Goal: Task Accomplishment & Management: Use online tool/utility

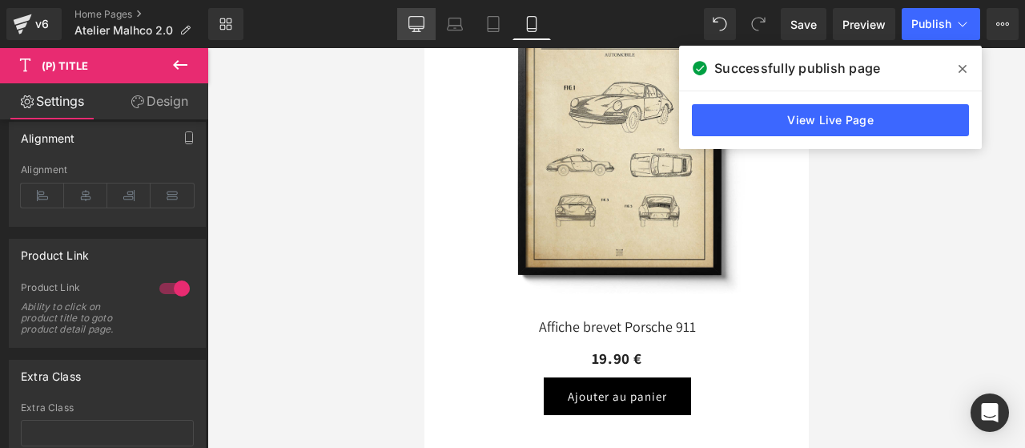
click at [408, 16] on icon at bounding box center [416, 24] width 16 height 16
type input "16"
type input "100"
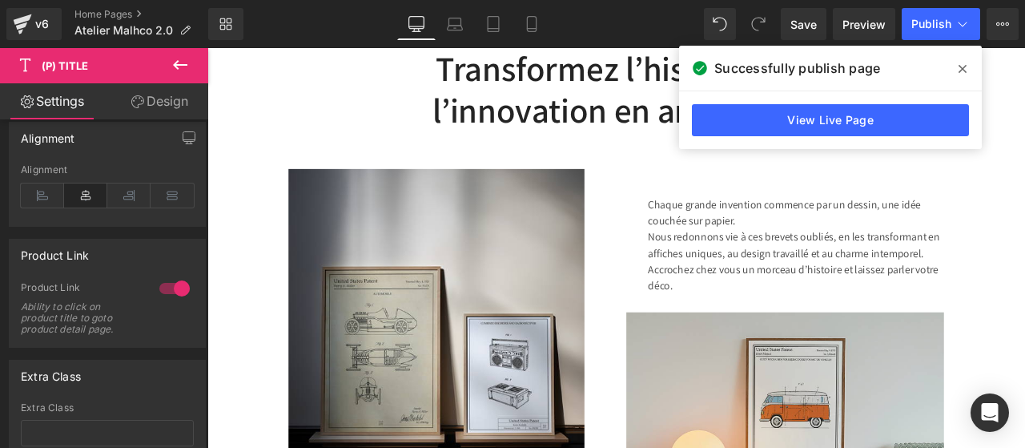
scroll to position [734, 0]
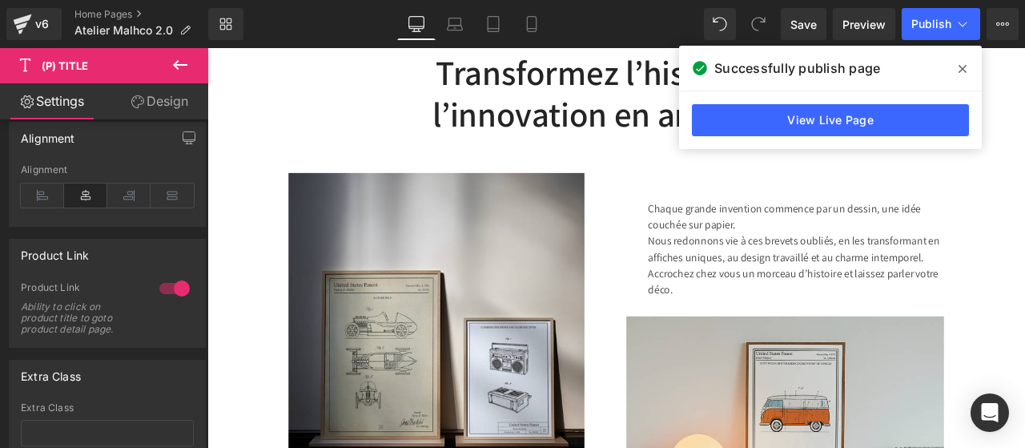
click at [179, 71] on icon at bounding box center [180, 64] width 19 height 19
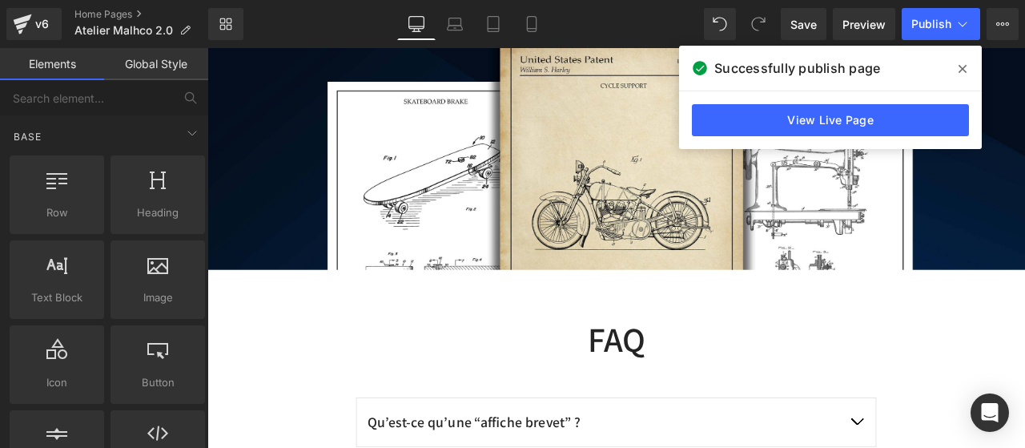
scroll to position [5009, 0]
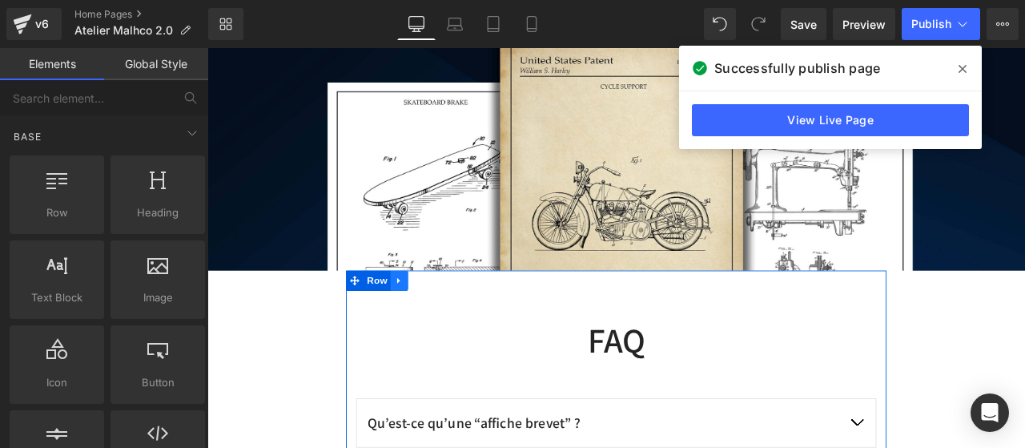
click at [431, 317] on icon at bounding box center [434, 323] width 11 height 12
click at [429, 318] on icon at bounding box center [434, 323] width 11 height 11
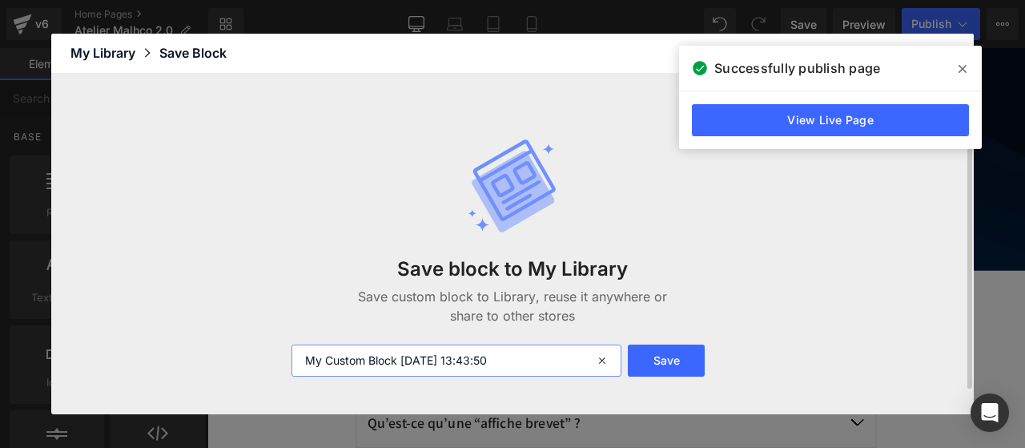
drag, startPoint x: 518, startPoint y: 363, endPoint x: 202, endPoint y: 332, distance: 317.9
click at [202, 332] on div "Save block to My Library Save custom block to Library, reuse it anywhere or sha…" at bounding box center [512, 244] width 923 height 340
type input "FAQ Accueil"
click at [652, 358] on button "Save" at bounding box center [666, 360] width 77 height 32
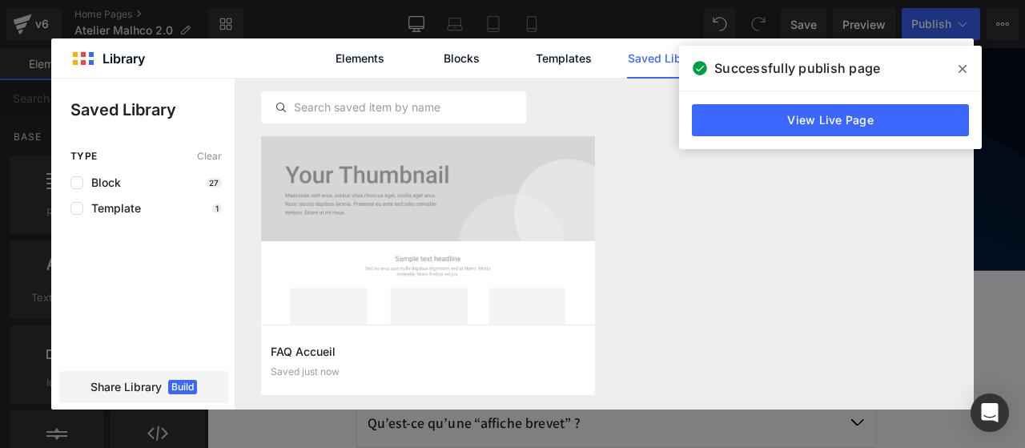
click at [965, 63] on icon at bounding box center [963, 68] width 8 height 13
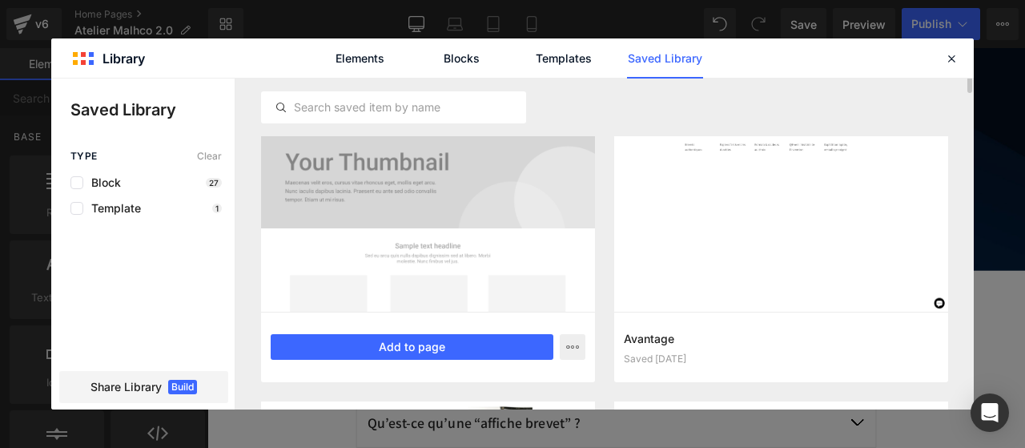
scroll to position [0, 0]
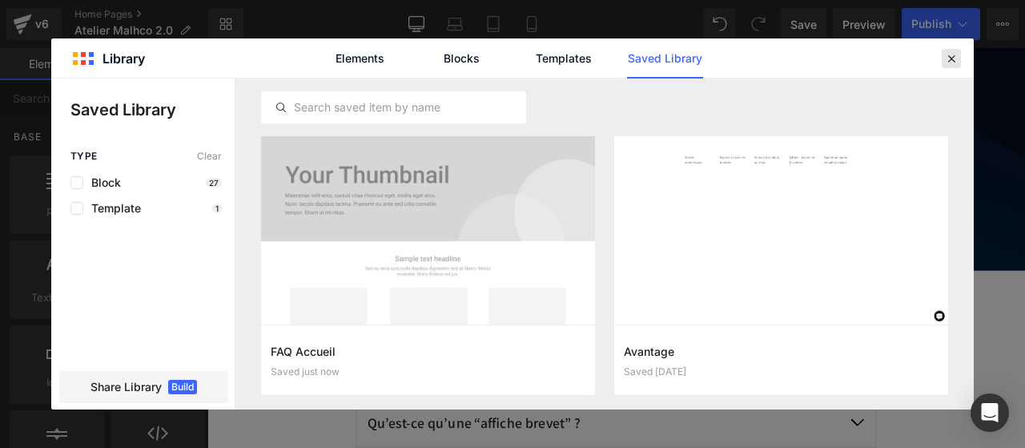
click at [951, 58] on icon at bounding box center [951, 58] width 14 height 14
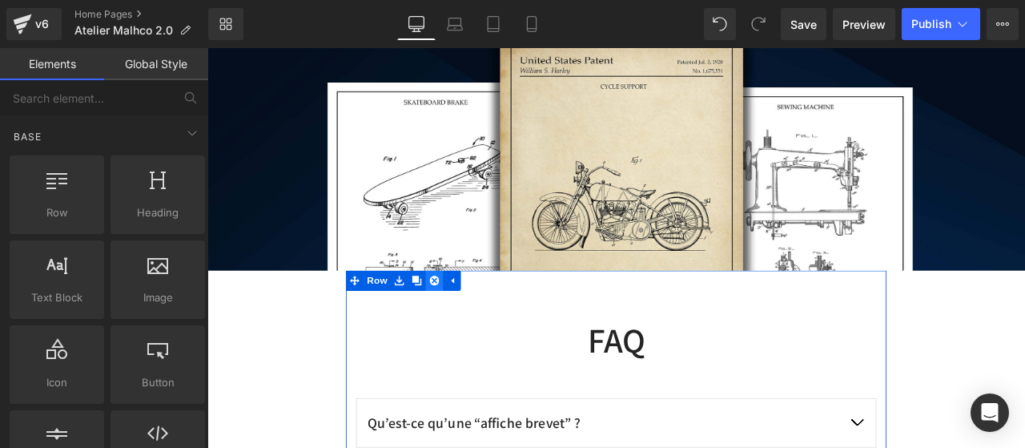
click at [474, 312] on link at bounding box center [476, 324] width 21 height 24
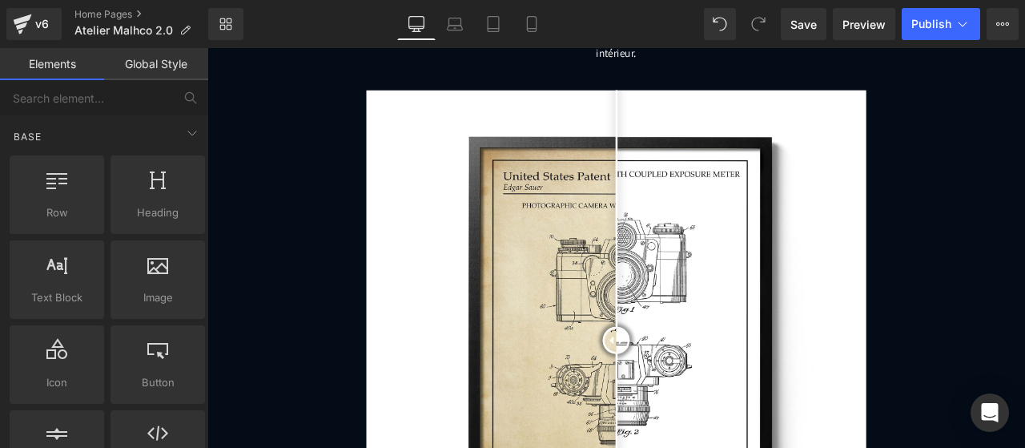
scroll to position [2839, 0]
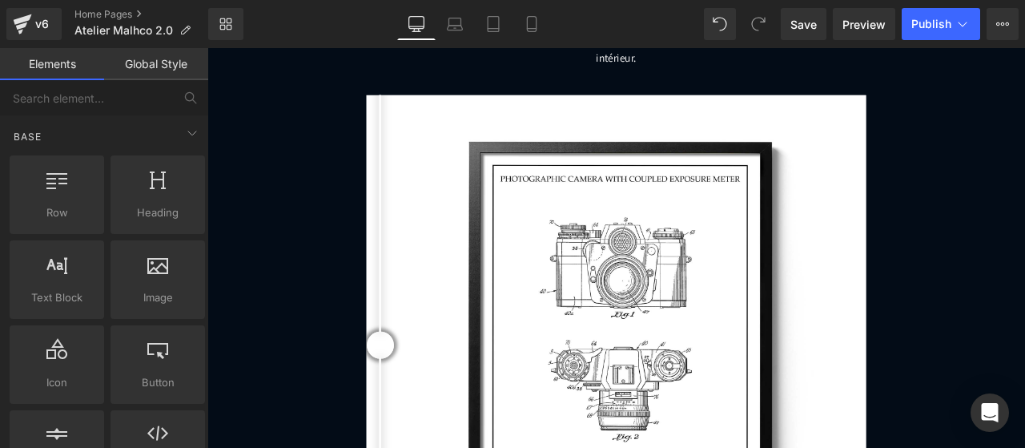
click at [163, 66] on link "Global Style" at bounding box center [156, 64] width 104 height 32
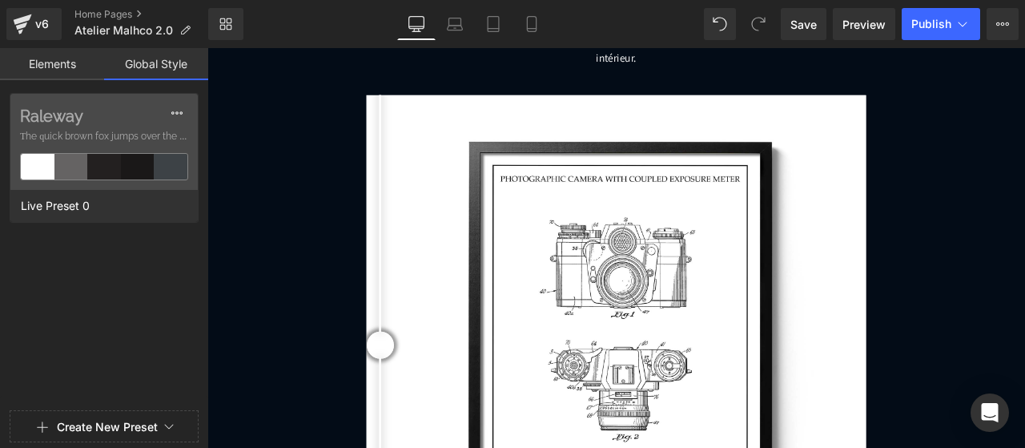
click at [70, 66] on link "Elements" at bounding box center [52, 64] width 104 height 32
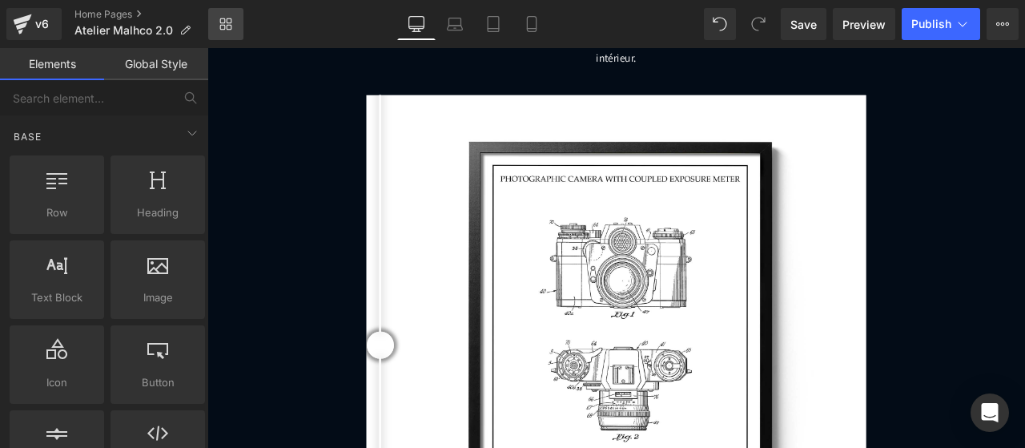
click at [219, 18] on icon at bounding box center [225, 24] width 13 height 13
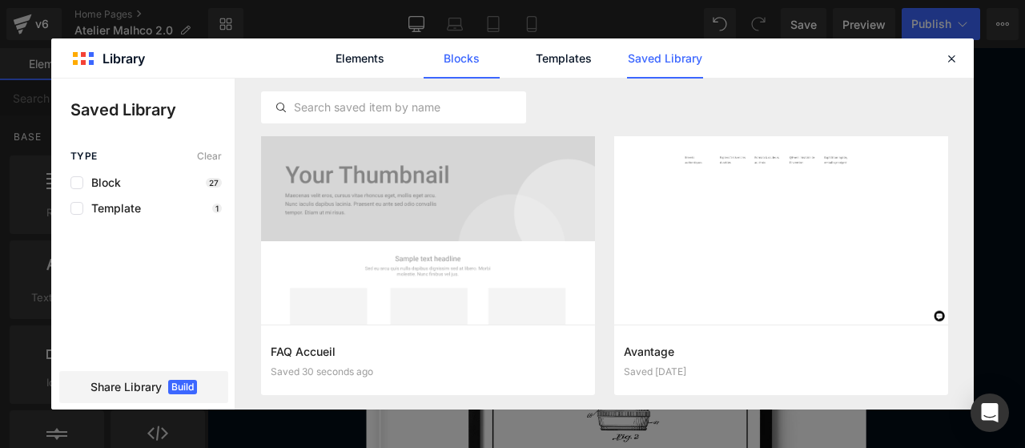
click at [427, 62] on link "Blocks" at bounding box center [462, 58] width 76 height 40
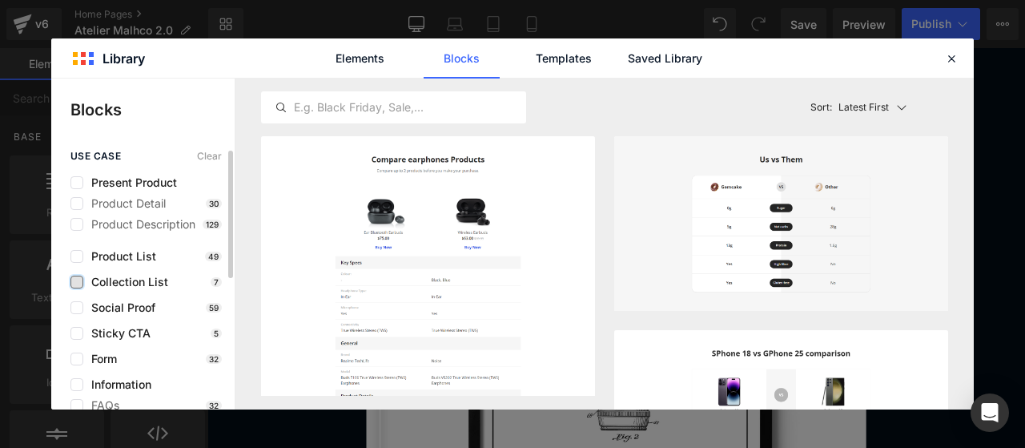
click at [80, 280] on label at bounding box center [76, 281] width 13 height 13
click at [77, 282] on input "checkbox" at bounding box center [77, 282] width 0 height 0
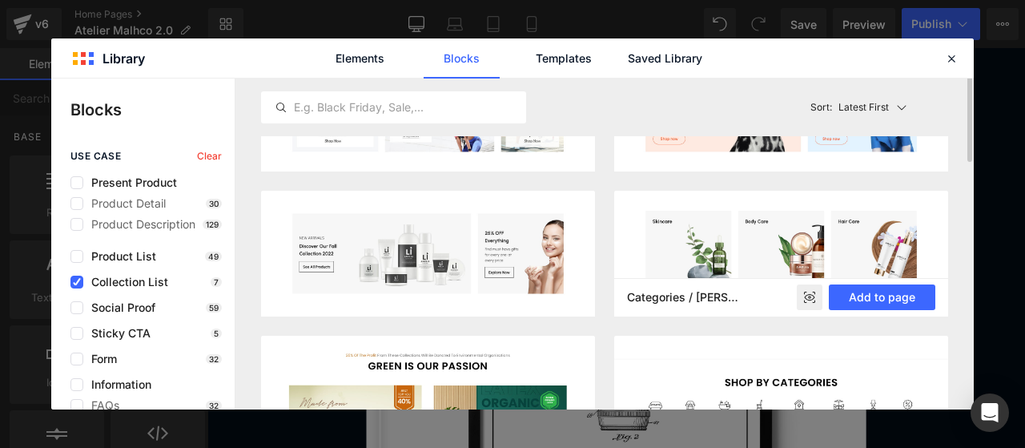
scroll to position [0, 0]
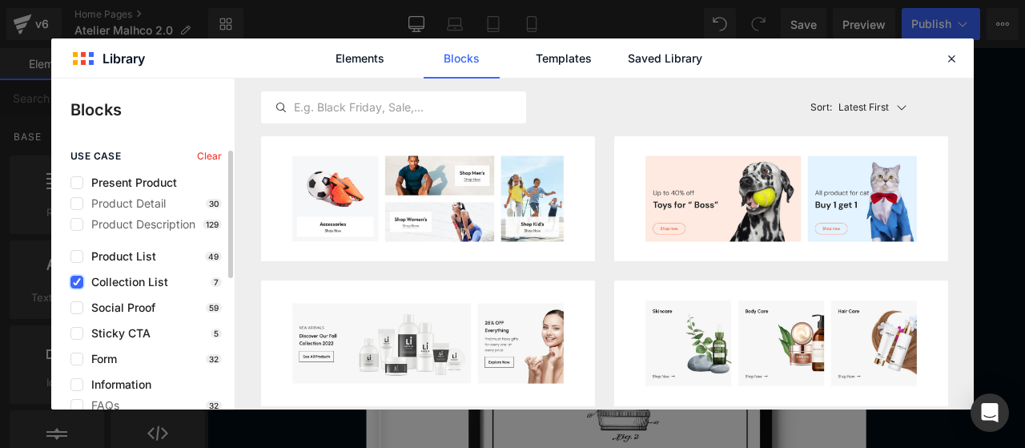
click at [77, 282] on icon at bounding box center [77, 282] width 8 height 0
click at [77, 282] on input "checkbox" at bounding box center [77, 282] width 0 height 0
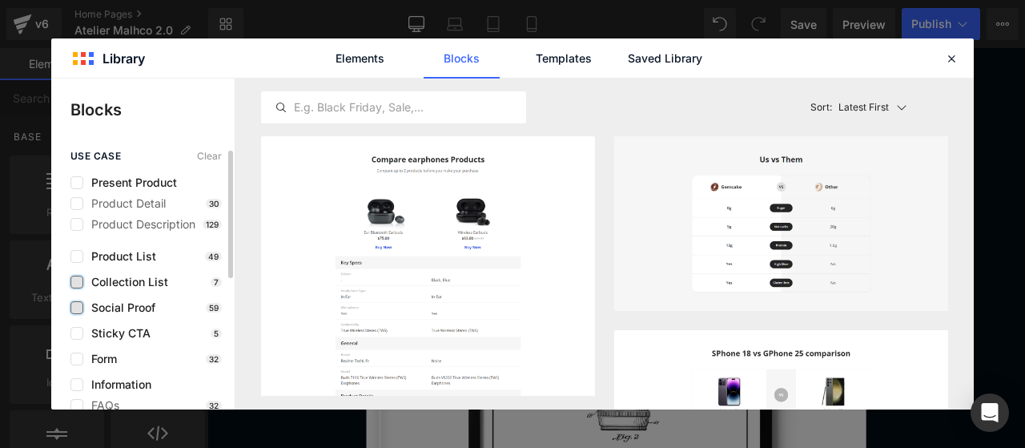
click at [75, 308] on label at bounding box center [76, 307] width 13 height 13
click at [77, 308] on input "checkbox" at bounding box center [77, 308] width 0 height 0
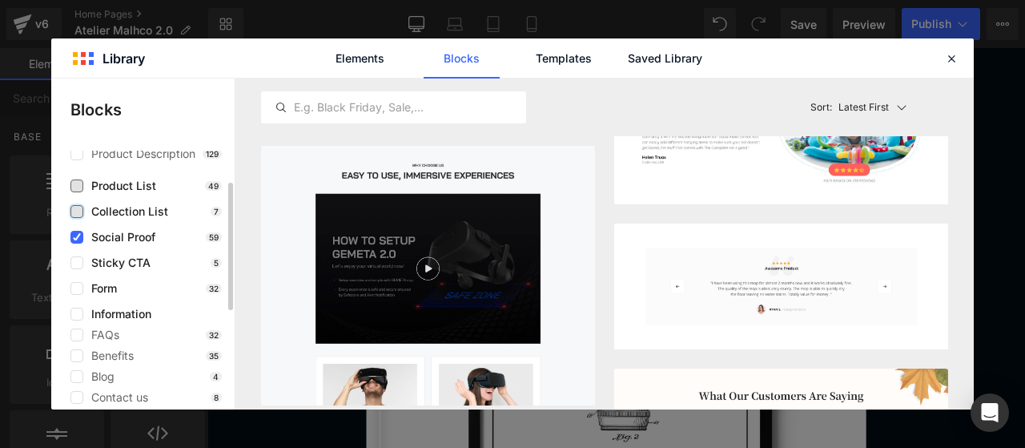
scroll to position [71, 0]
click at [78, 236] on icon at bounding box center [77, 236] width 8 height 0
click at [77, 236] on input "checkbox" at bounding box center [77, 236] width 0 height 0
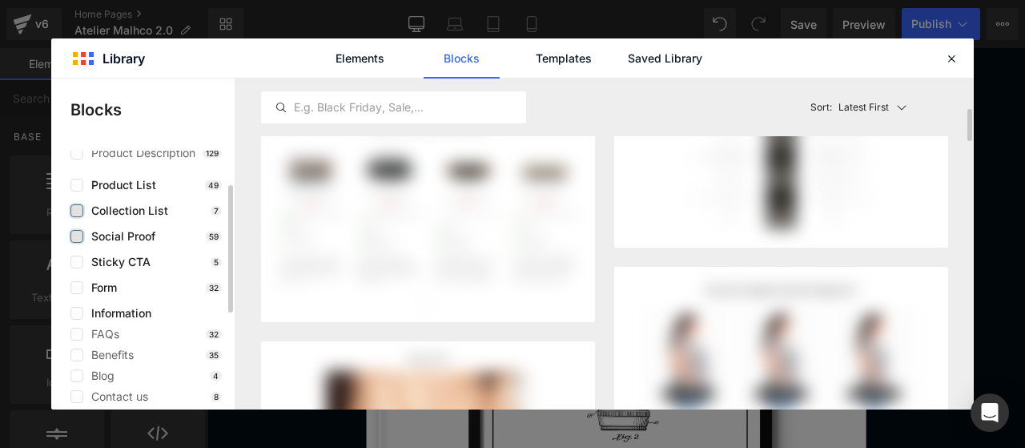
scroll to position [314, 0]
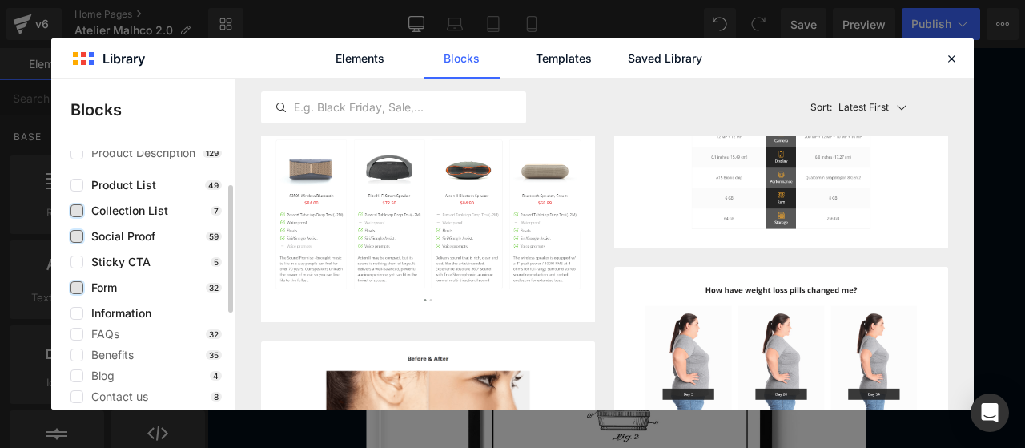
click at [81, 283] on label at bounding box center [76, 287] width 13 height 13
click at [77, 287] on input "checkbox" at bounding box center [77, 287] width 0 height 0
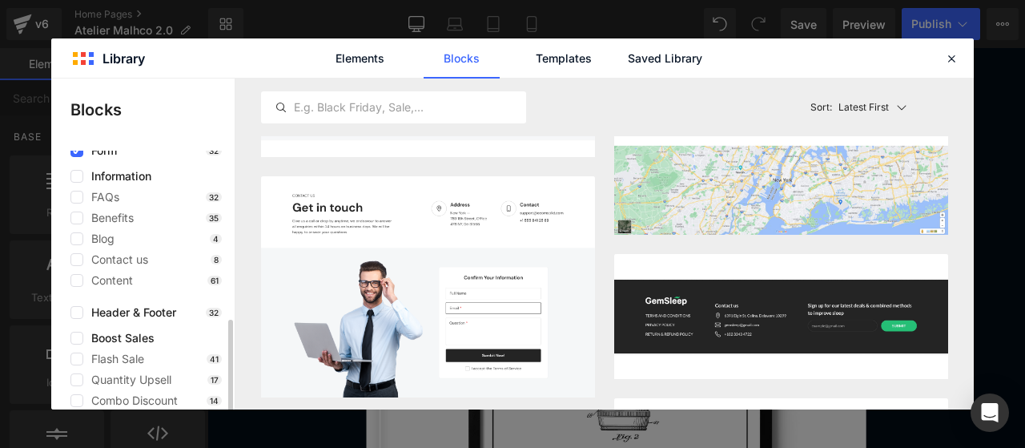
scroll to position [266, 0]
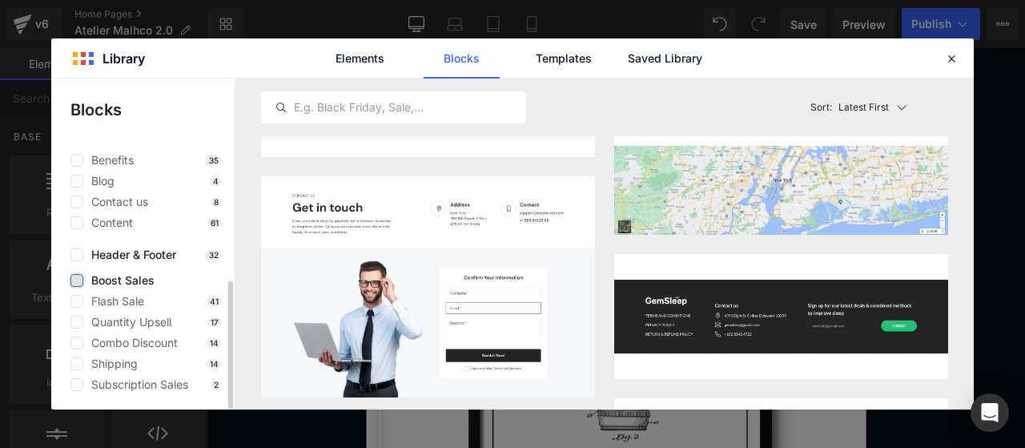
click at [76, 276] on label at bounding box center [76, 280] width 13 height 13
click at [77, 280] on input "checkbox" at bounding box center [77, 280] width 0 height 0
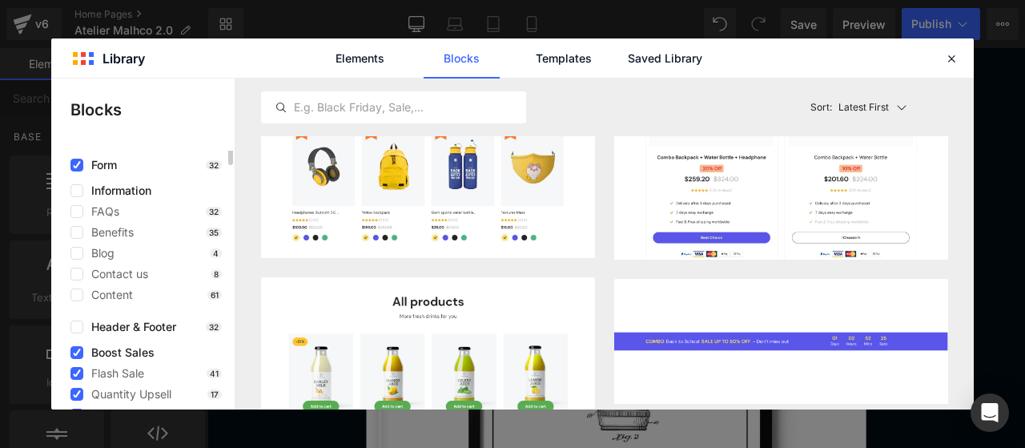
scroll to position [0, 0]
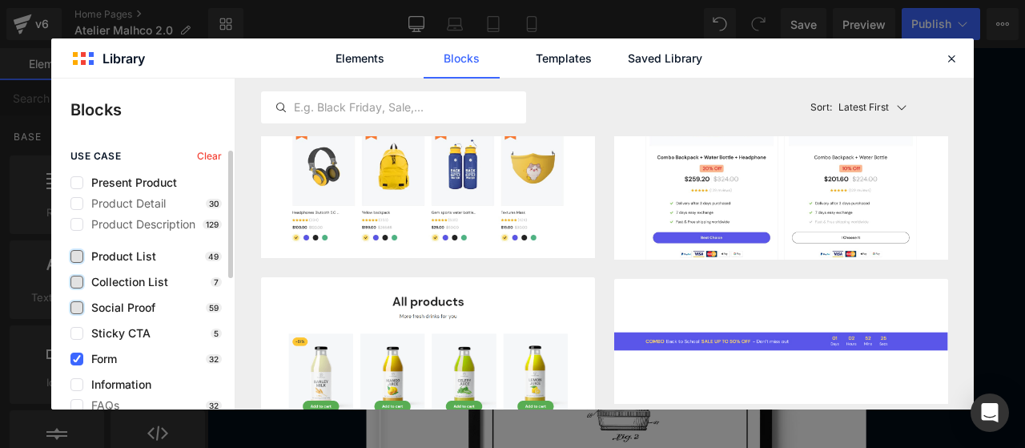
click at [82, 259] on label at bounding box center [76, 256] width 13 height 13
click at [77, 256] on input "checkbox" at bounding box center [77, 256] width 0 height 0
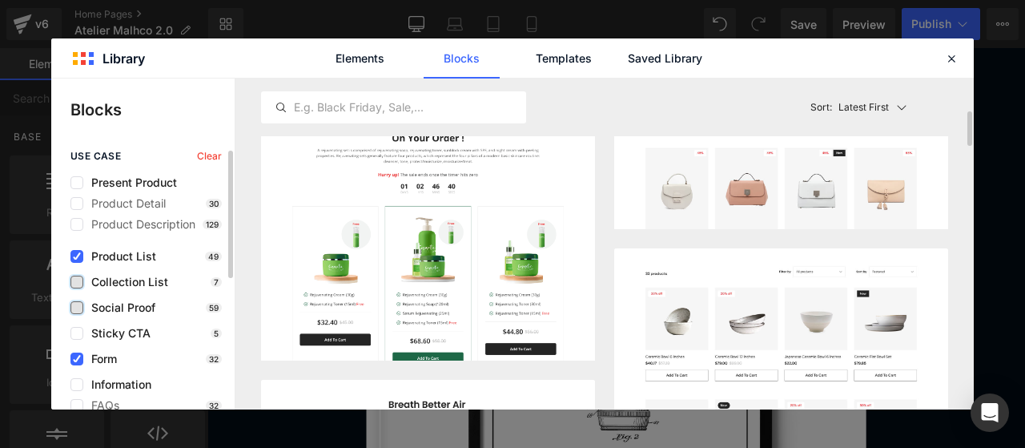
scroll to position [314, 0]
click at [76, 359] on icon at bounding box center [77, 359] width 8 height 0
click at [77, 359] on input "checkbox" at bounding box center [77, 359] width 0 height 0
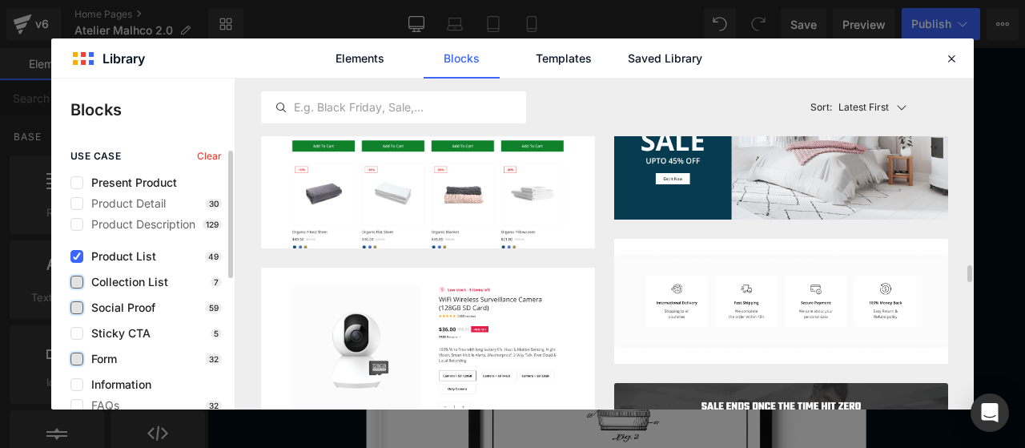
scroll to position [3507, 0]
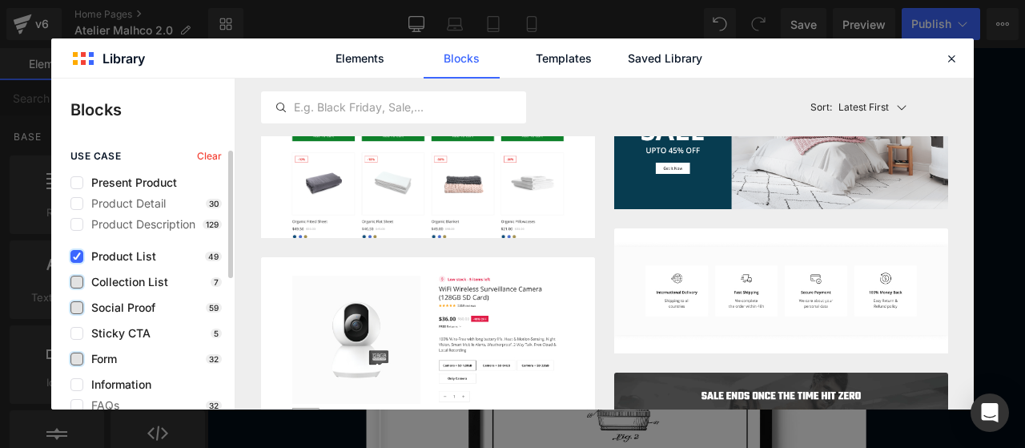
click at [75, 256] on icon at bounding box center [77, 256] width 8 height 0
click at [77, 256] on input "checkbox" at bounding box center [77, 256] width 0 height 0
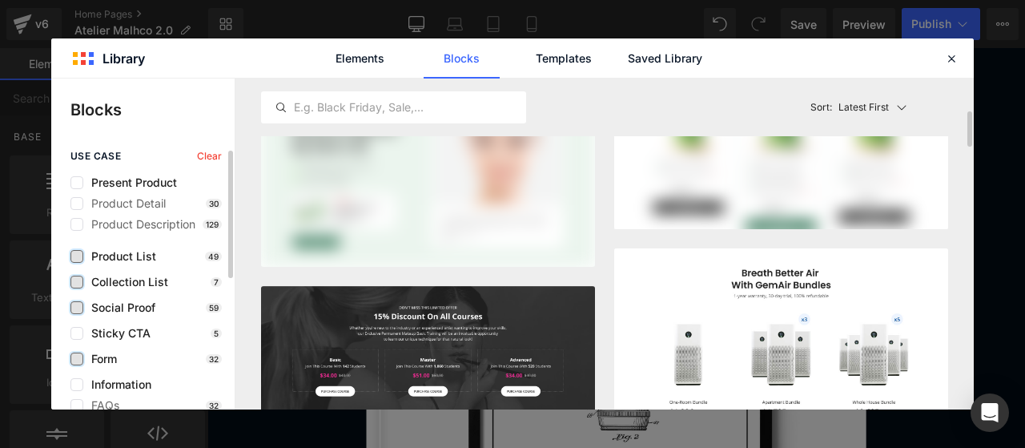
scroll to position [314, 0]
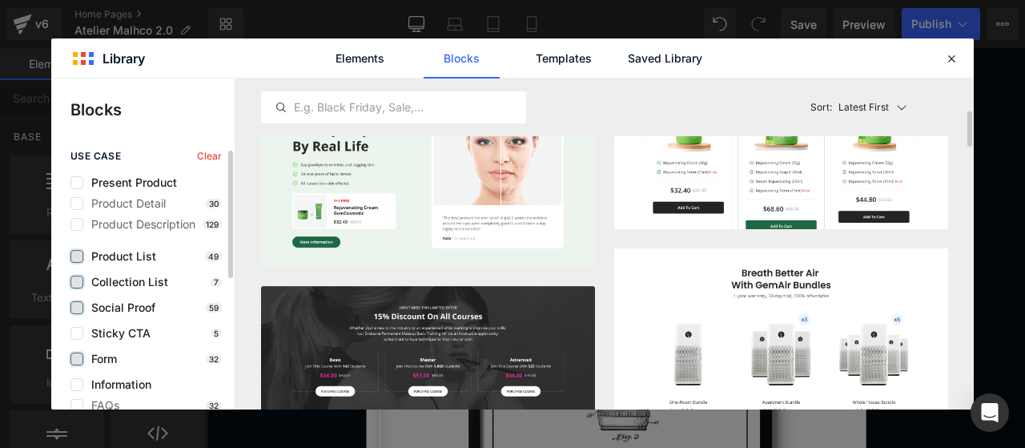
click at [75, 279] on label at bounding box center [76, 281] width 13 height 13
click at [77, 282] on input "checkbox" at bounding box center [77, 282] width 0 height 0
click at [367, 60] on link "Elements" at bounding box center [360, 58] width 76 height 40
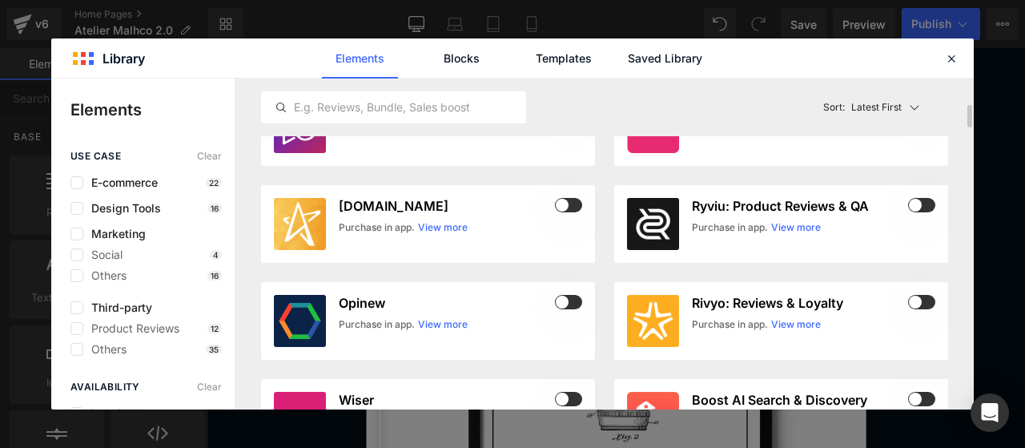
scroll to position [436, 0]
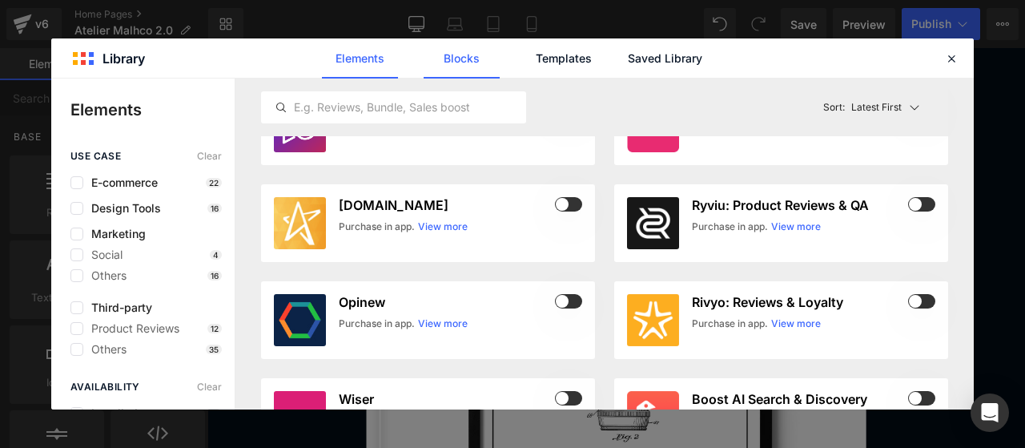
click at [448, 54] on link "Blocks" at bounding box center [462, 58] width 76 height 40
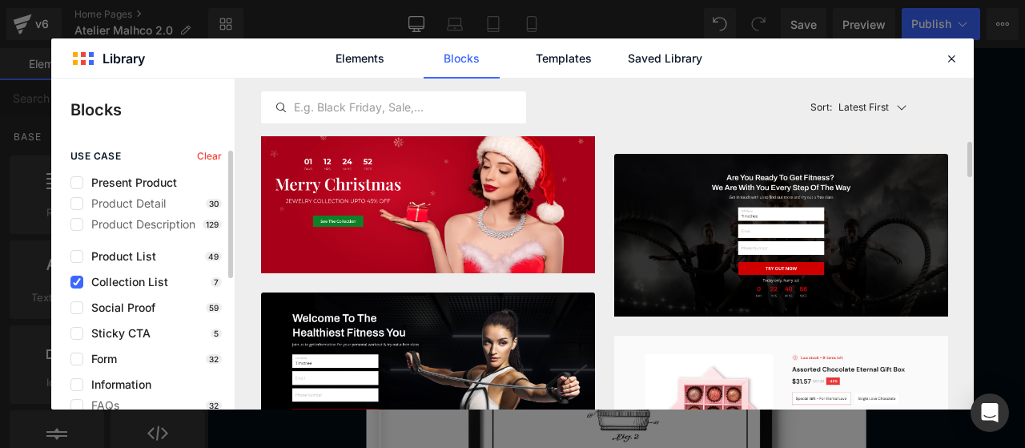
scroll to position [641, 0]
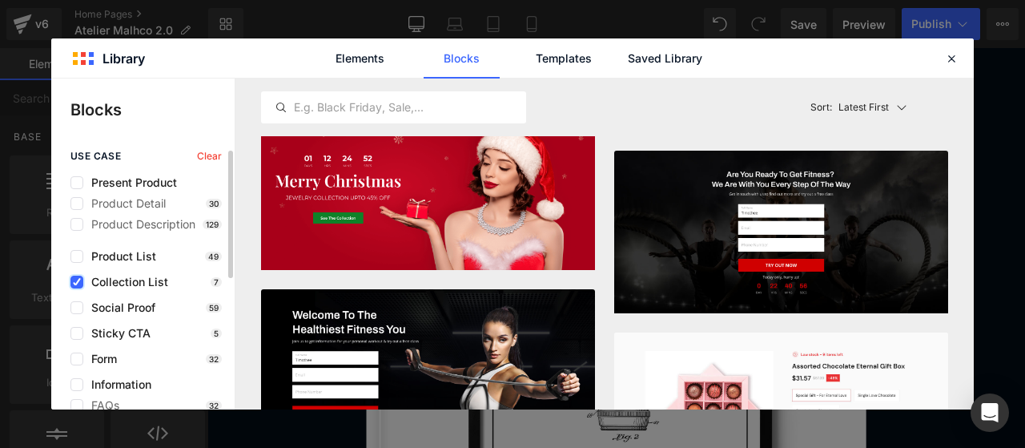
click at [74, 275] on label at bounding box center [76, 281] width 13 height 13
click at [77, 282] on input "checkbox" at bounding box center [77, 282] width 0 height 0
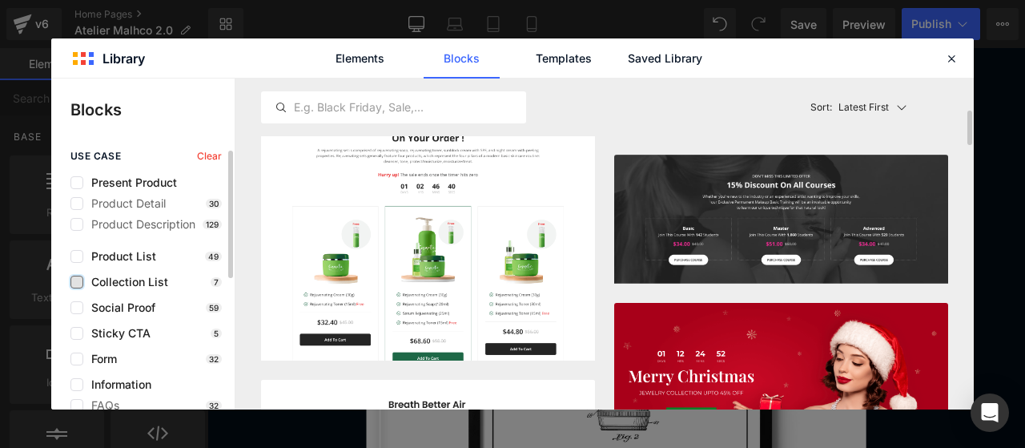
scroll to position [314, 0]
click at [74, 275] on label at bounding box center [76, 281] width 13 height 13
click at [77, 282] on input "checkbox" at bounding box center [77, 282] width 0 height 0
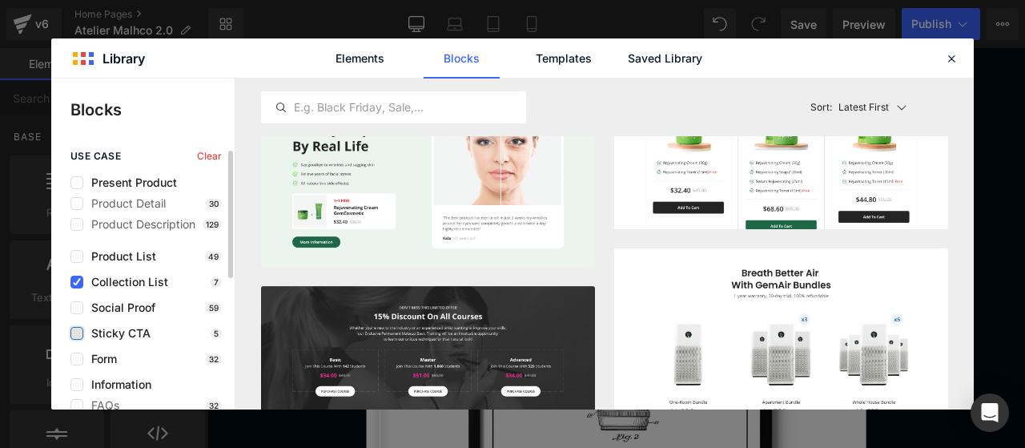
click at [78, 331] on label at bounding box center [76, 333] width 13 height 13
click at [77, 333] on input "checkbox" at bounding box center [77, 333] width 0 height 0
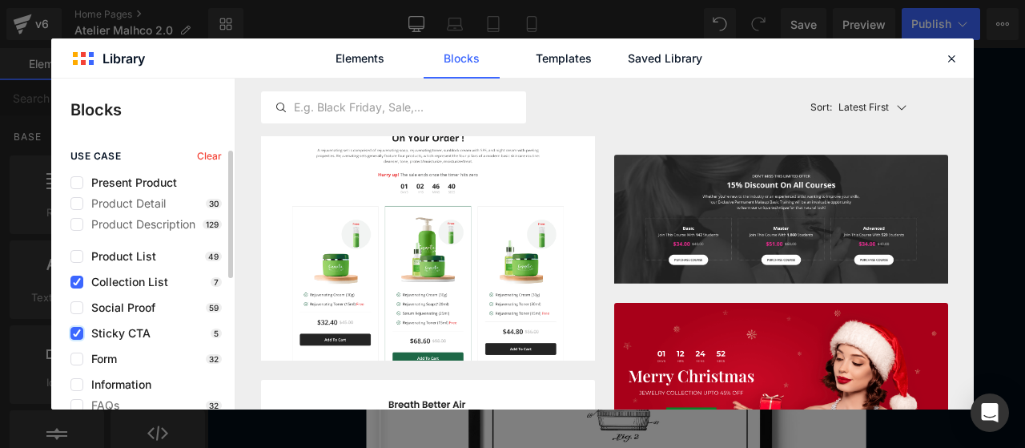
click at [78, 333] on icon at bounding box center [77, 333] width 8 height 0
click at [77, 333] on input "checkbox" at bounding box center [77, 333] width 0 height 0
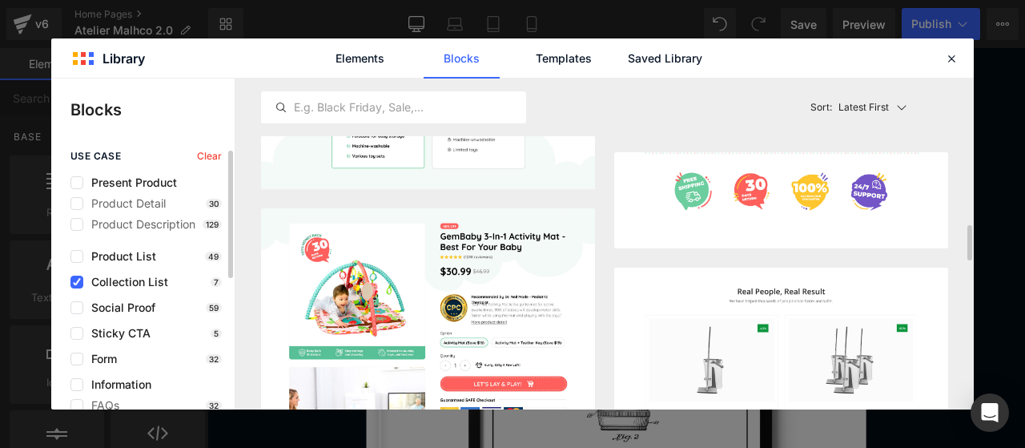
scroll to position [266, 0]
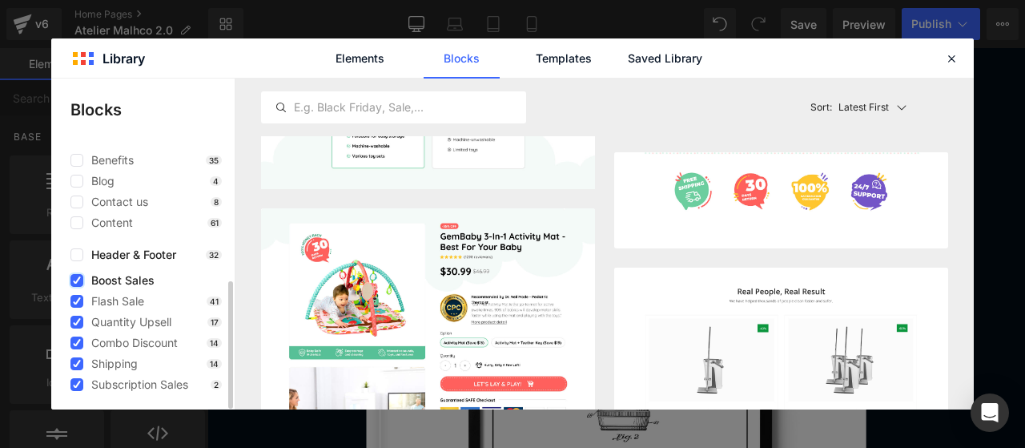
click at [78, 280] on icon at bounding box center [77, 280] width 8 height 0
click at [77, 280] on input "checkbox" at bounding box center [77, 280] width 0 height 0
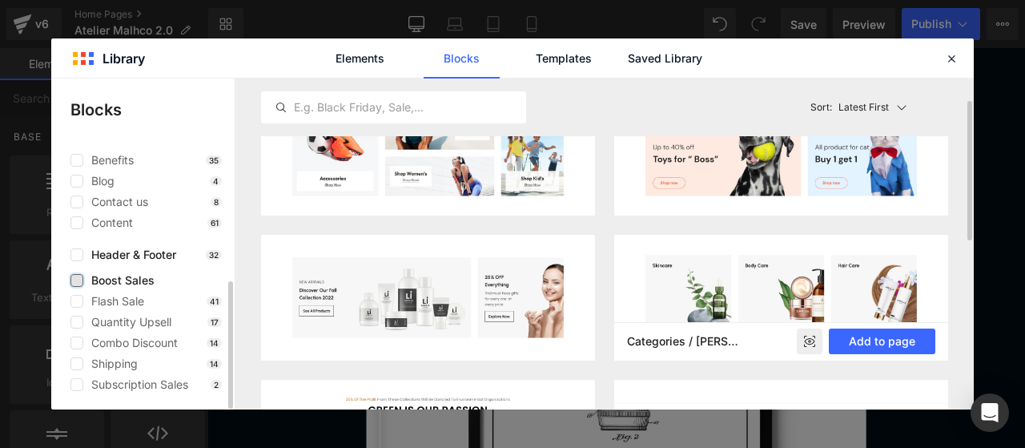
scroll to position [45, 0]
click at [870, 338] on button "Add to page" at bounding box center [882, 342] width 107 height 26
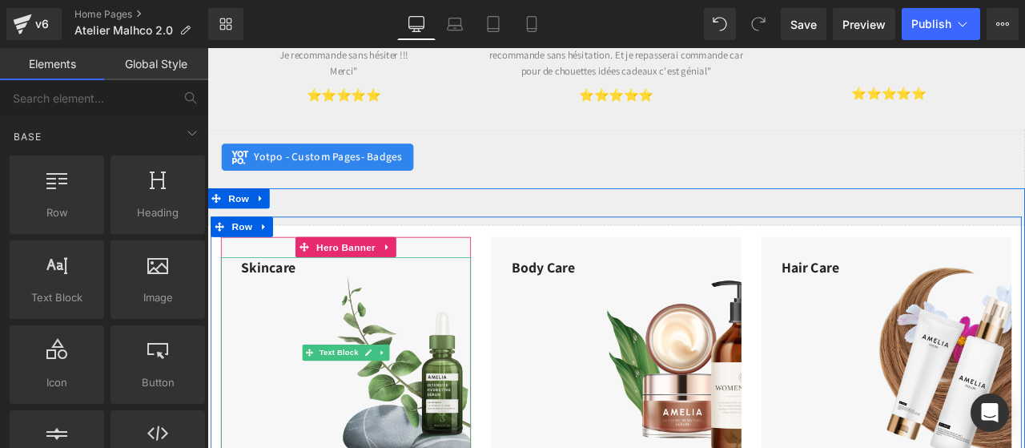
scroll to position [5450, 0]
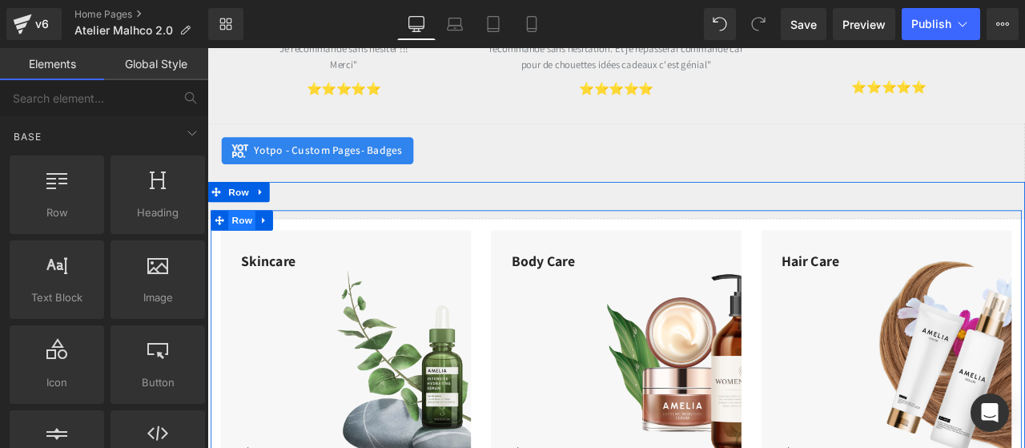
click at [244, 240] on span "Row" at bounding box center [248, 252] width 32 height 24
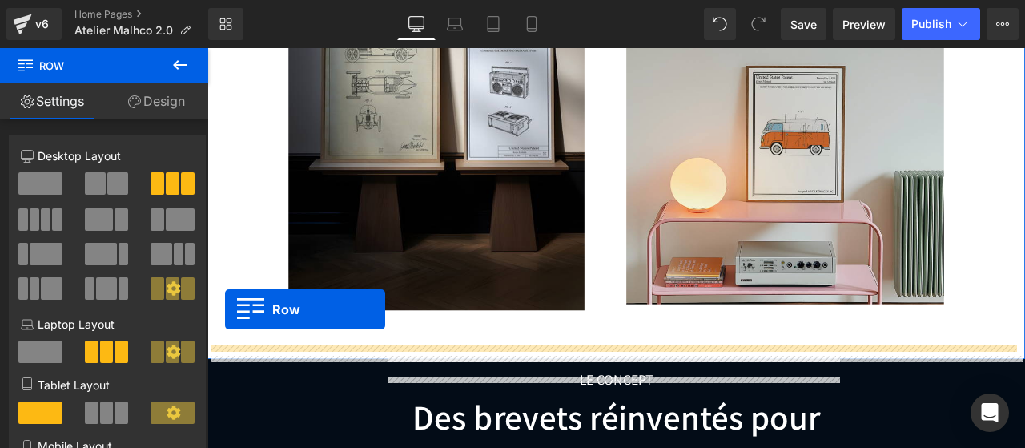
scroll to position [1078, 0]
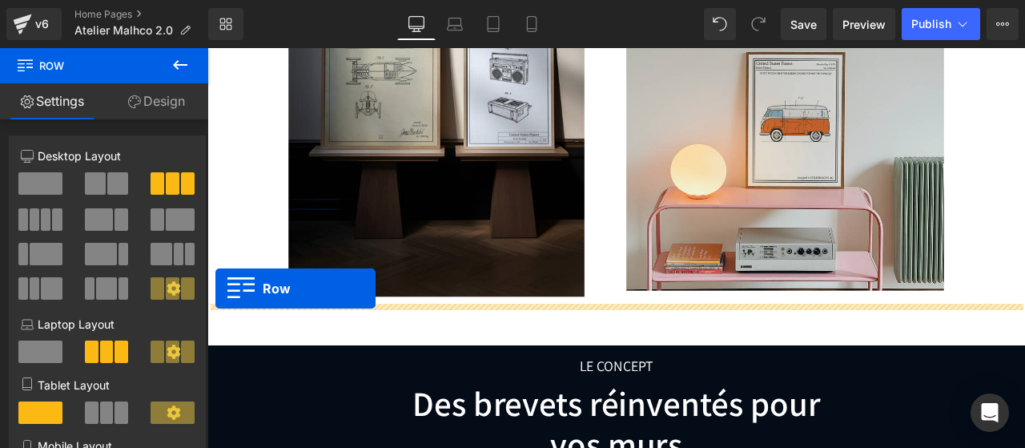
drag, startPoint x: 219, startPoint y: 209, endPoint x: 217, endPoint y: 333, distance: 124.1
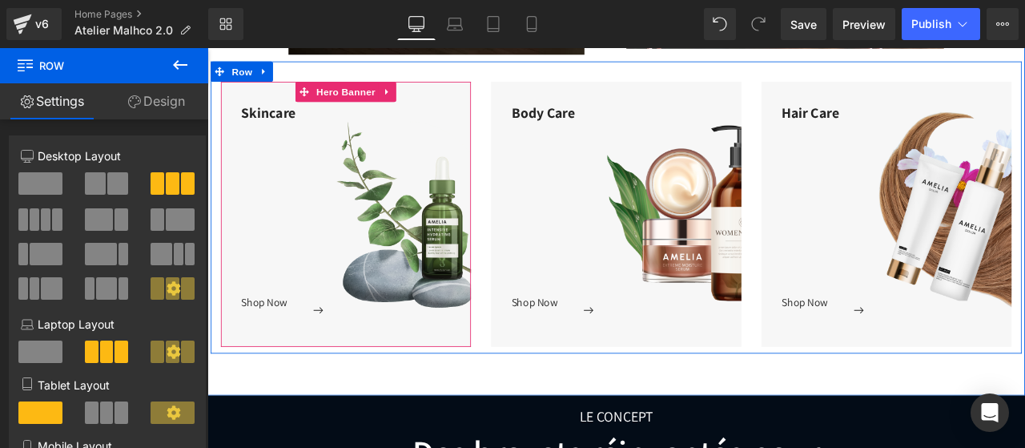
scroll to position [1364, 0]
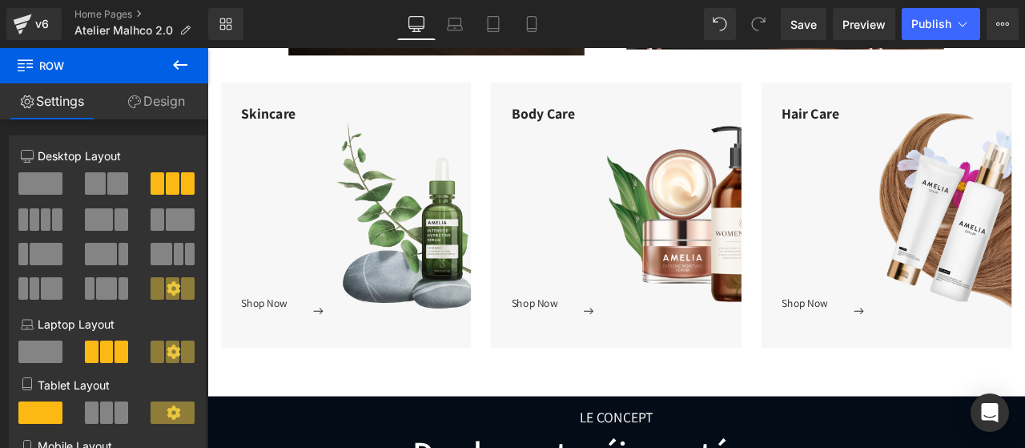
click at [186, 71] on icon at bounding box center [180, 64] width 19 height 19
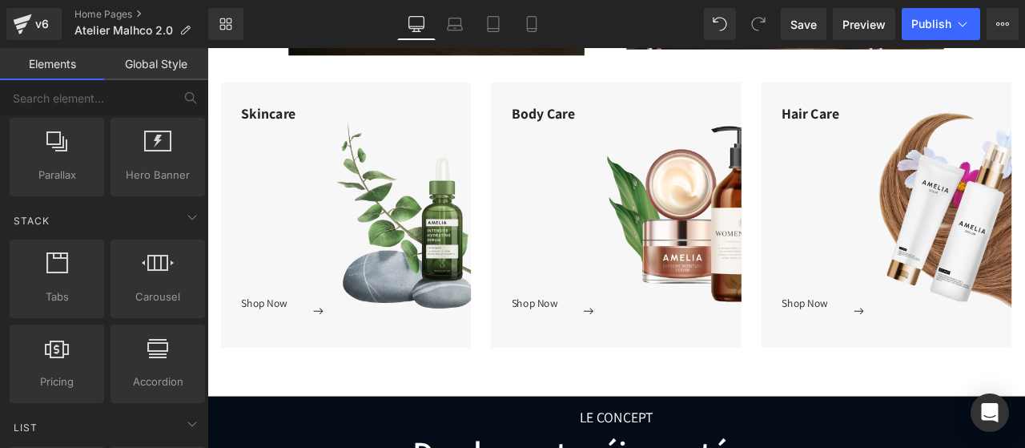
scroll to position [415, 0]
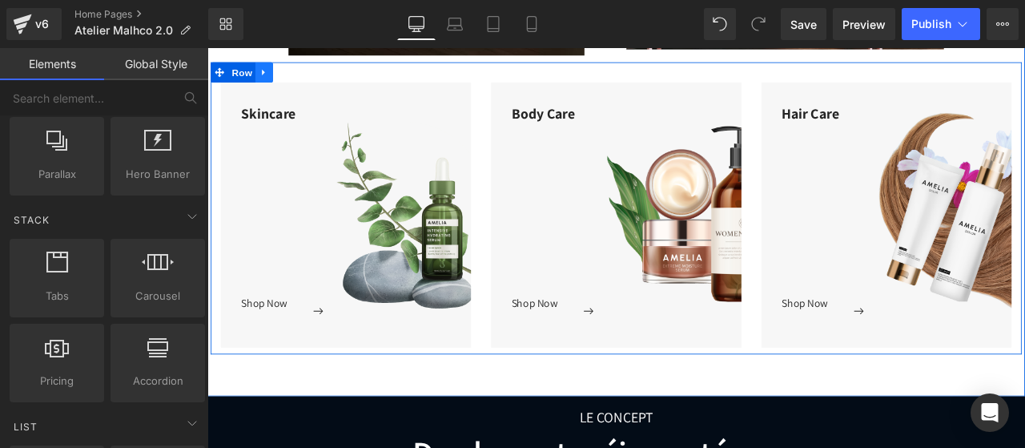
click at [272, 75] on icon at bounding box center [273, 77] width 3 height 7
click at [312, 86] on link at bounding box center [316, 77] width 21 height 24
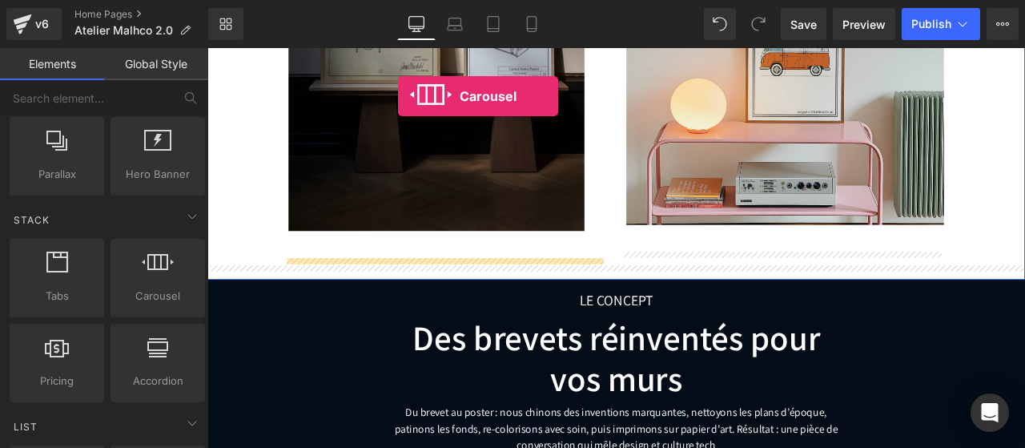
scroll to position [1059, 0]
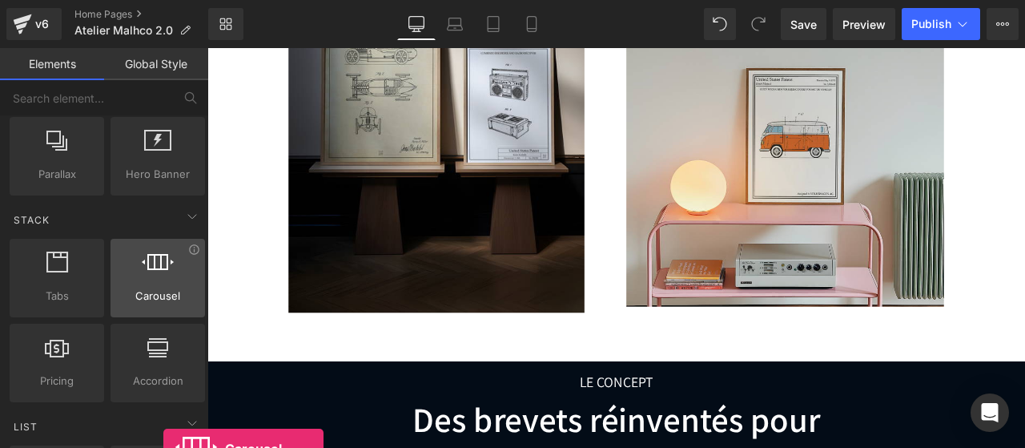
drag, startPoint x: 159, startPoint y: 269, endPoint x: 162, endPoint y: 284, distance: 15.5
click at [162, 284] on div "Carousel carousels, slideshows, sliders, slides" at bounding box center [158, 278] width 94 height 78
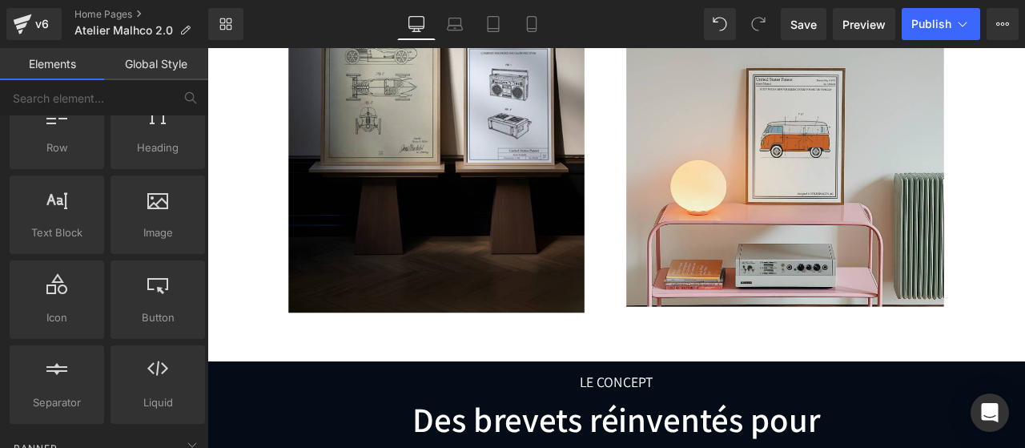
scroll to position [0, 0]
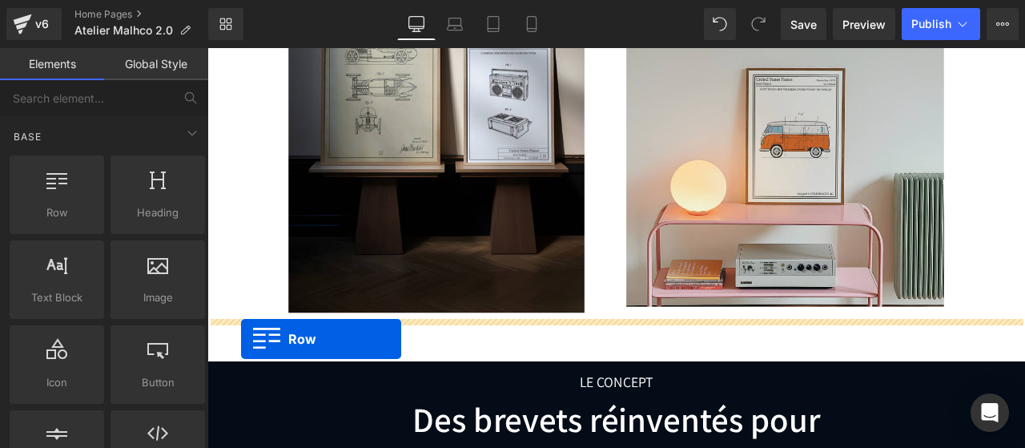
drag, startPoint x: 261, startPoint y: 262, endPoint x: 246, endPoint y: 390, distance: 129.0
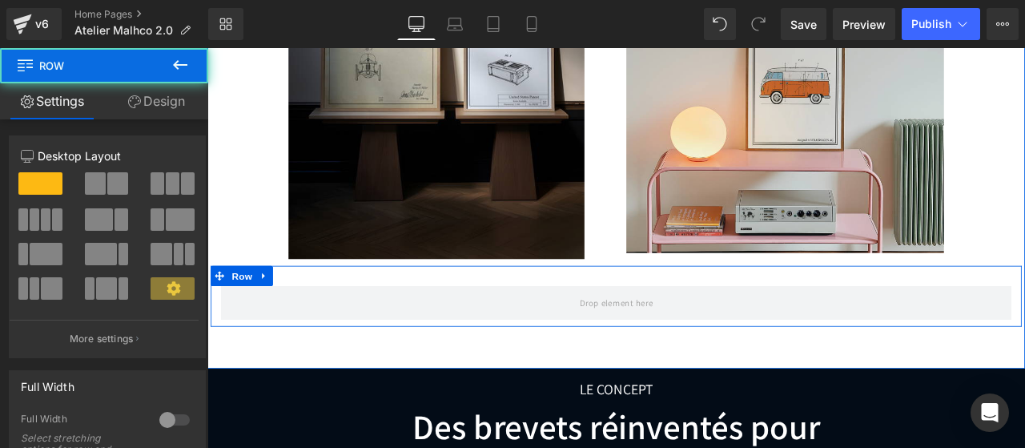
scroll to position [1136, 0]
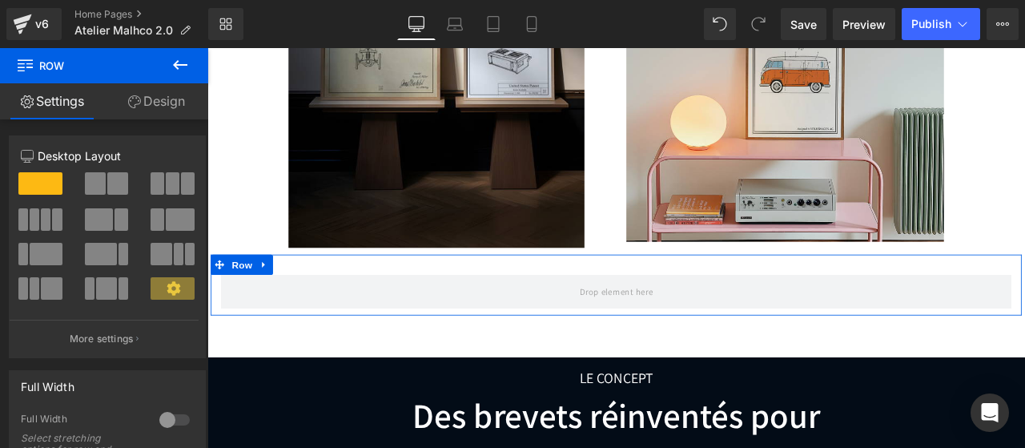
click at [167, 105] on link "Design" at bounding box center [156, 101] width 104 height 36
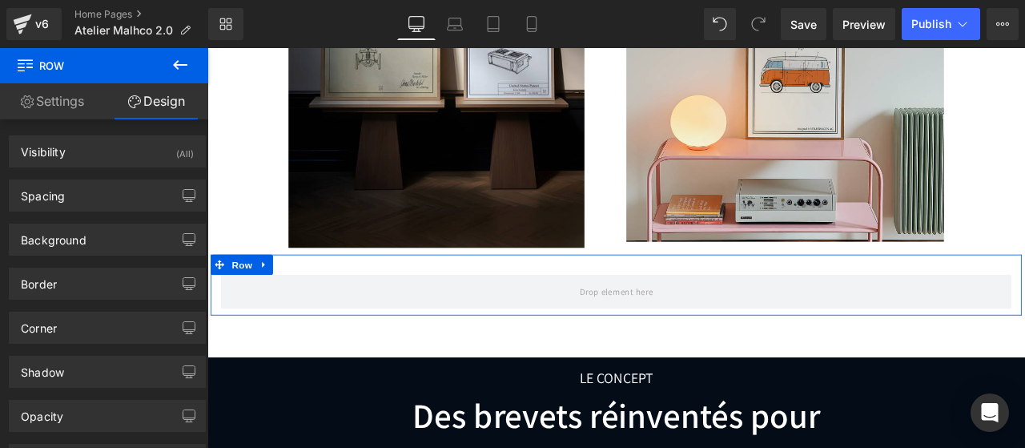
click at [67, 93] on link "Settings" at bounding box center [52, 101] width 104 height 36
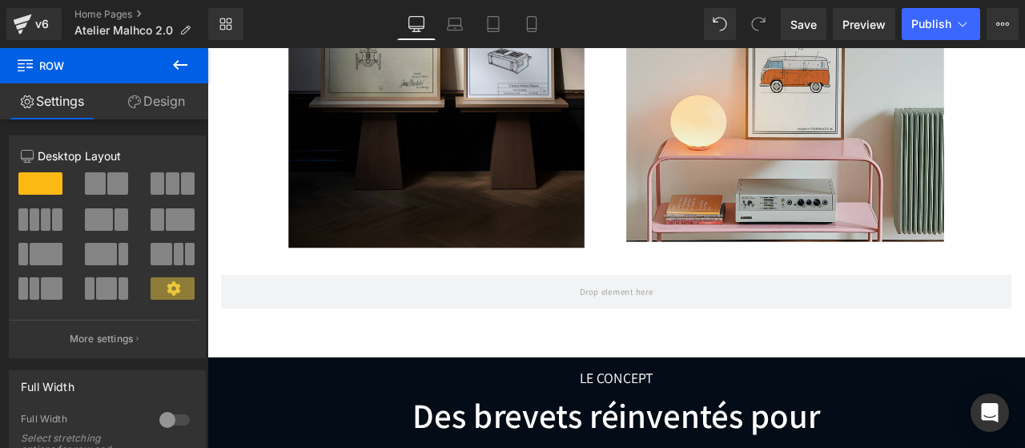
click at [183, 70] on icon at bounding box center [180, 64] width 19 height 19
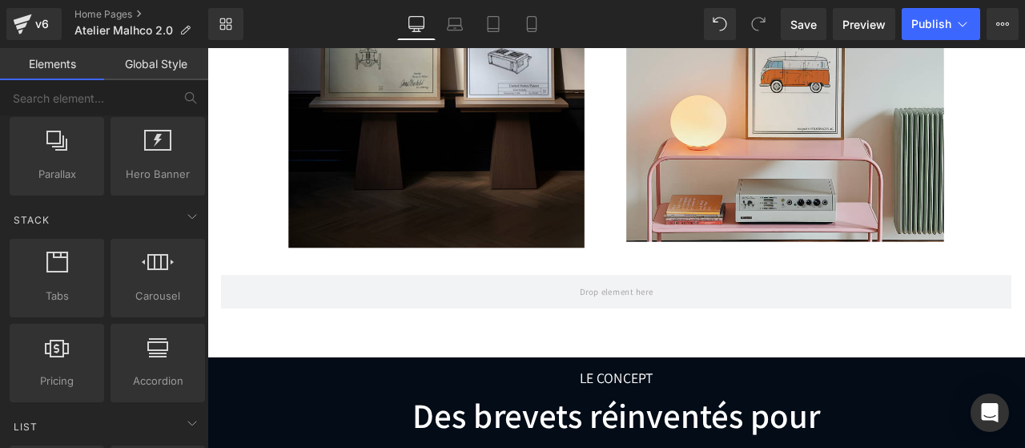
scroll to position [416, 0]
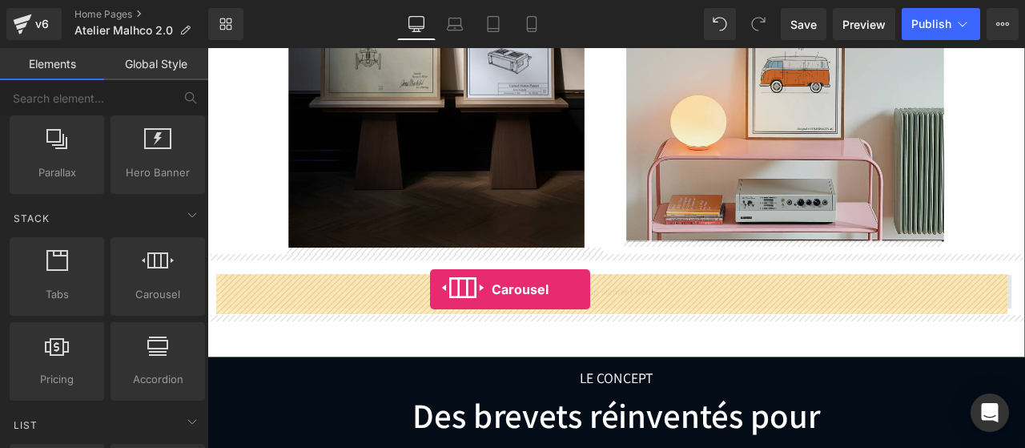
drag, startPoint x: 355, startPoint y: 297, endPoint x: 472, endPoint y: 334, distance: 122.6
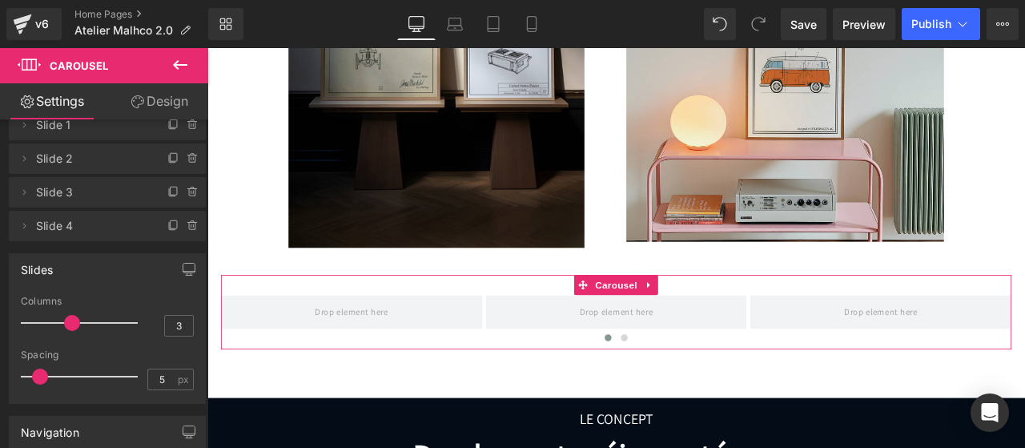
scroll to position [30, 0]
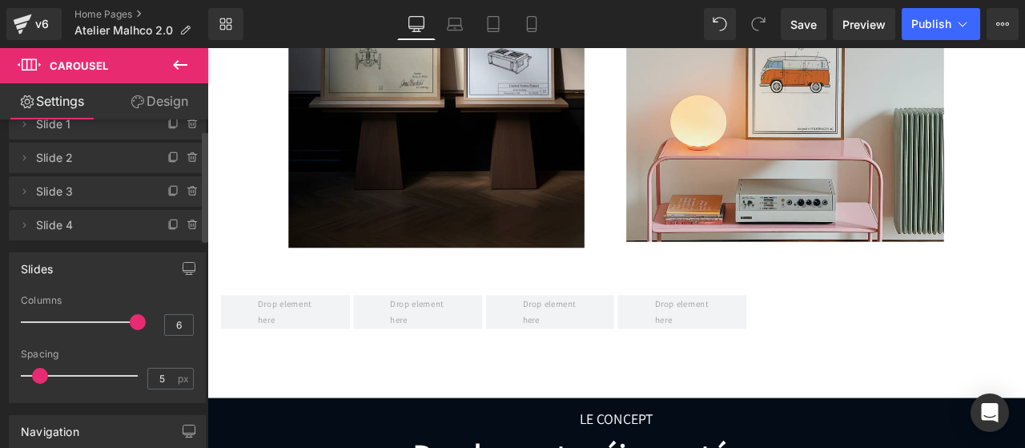
drag, startPoint x: 71, startPoint y: 323, endPoint x: 151, endPoint y: 321, distance: 79.3
click at [151, 321] on div "Columns 6" at bounding box center [107, 322] width 173 height 54
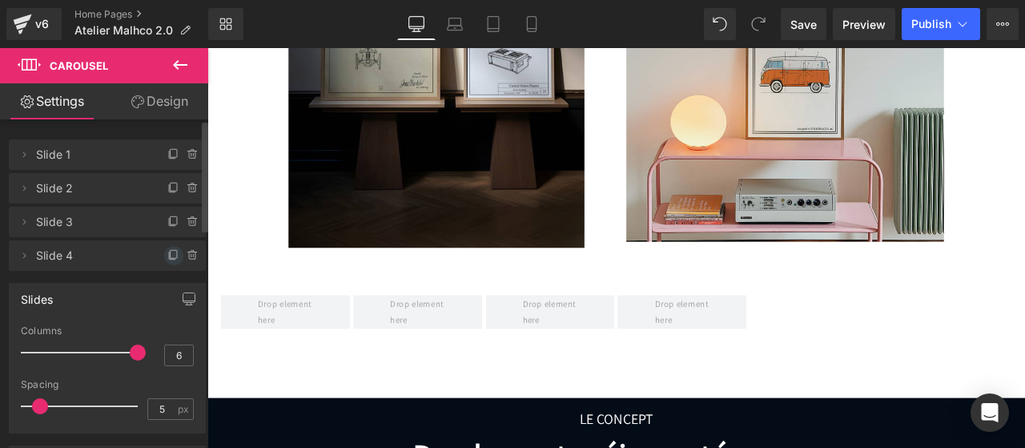
click at [168, 248] on span at bounding box center [173, 255] width 19 height 19
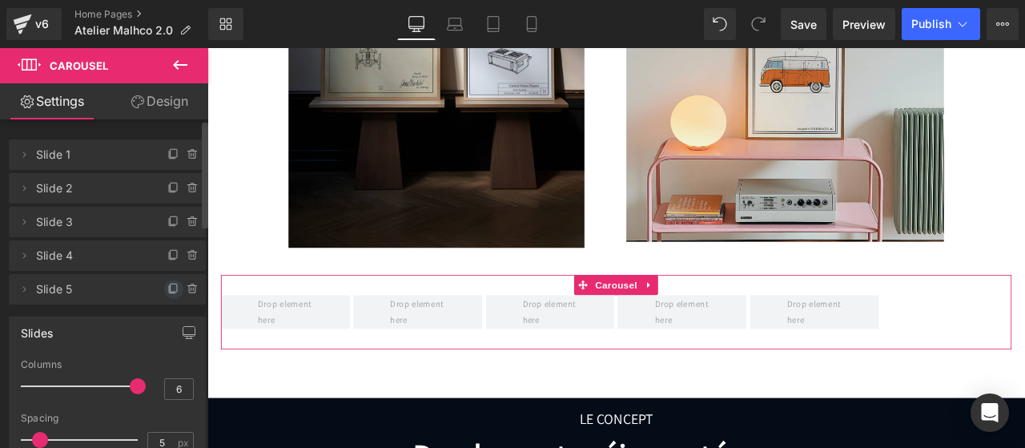
click at [168, 282] on span at bounding box center [173, 288] width 19 height 19
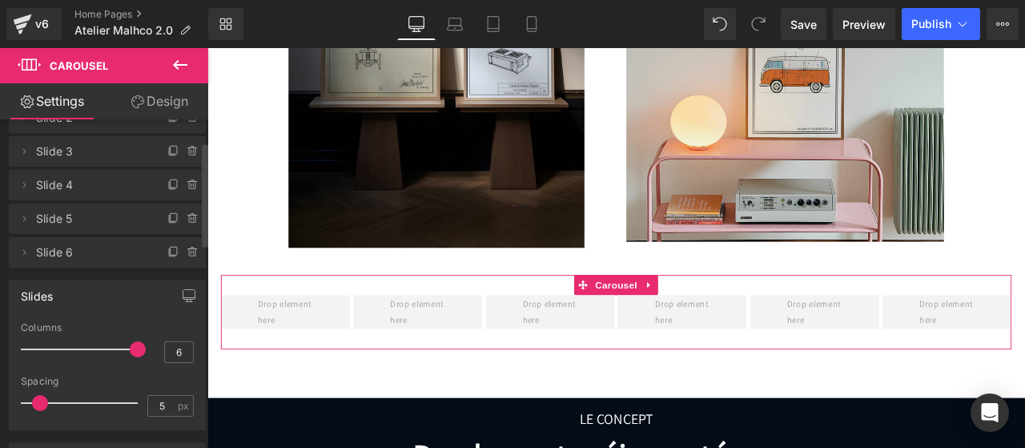
scroll to position [71, 0]
click at [167, 254] on icon at bounding box center [173, 251] width 13 height 13
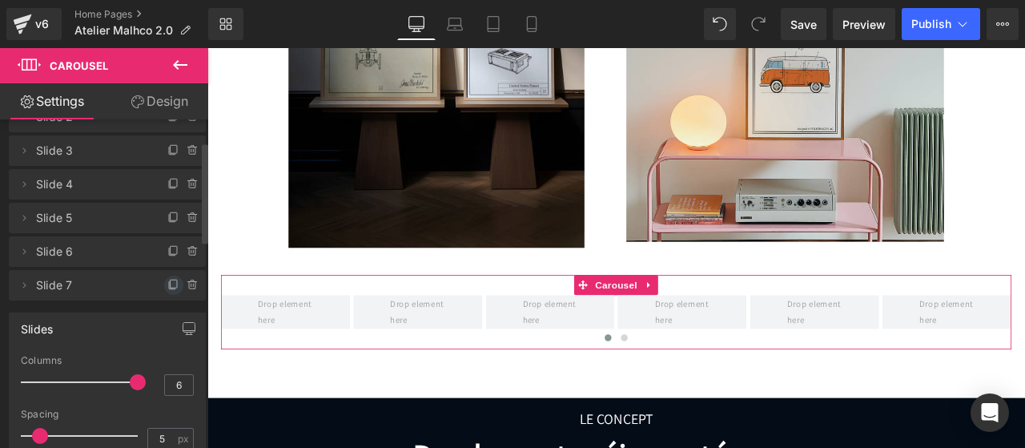
click at [164, 281] on span at bounding box center [173, 284] width 19 height 19
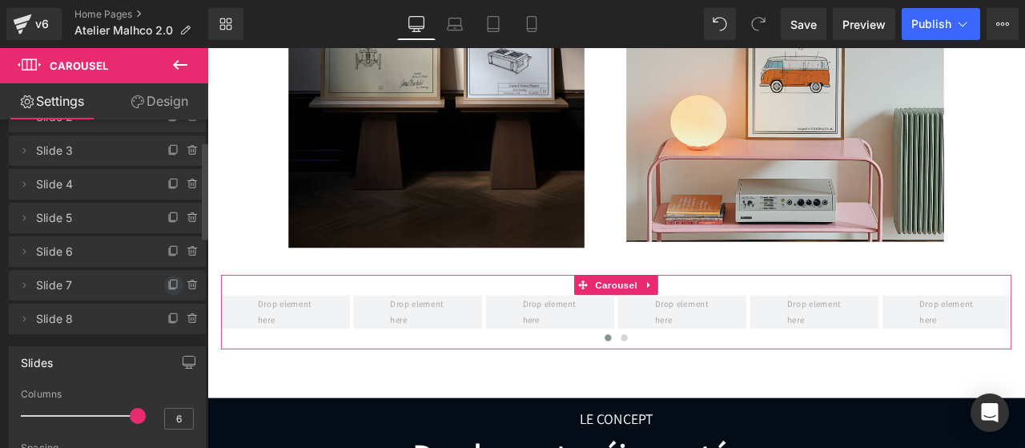
click at [171, 279] on icon at bounding box center [174, 283] width 6 height 8
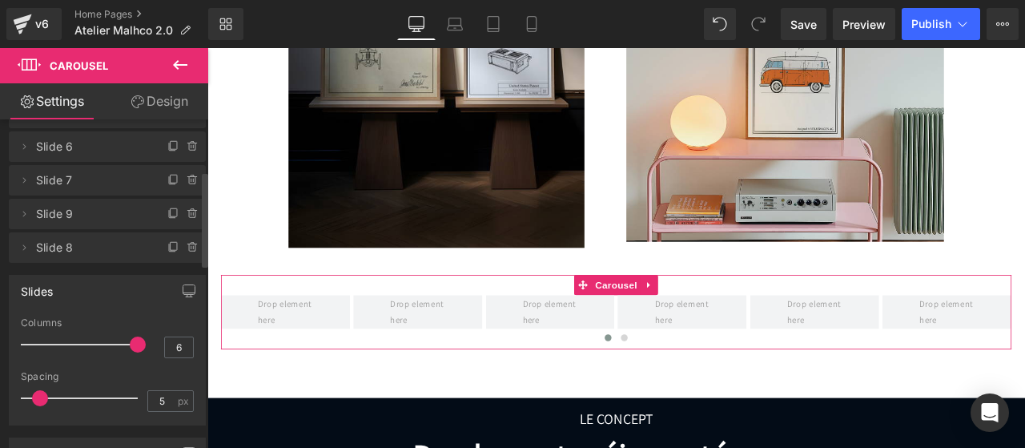
scroll to position [178, 0]
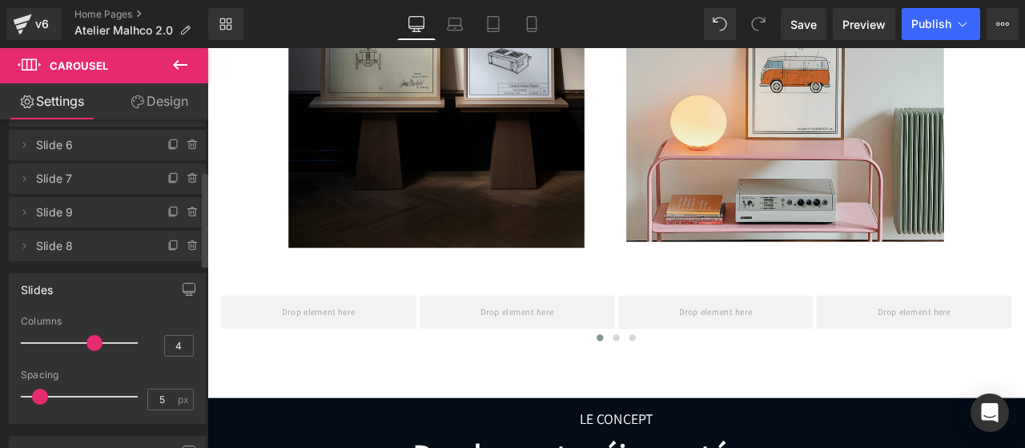
type input "3"
drag, startPoint x: 131, startPoint y: 340, endPoint x: 78, endPoint y: 340, distance: 53.7
click at [78, 340] on div at bounding box center [83, 343] width 109 height 32
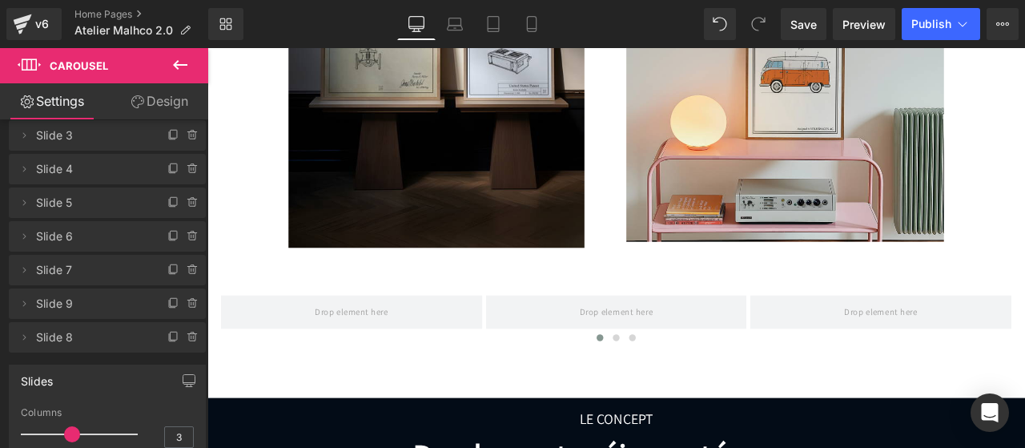
scroll to position [65, 0]
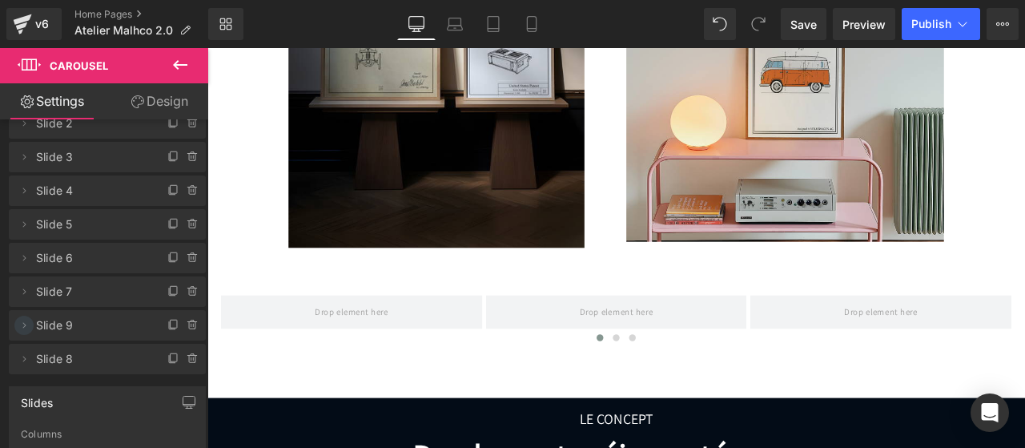
drag, startPoint x: 30, startPoint y: 362, endPoint x: 28, endPoint y: 318, distance: 44.1
click at [28, 71] on ul "Delete Cancel Slide 1 Slide 1 Delete Cancel Slide 2 Slide 2 Delete Cancel Slide…" at bounding box center [107, 71] width 197 height 0
click at [167, 332] on span at bounding box center [173, 325] width 19 height 19
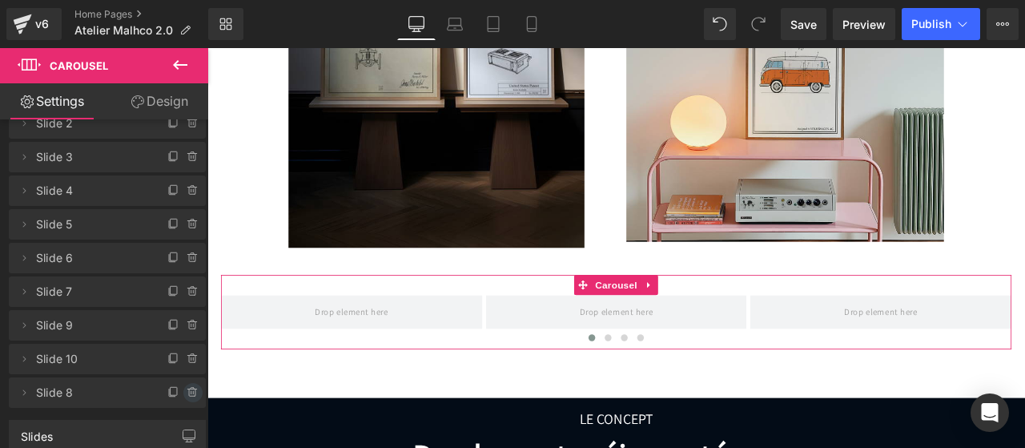
click at [183, 384] on span at bounding box center [192, 392] width 19 height 19
click at [162, 389] on button "Delete" at bounding box center [176, 393] width 50 height 21
click at [167, 294] on icon at bounding box center [173, 291] width 13 height 13
click at [187, 324] on icon at bounding box center [193, 325] width 13 height 13
click at [187, 324] on button "Delete" at bounding box center [176, 326] width 50 height 21
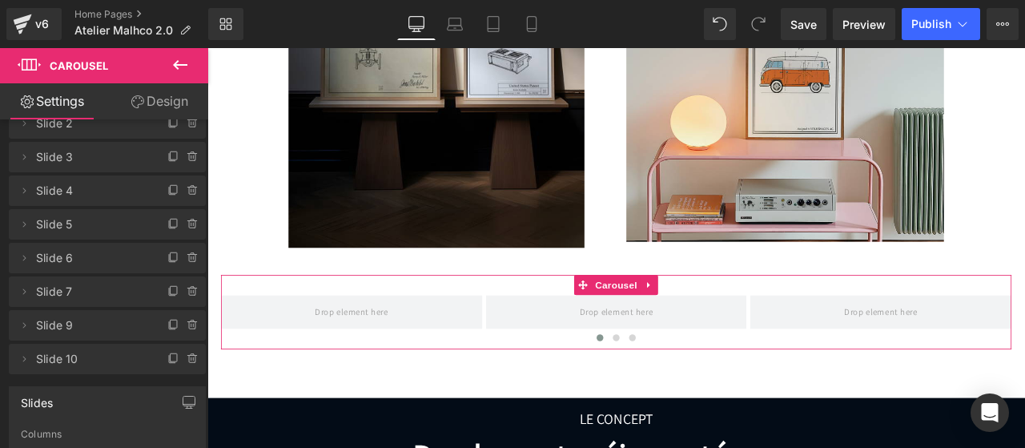
click at [187, 324] on icon at bounding box center [193, 325] width 13 height 13
click at [187, 324] on button "Delete" at bounding box center [176, 326] width 50 height 21
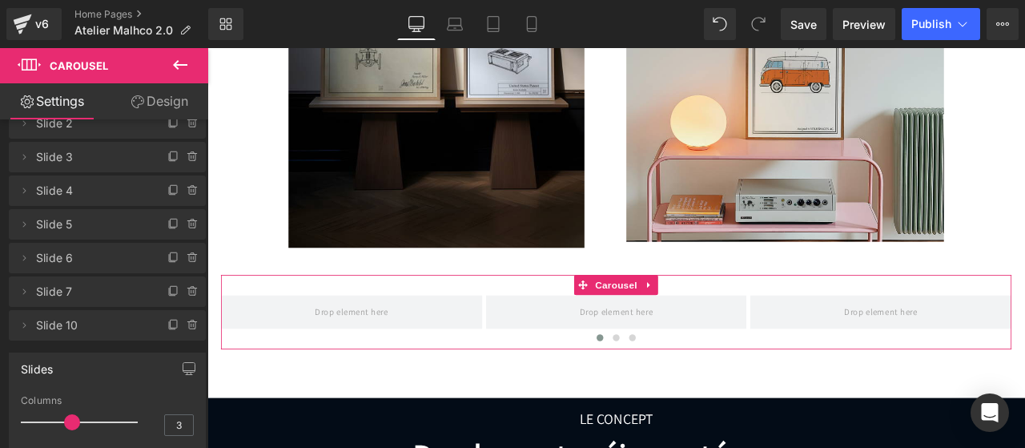
click at [187, 324] on icon at bounding box center [193, 325] width 13 height 13
click at [187, 324] on button "Delete" at bounding box center [176, 326] width 50 height 21
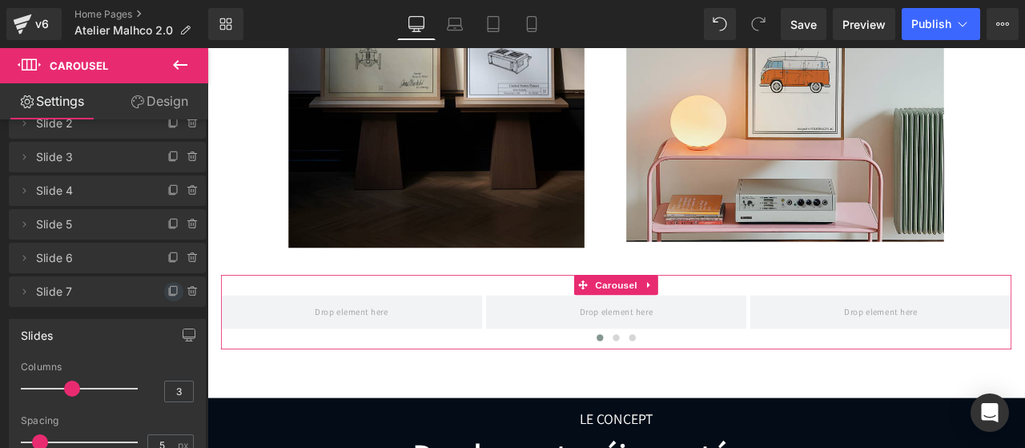
click at [167, 296] on icon at bounding box center [173, 291] width 13 height 13
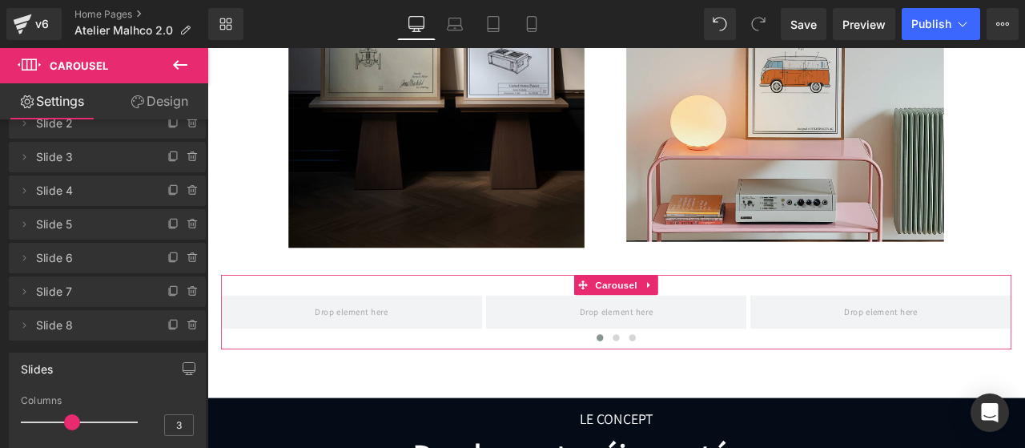
click at [167, 296] on icon at bounding box center [173, 291] width 13 height 13
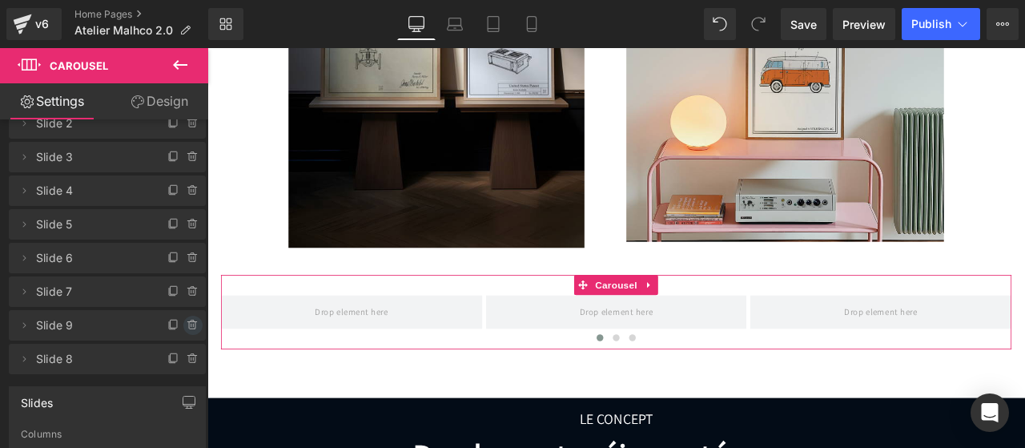
click at [187, 324] on icon at bounding box center [193, 325] width 13 height 13
click at [179, 321] on button "Delete" at bounding box center [176, 326] width 50 height 21
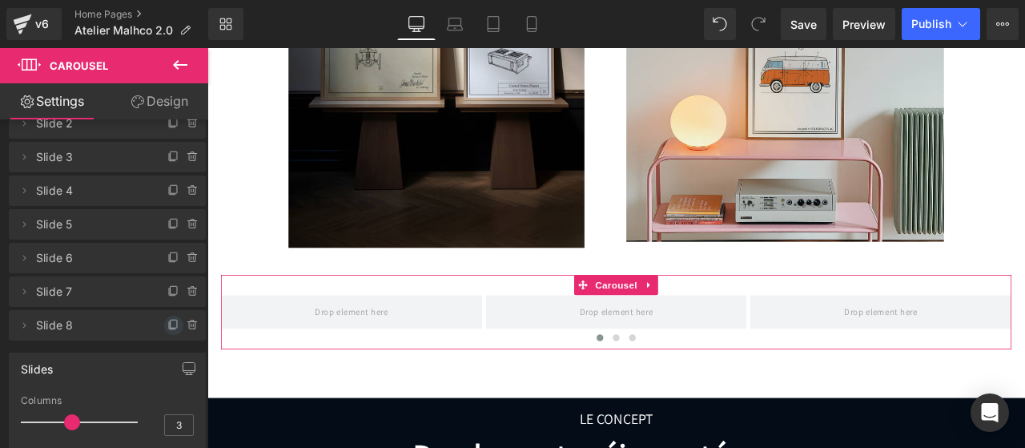
click at [167, 325] on icon at bounding box center [173, 325] width 13 height 13
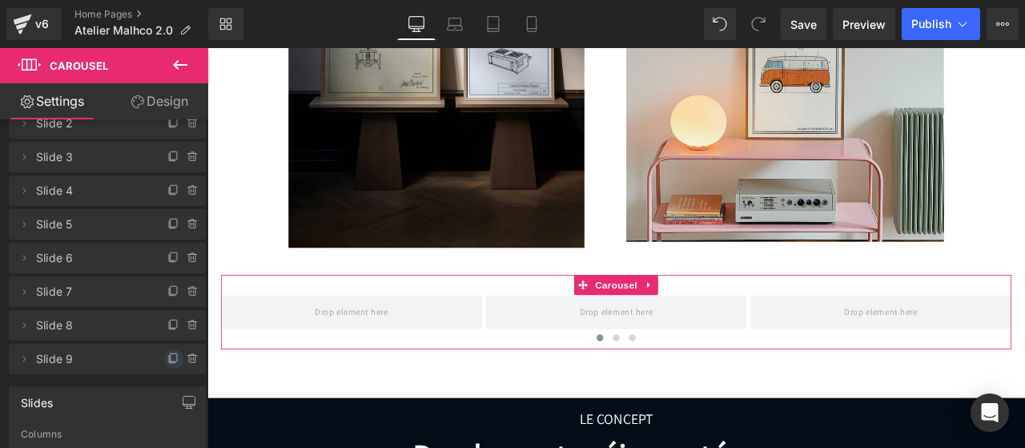
click at [167, 360] on icon at bounding box center [173, 358] width 13 height 13
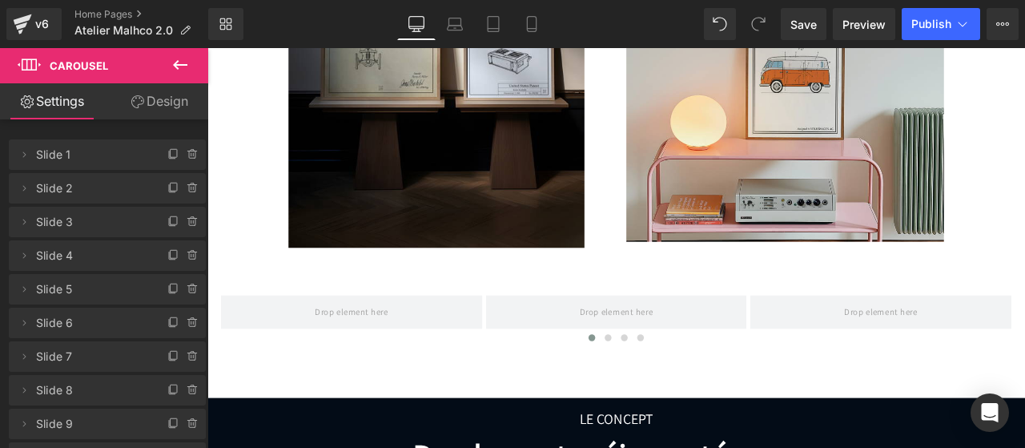
click at [180, 66] on icon at bounding box center [180, 64] width 19 height 19
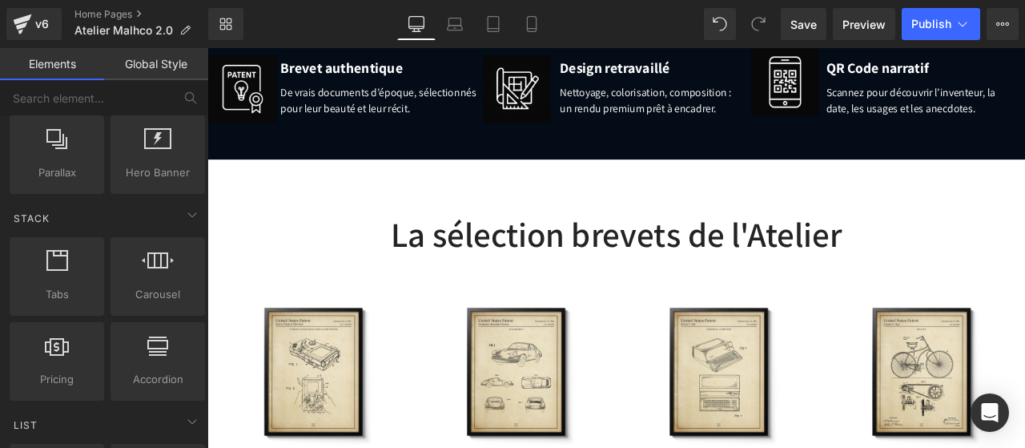
scroll to position [1795, 0]
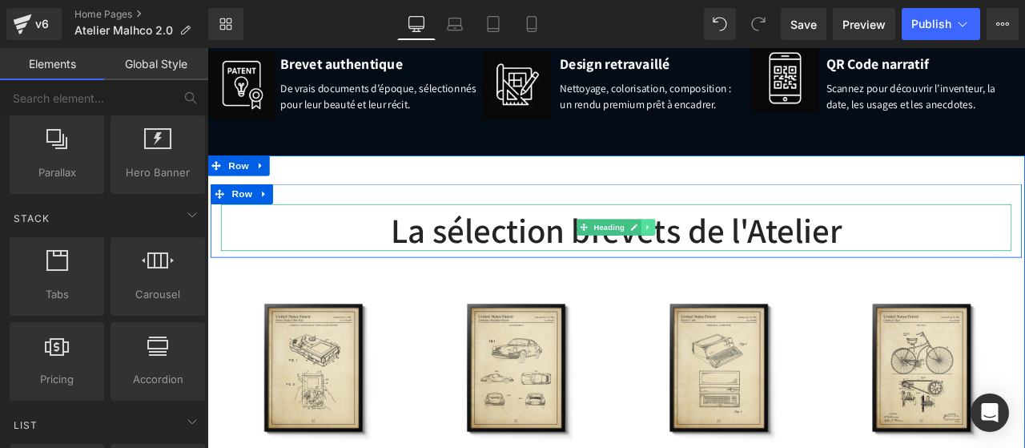
click at [726, 259] on icon at bounding box center [730, 260] width 9 height 10
click at [718, 263] on icon at bounding box center [722, 260] width 9 height 9
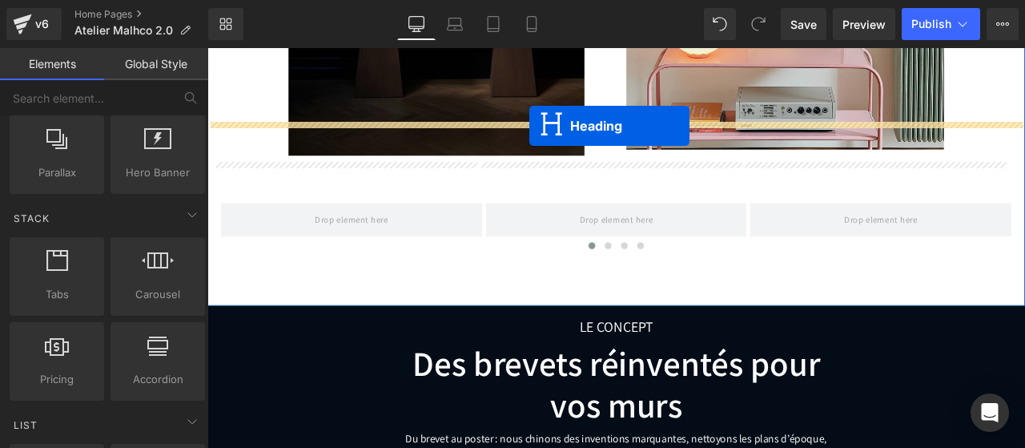
scroll to position [1213, 0]
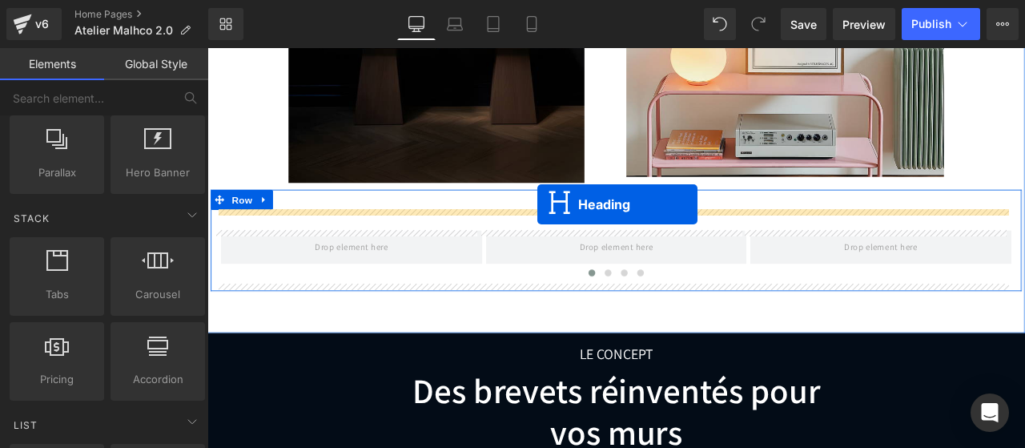
drag, startPoint x: 649, startPoint y: 448, endPoint x: 598, endPoint y: 233, distance: 221.2
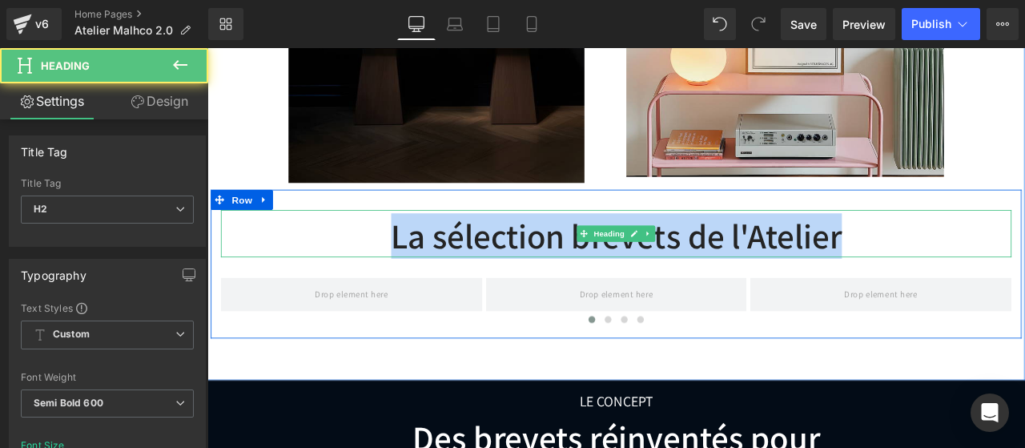
drag, startPoint x: 953, startPoint y: 267, endPoint x: 426, endPoint y: 268, distance: 526.9
click at [426, 268] on h2 "La sélection brevets de l'Atelier" at bounding box center [691, 270] width 937 height 49
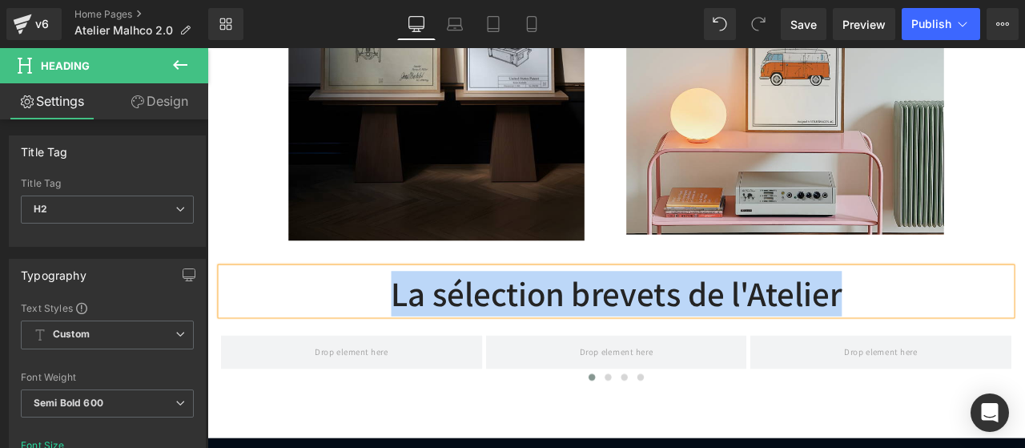
scroll to position [1167, 0]
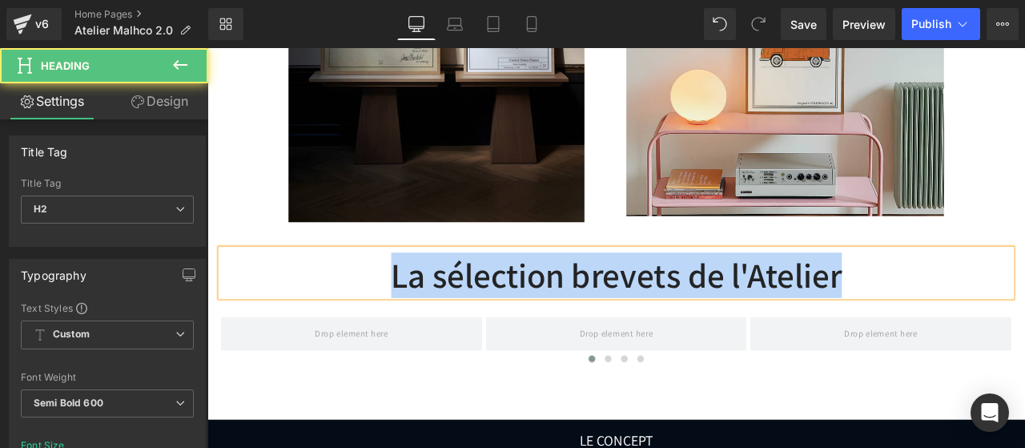
click at [654, 316] on h2 "La sélection brevets de l'Atelier" at bounding box center [691, 316] width 937 height 49
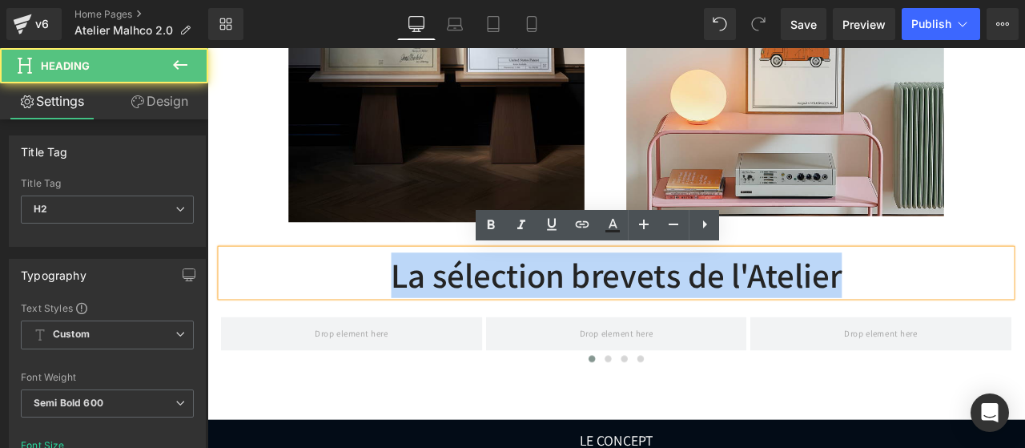
drag, startPoint x: 951, startPoint y: 312, endPoint x: 425, endPoint y: 303, distance: 526.2
click at [425, 303] on h2 "La sélection brevets de l'Atelier" at bounding box center [691, 316] width 937 height 49
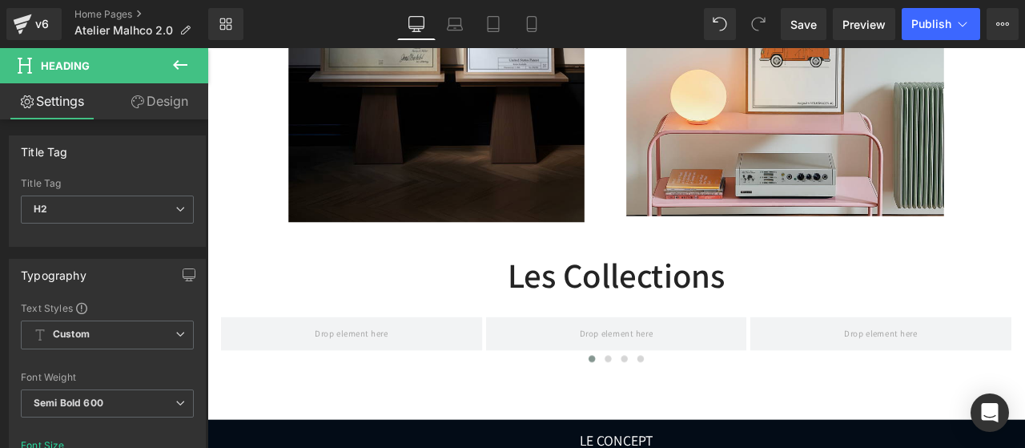
click at [179, 54] on button at bounding box center [180, 65] width 56 height 35
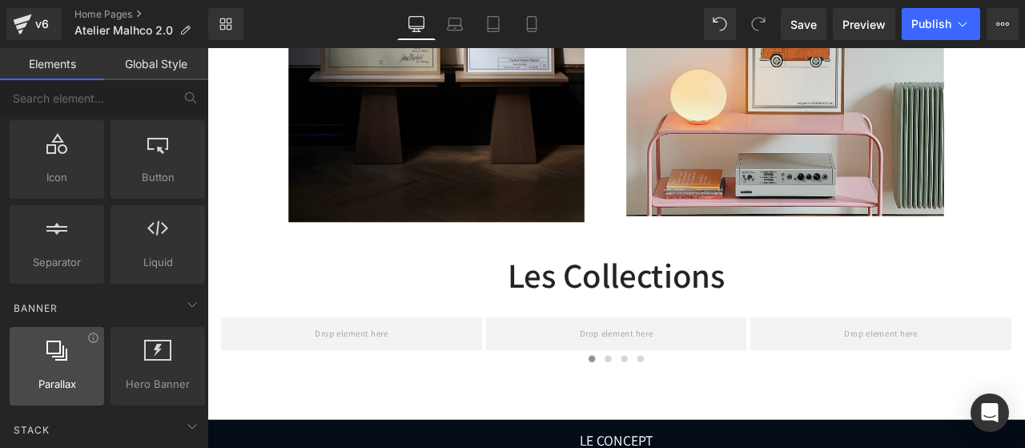
scroll to position [203, 0]
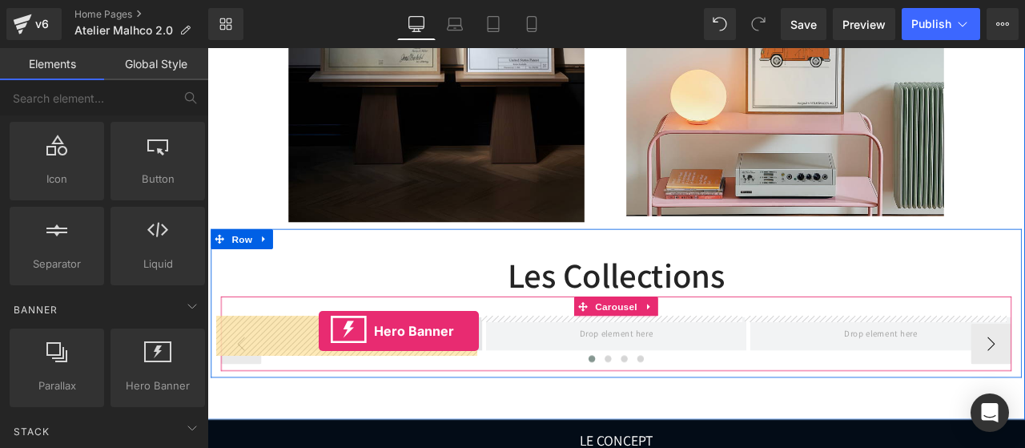
drag, startPoint x: 368, startPoint y: 412, endPoint x: 339, endPoint y: 383, distance: 41.9
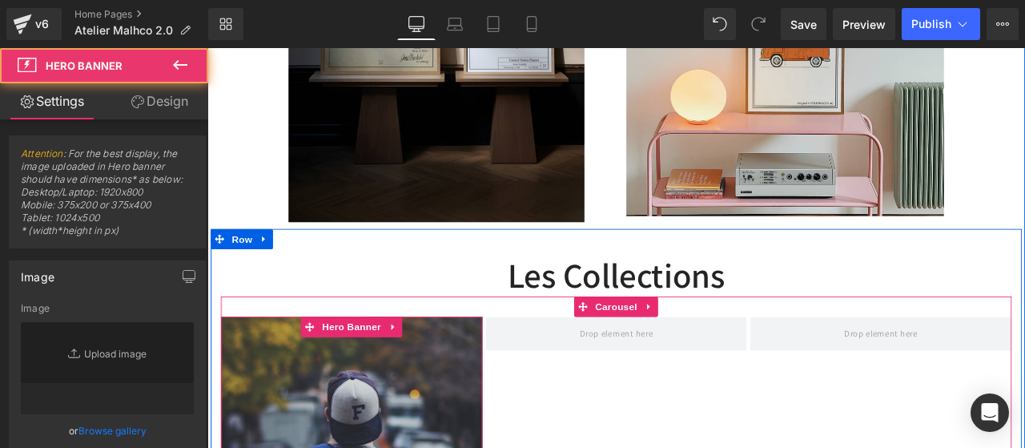
type input "[URL][DOMAIN_NAME]"
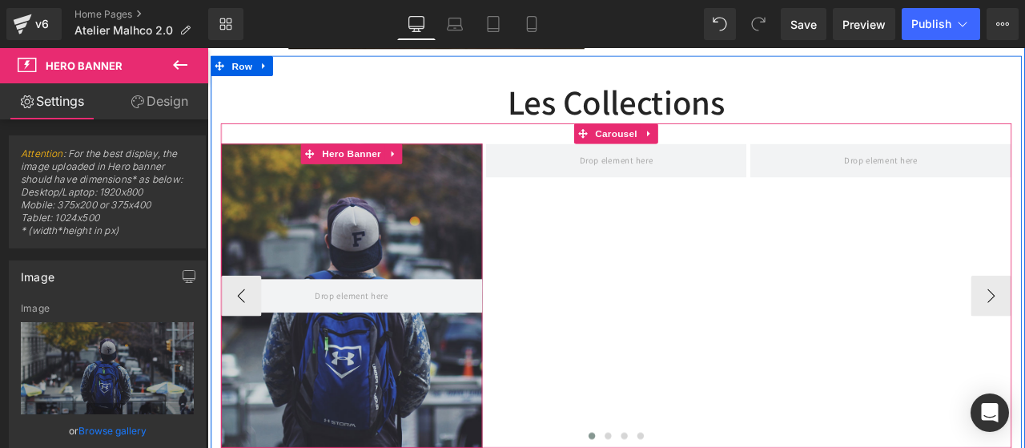
scroll to position [1373, 0]
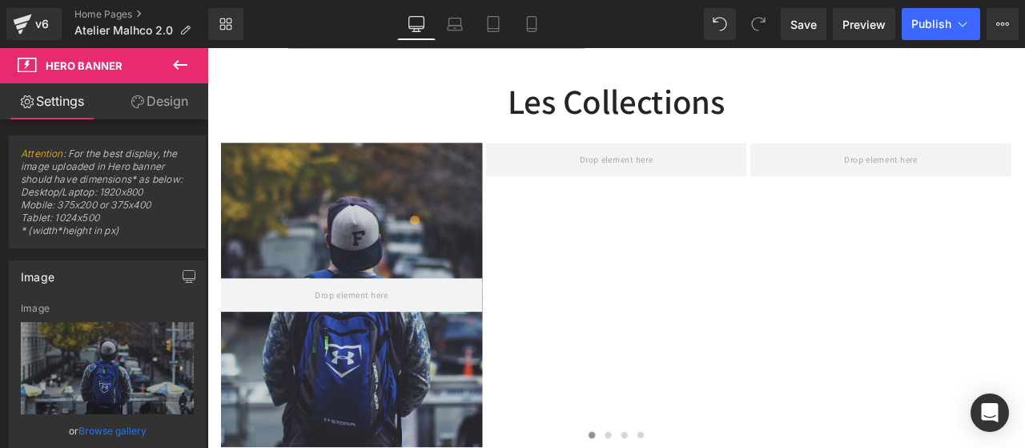
click at [183, 70] on icon at bounding box center [180, 64] width 19 height 19
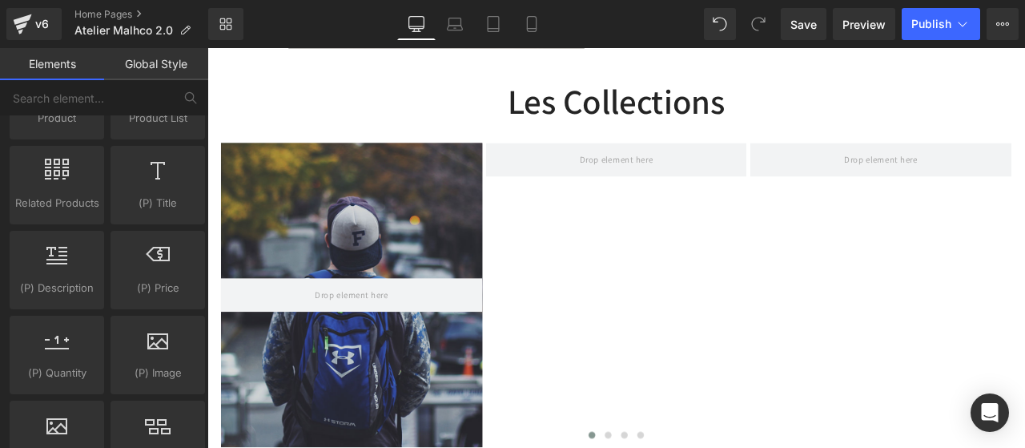
scroll to position [1381, 0]
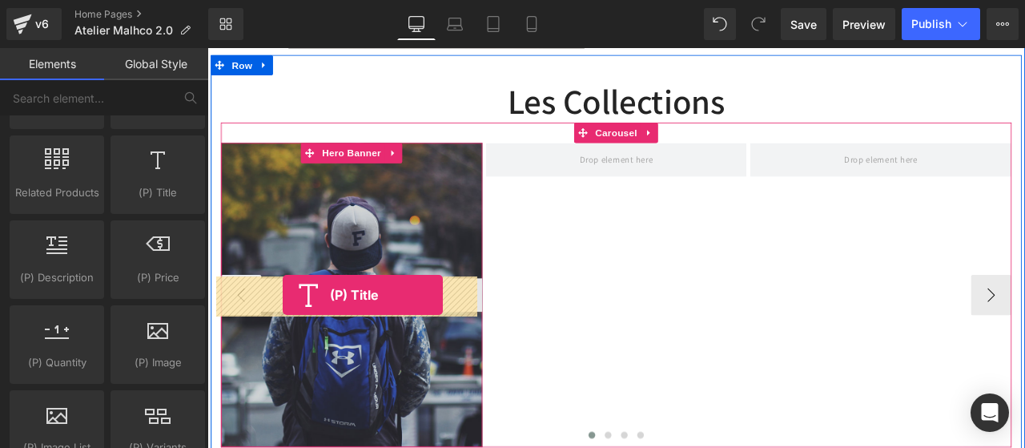
drag, startPoint x: 354, startPoint y: 224, endPoint x: 296, endPoint y: 340, distance: 128.9
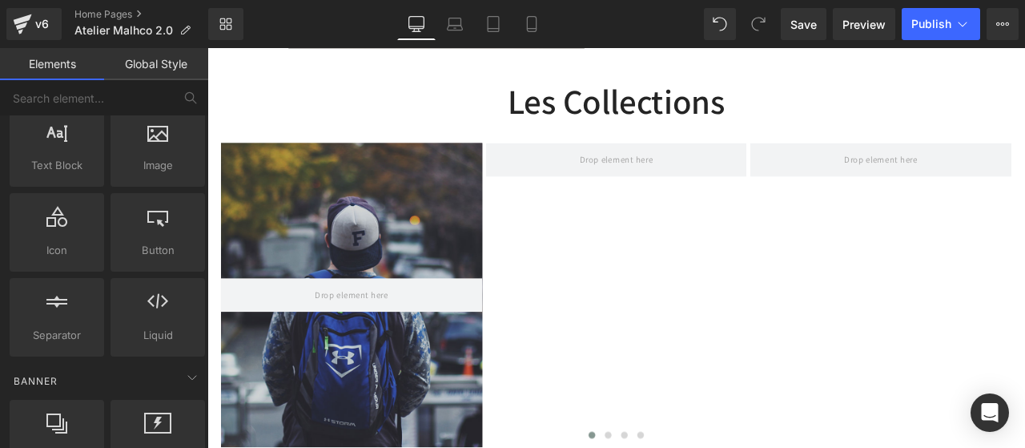
scroll to position [0, 0]
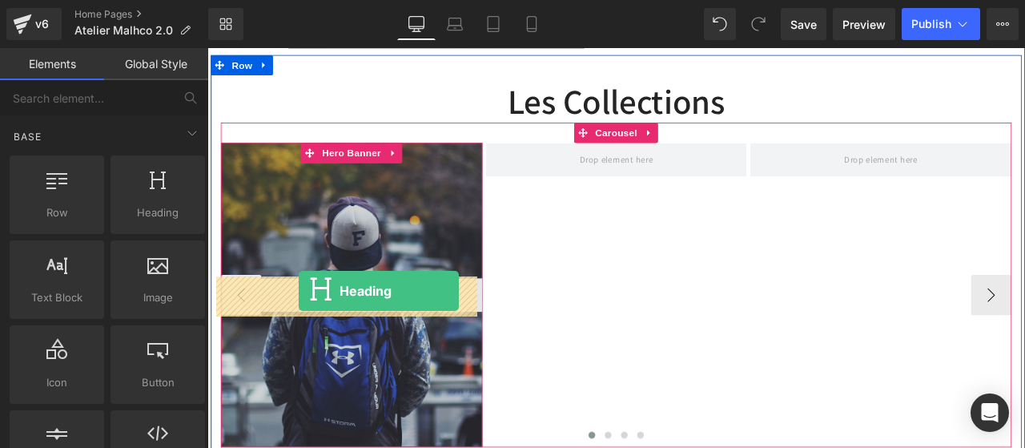
drag, startPoint x: 371, startPoint y: 255, endPoint x: 316, endPoint y: 336, distance: 98.0
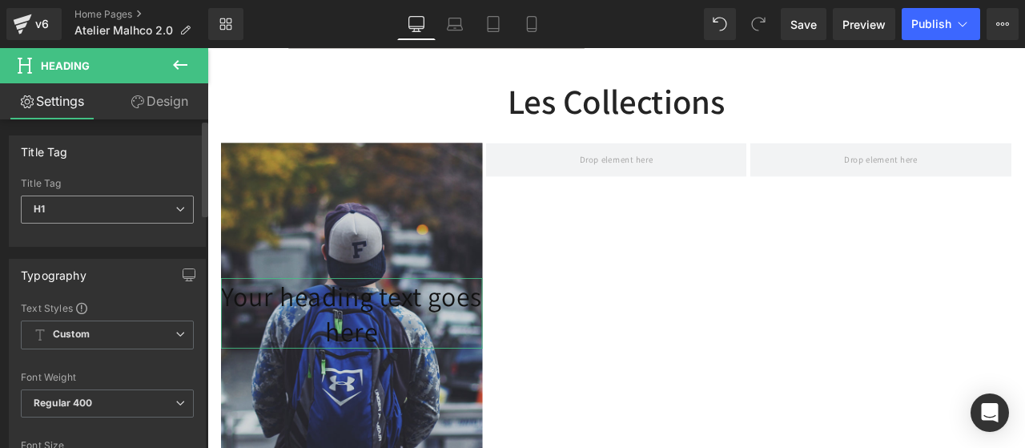
click at [175, 214] on span "H1" at bounding box center [107, 209] width 173 height 28
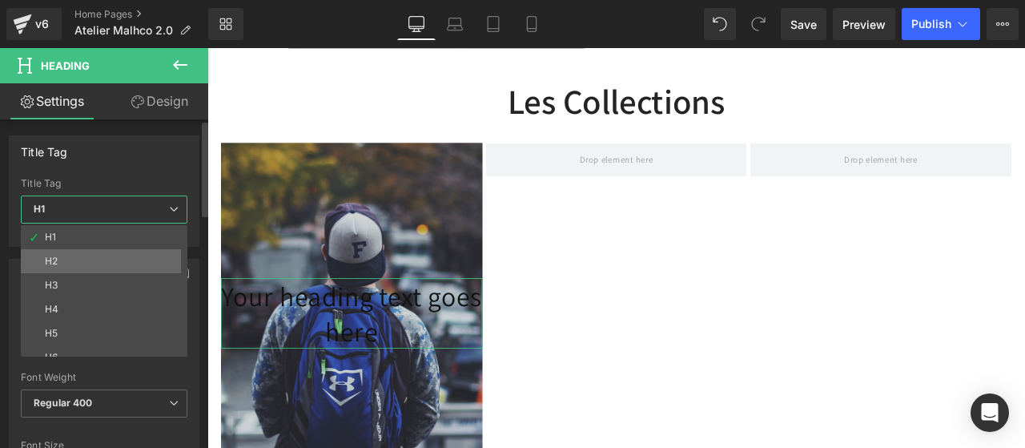
click at [71, 264] on li "H2" at bounding box center [108, 261] width 174 height 24
type input "24"
type input "100"
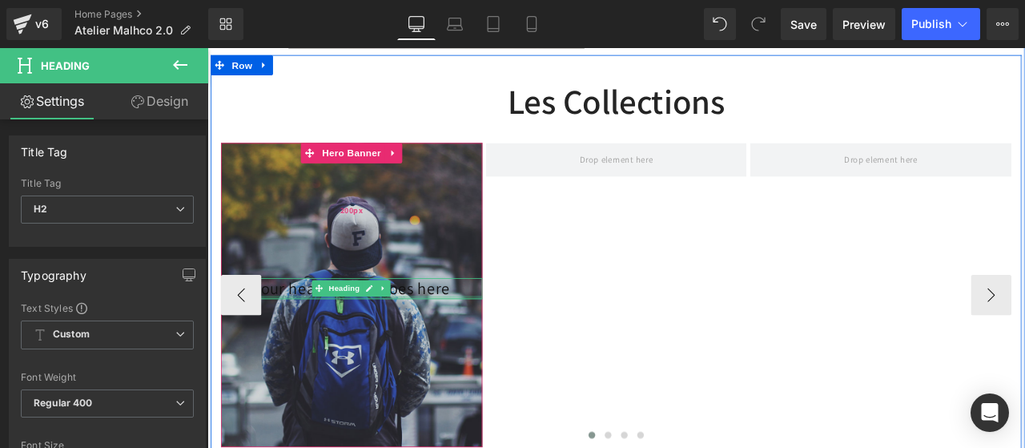
drag, startPoint x: 358, startPoint y: 342, endPoint x: 354, endPoint y: 290, distance: 52.2
click at [354, 290] on div "Your heading text goes here Heading Hero Banner 200px" at bounding box center [378, 340] width 310 height 360
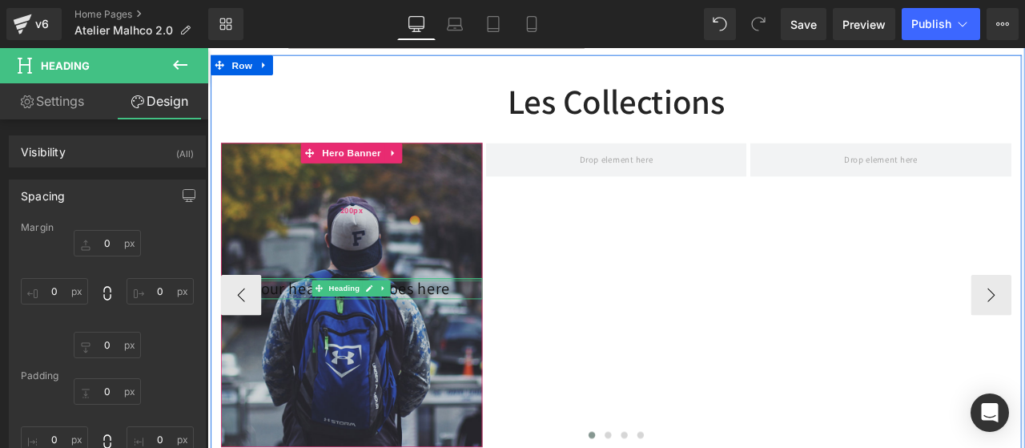
type input "0px"
drag, startPoint x: 314, startPoint y: 319, endPoint x: 308, endPoint y: 218, distance: 101.1
click at [308, 218] on div "Your heading text goes here Heading Hero Banner 200px" at bounding box center [378, 340] width 310 height 360
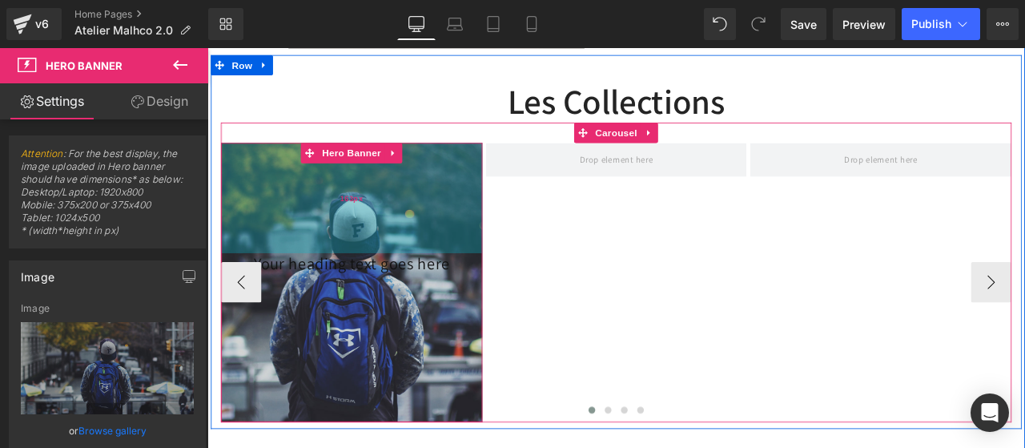
drag, startPoint x: 311, startPoint y: 312, endPoint x: 302, endPoint y: 282, distance: 30.9
click at [302, 282] on div "163px" at bounding box center [378, 225] width 310 height 131
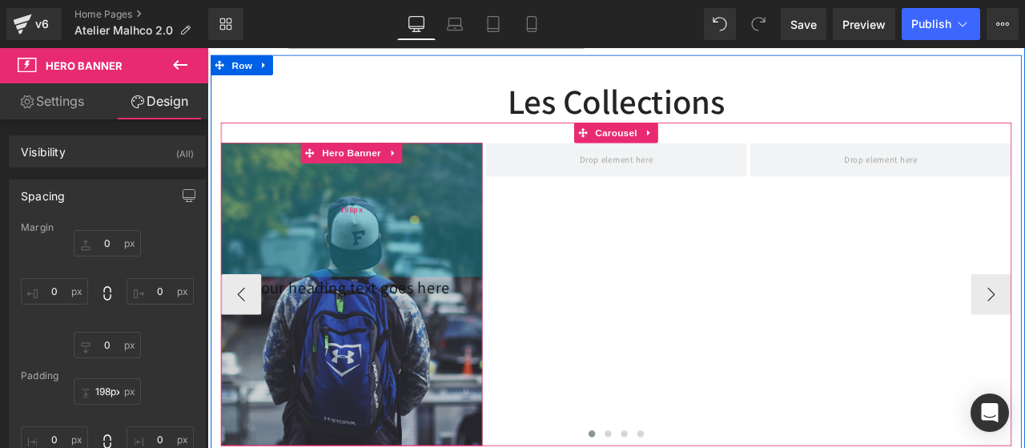
type input "200px"
drag, startPoint x: 352, startPoint y: 254, endPoint x: 346, endPoint y: 284, distance: 31.1
click at [346, 284] on div "198px" at bounding box center [378, 239] width 310 height 159
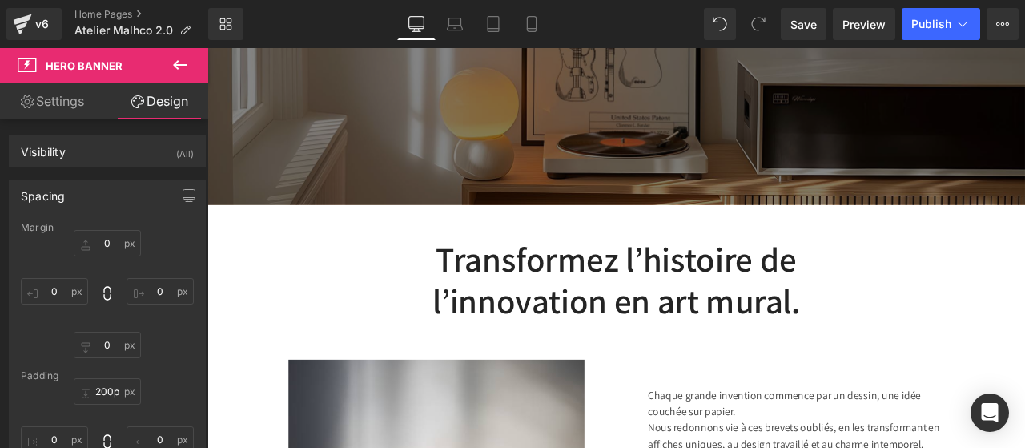
scroll to position [516, 0]
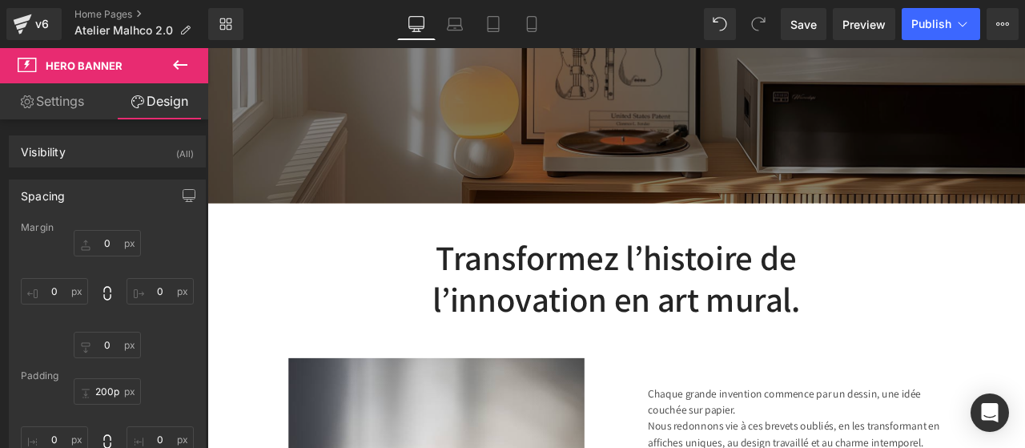
click at [500, 305] on h2 "Transformez l’histoire de l’innovation en art mural." at bounding box center [692, 320] width 496 height 98
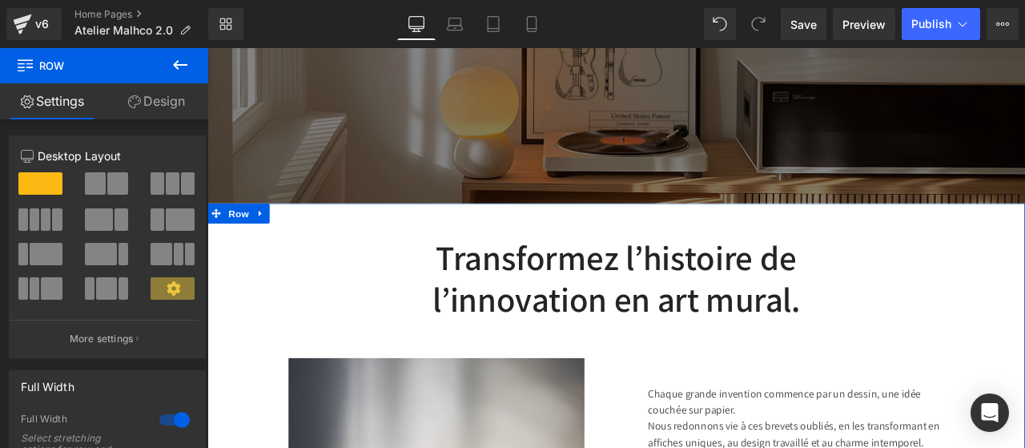
click at [265, 241] on icon at bounding box center [270, 244] width 11 height 12
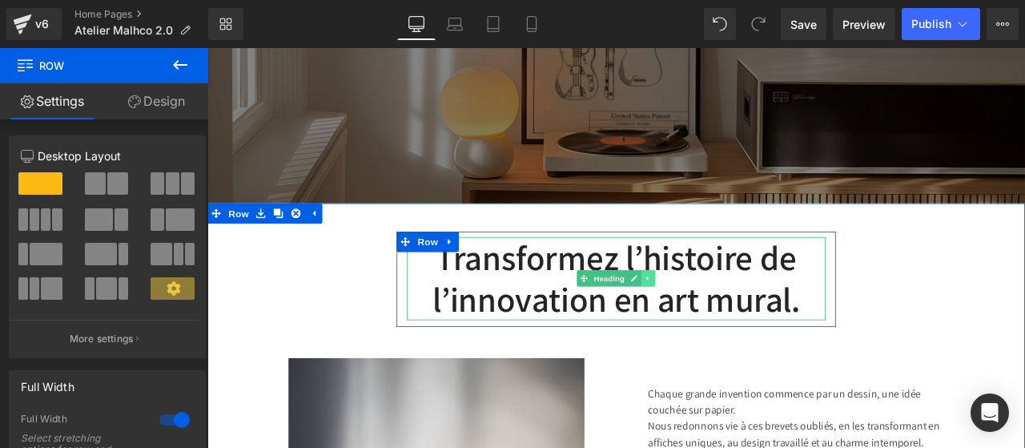
click at [724, 327] on link at bounding box center [730, 320] width 17 height 19
click at [734, 324] on link at bounding box center [738, 320] width 17 height 19
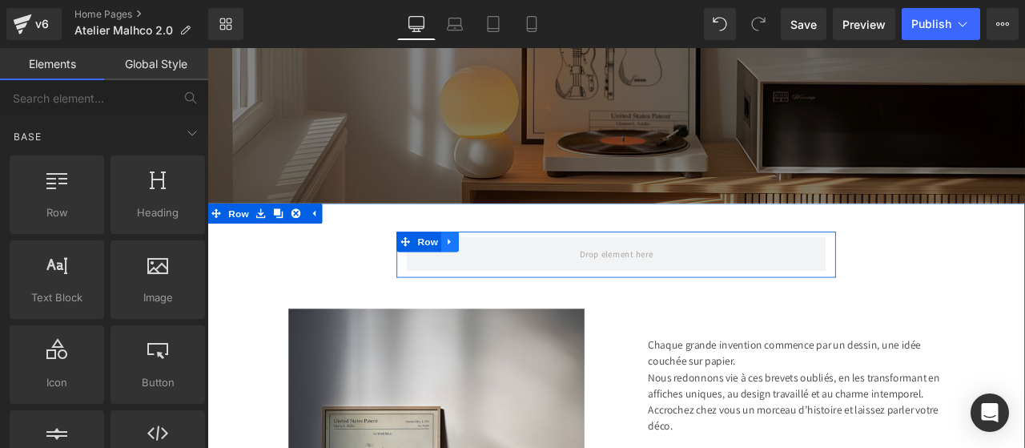
click at [489, 275] on icon at bounding box center [494, 277] width 11 height 12
click at [535, 273] on link at bounding box center [536, 277] width 21 height 24
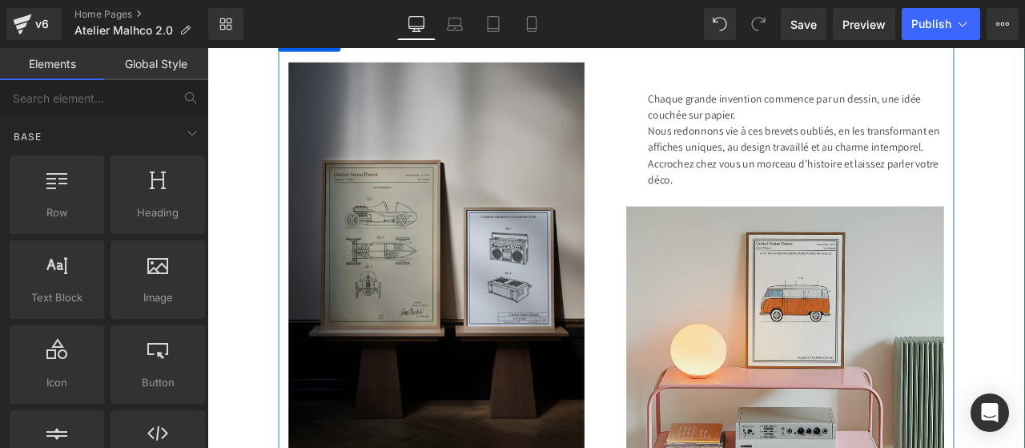
scroll to position [754, 0]
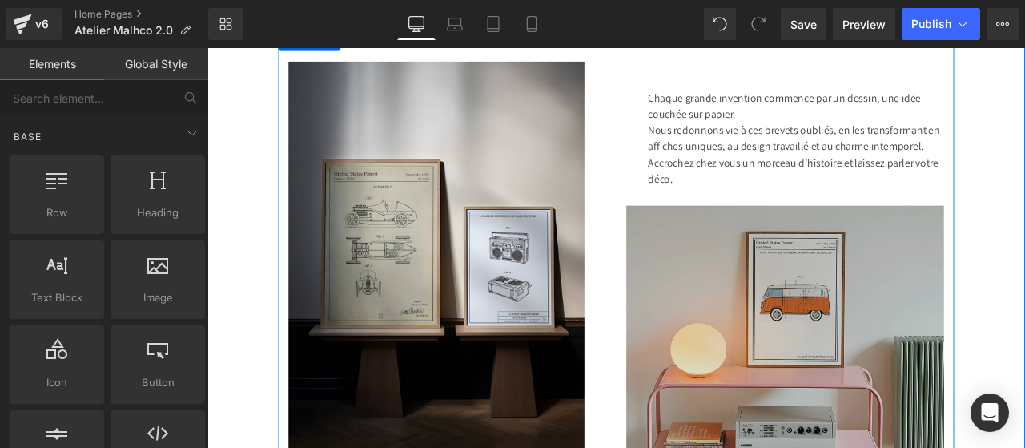
click at [782, 294] on img at bounding box center [892, 391] width 376 height 312
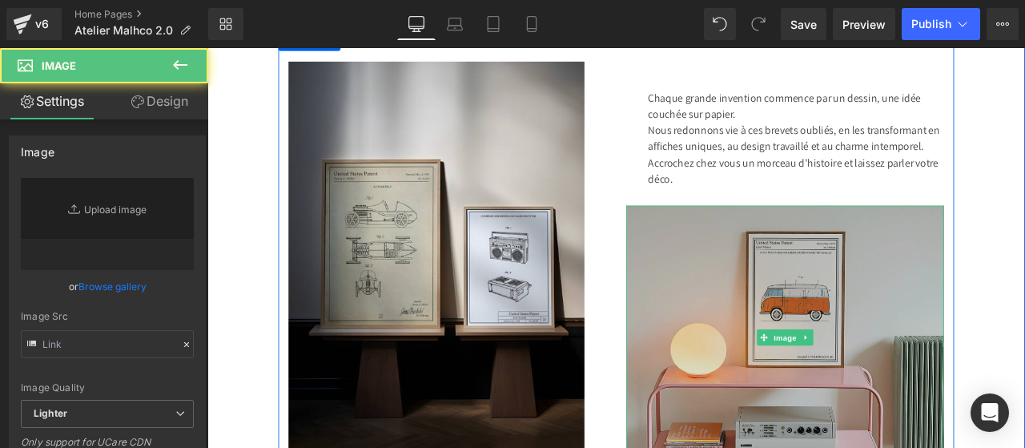
type input "[URL][DOMAIN_NAME]"
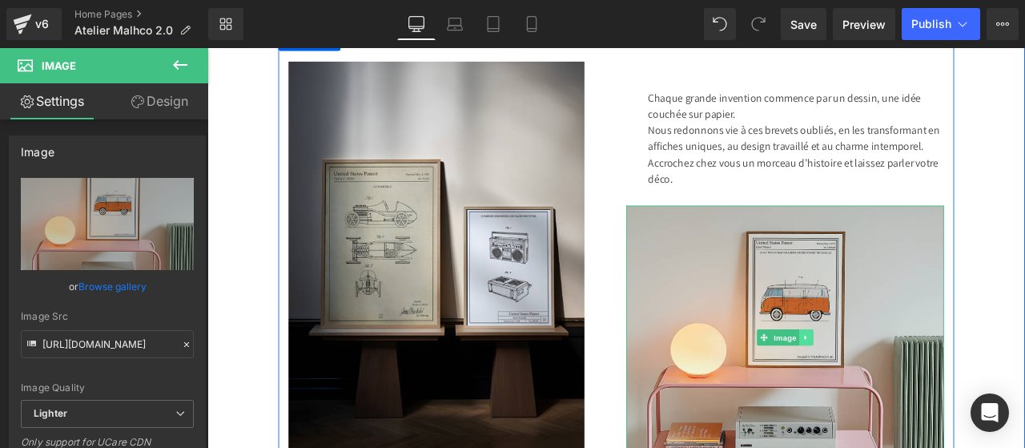
click at [913, 387] on icon at bounding box center [917, 391] width 9 height 10
click at [921, 387] on icon at bounding box center [925, 391] width 9 height 9
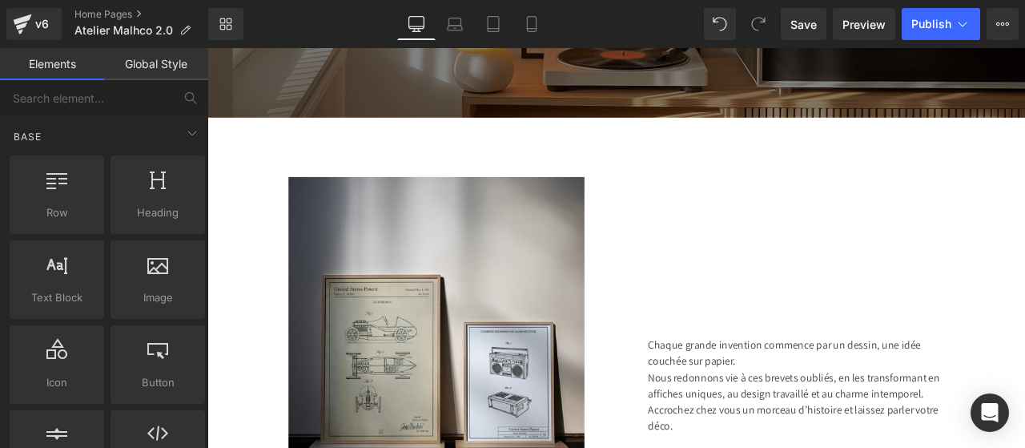
scroll to position [617, 0]
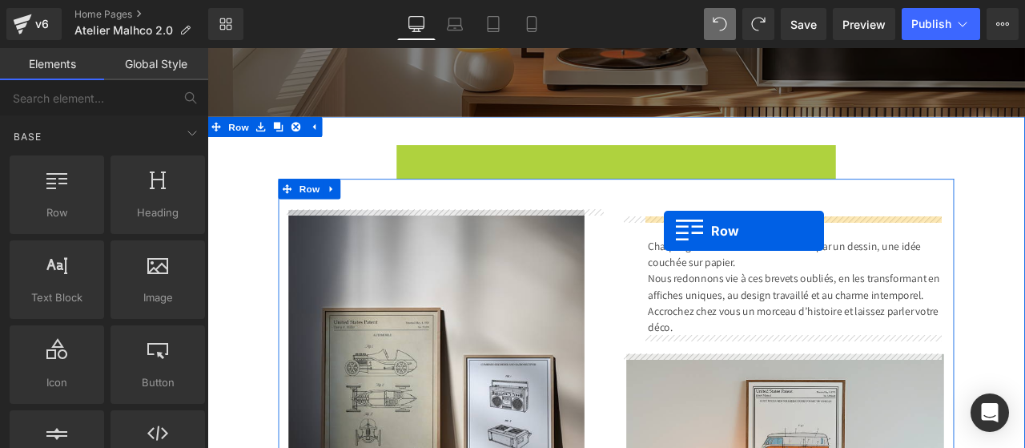
drag, startPoint x: 430, startPoint y: 175, endPoint x: 748, endPoint y: 263, distance: 330.1
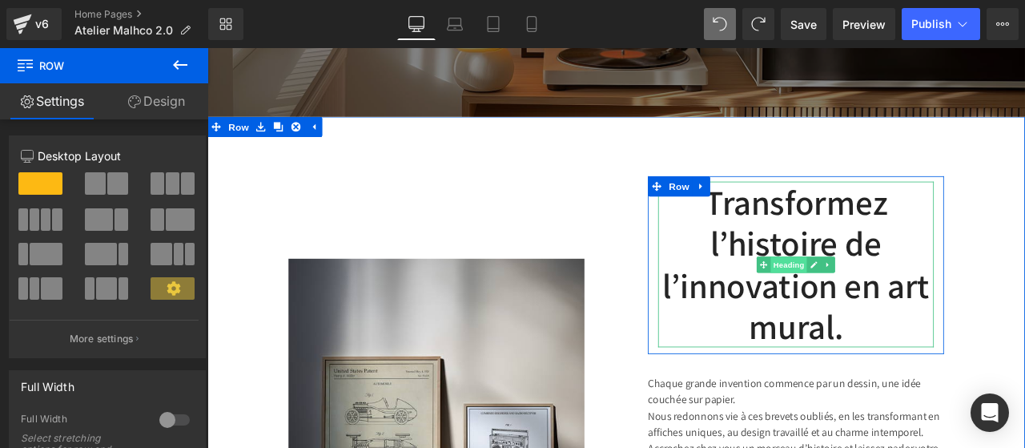
click at [888, 303] on span "Heading" at bounding box center [896, 304] width 43 height 19
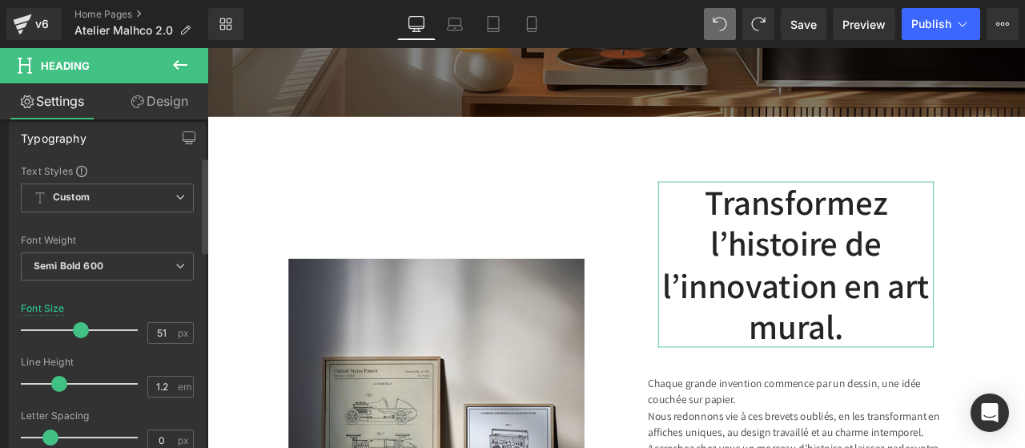
scroll to position [143, 0]
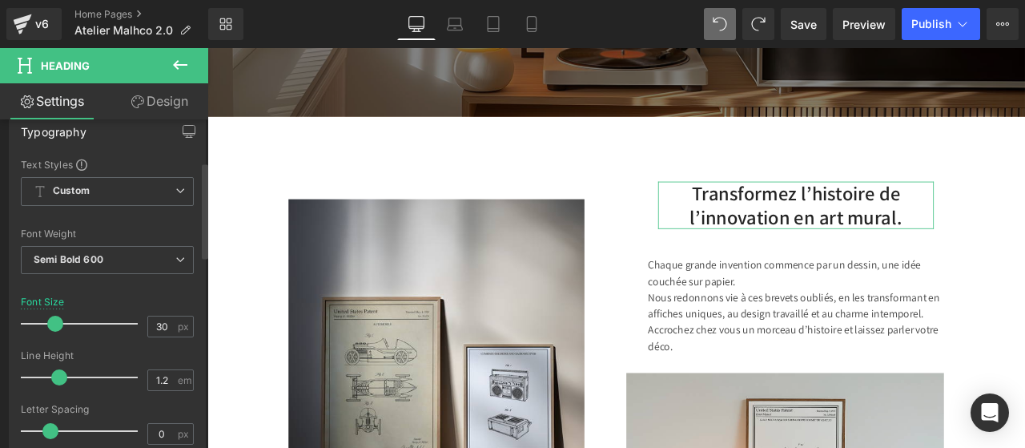
type input "31"
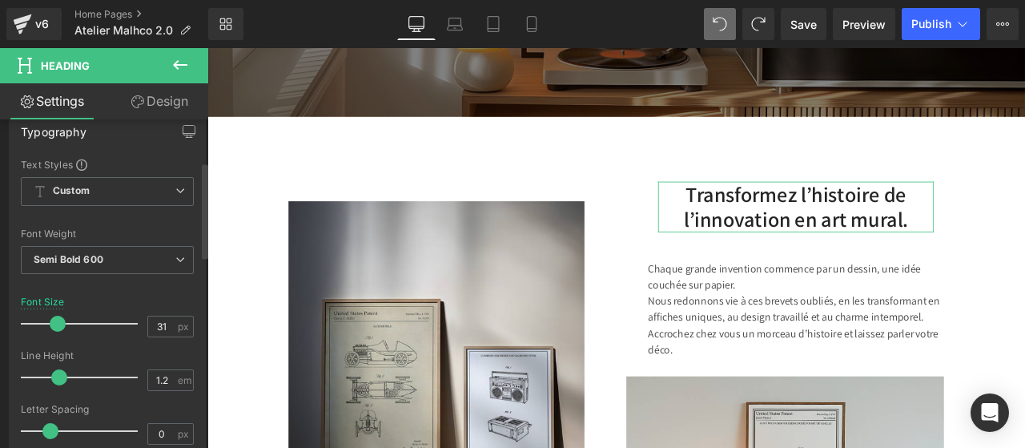
drag, startPoint x: 75, startPoint y: 323, endPoint x: 54, endPoint y: 321, distance: 21.7
click at [54, 321] on span at bounding box center [58, 324] width 16 height 16
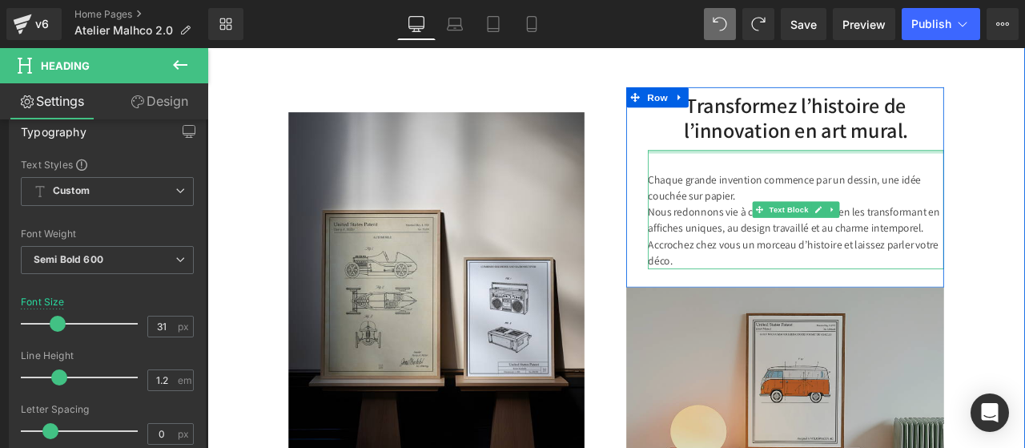
scroll to position [724, 0]
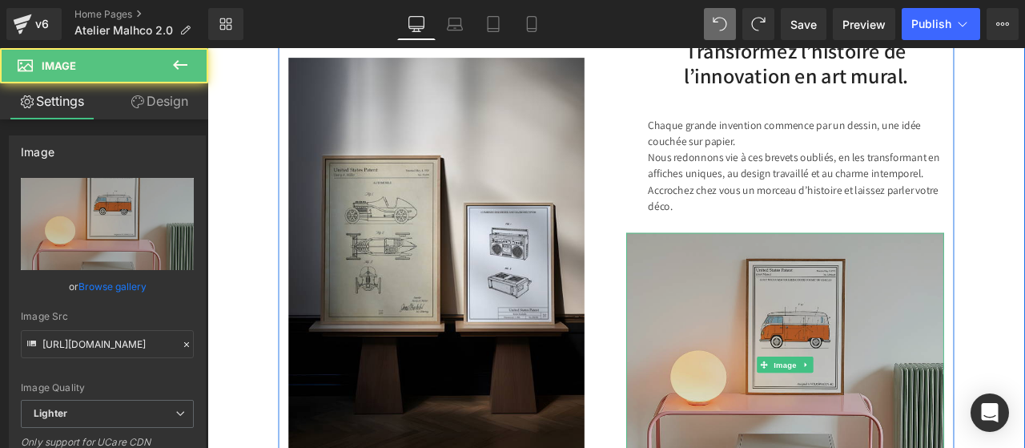
scroll to position [794, 0]
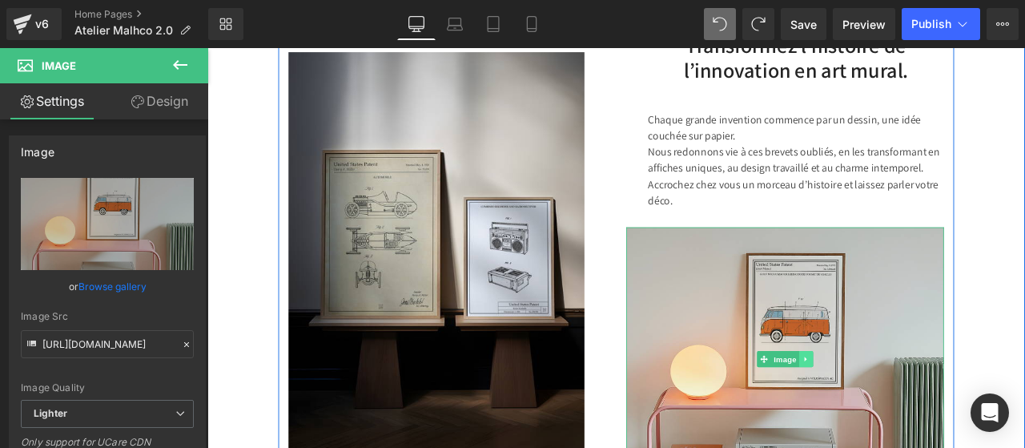
click at [912, 409] on link at bounding box center [917, 416] width 17 height 19
click at [921, 412] on icon at bounding box center [925, 416] width 9 height 9
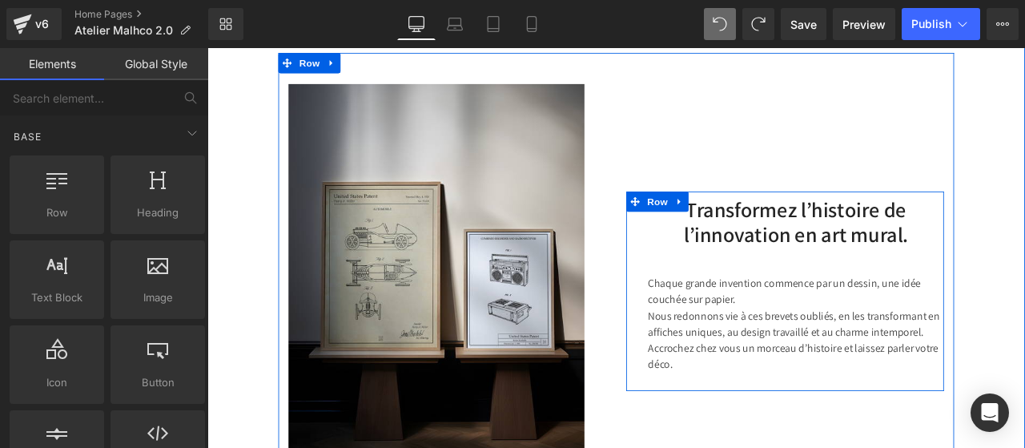
scroll to position [700, 0]
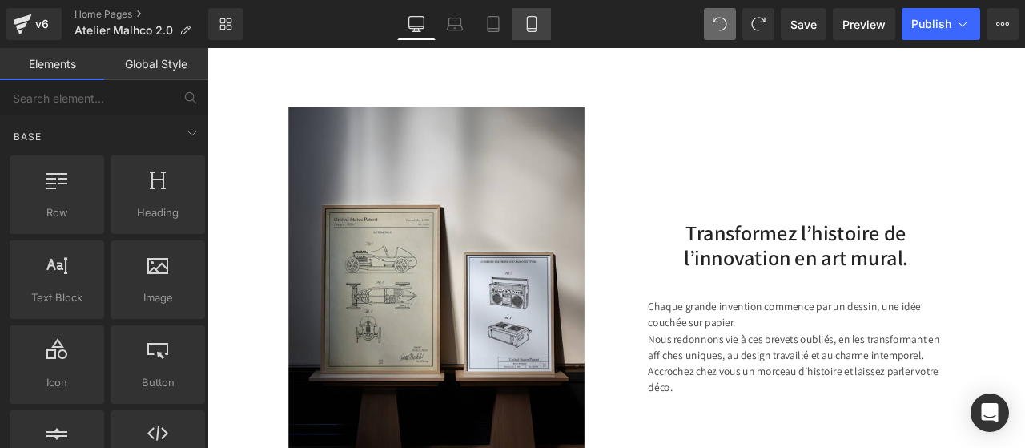
click at [540, 14] on link "Mobile" at bounding box center [532, 24] width 38 height 32
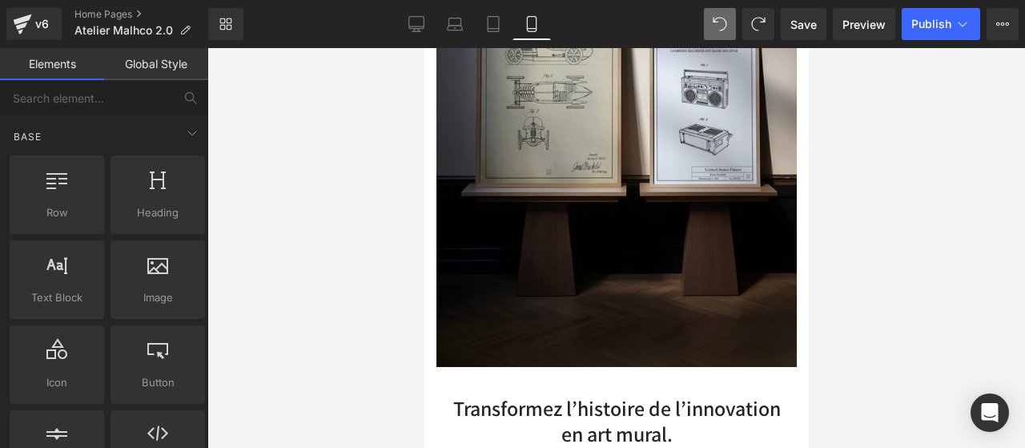
scroll to position [842, 0]
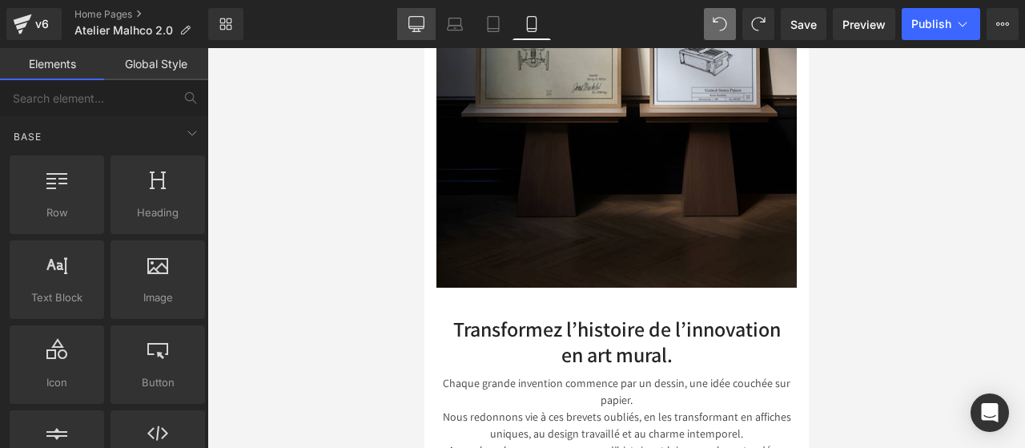
click at [427, 25] on link "Desktop" at bounding box center [416, 24] width 38 height 32
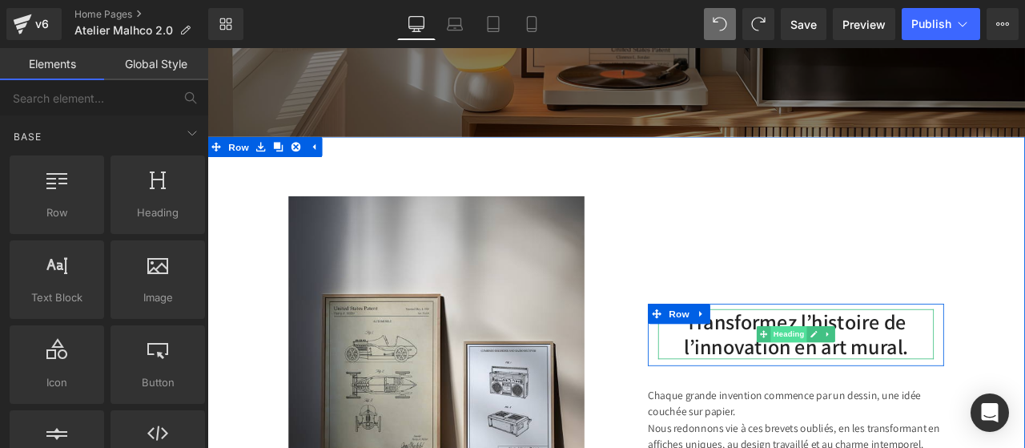
scroll to position [662, 0]
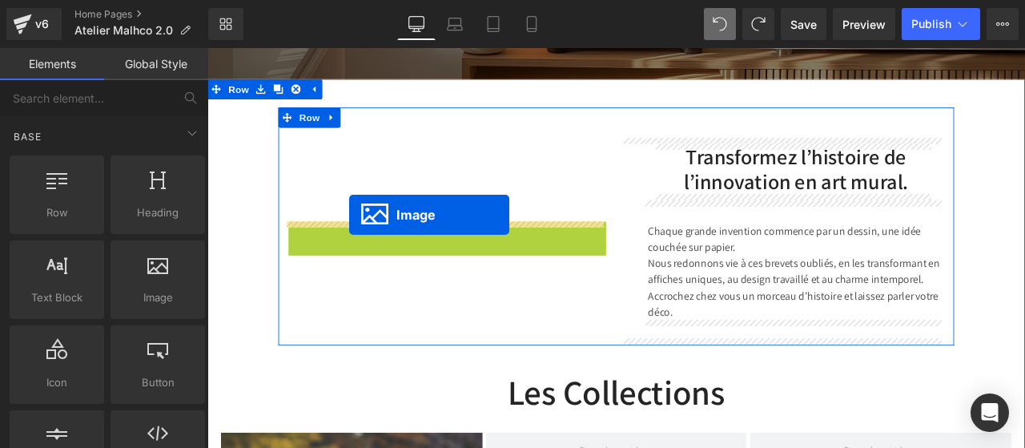
drag, startPoint x: 458, startPoint y: 396, endPoint x: 376, endPoint y: 246, distance: 171.7
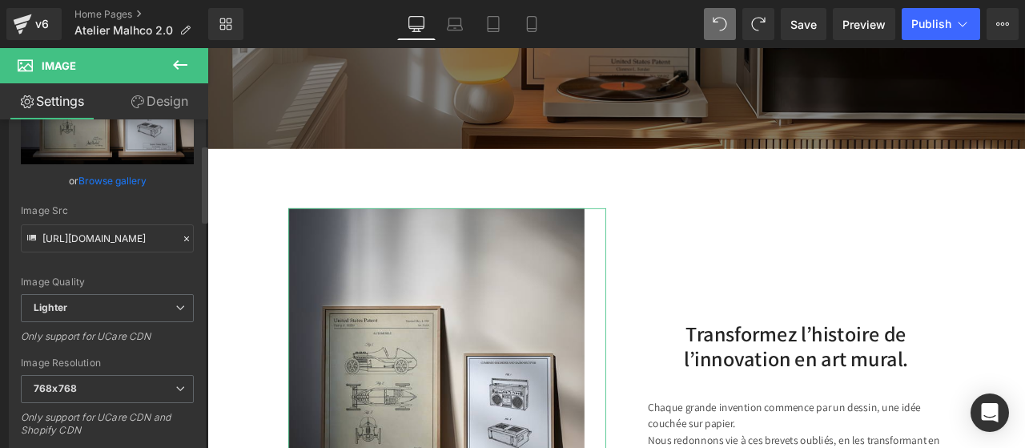
scroll to position [0, 0]
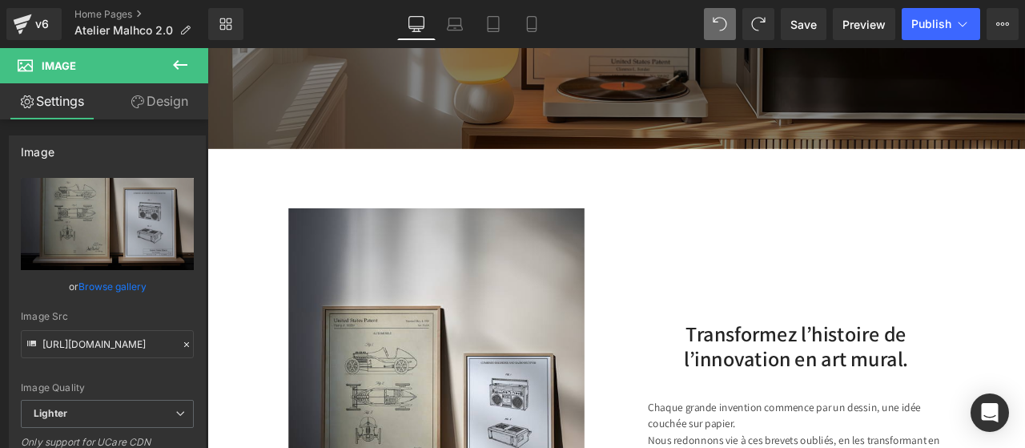
click at [181, 74] on button at bounding box center [180, 65] width 56 height 35
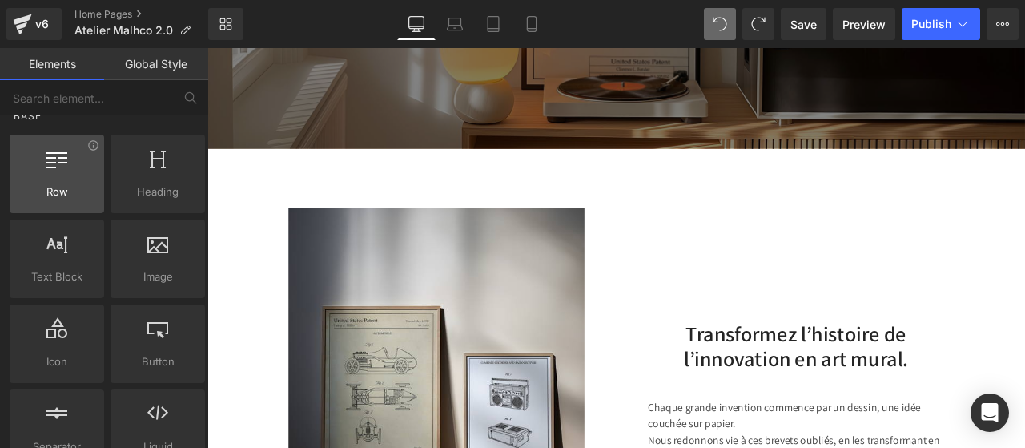
scroll to position [22, 0]
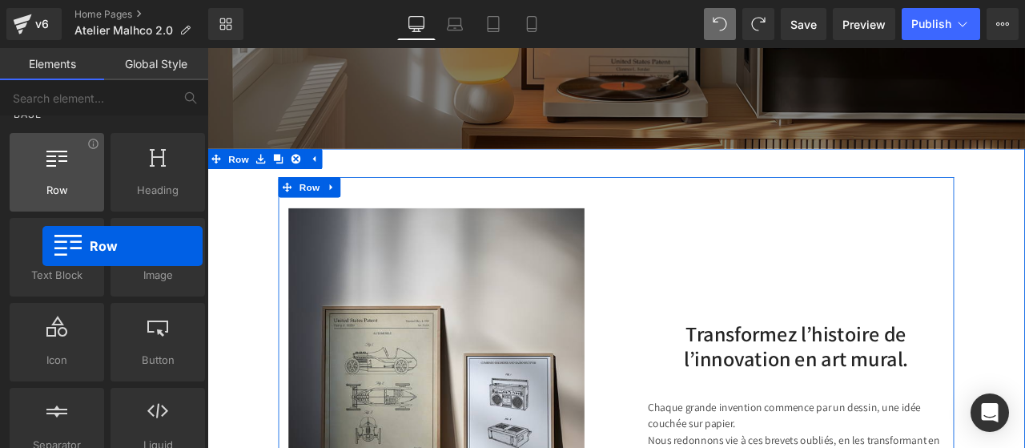
drag, startPoint x: 58, startPoint y: 175, endPoint x: 40, endPoint y: 156, distance: 26.6
click at [40, 156] on div at bounding box center [56, 164] width 85 height 36
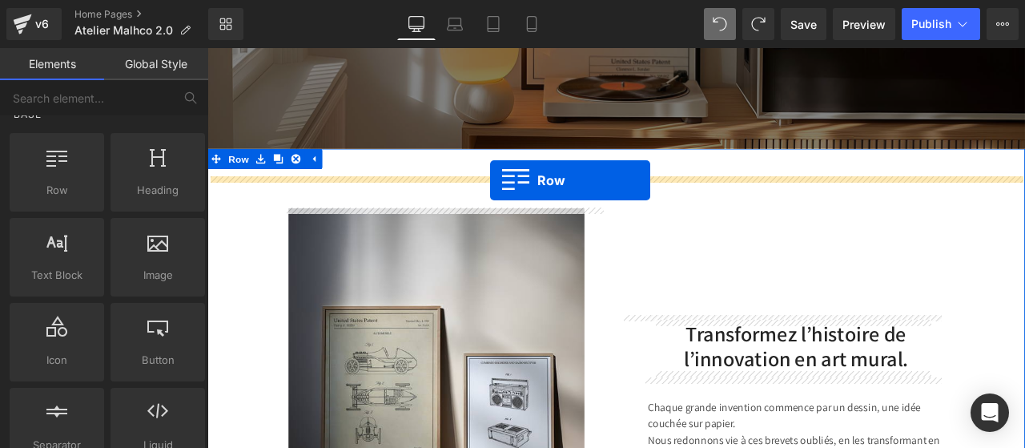
drag, startPoint x: 275, startPoint y: 227, endPoint x: 542, endPoint y: 203, distance: 268.5
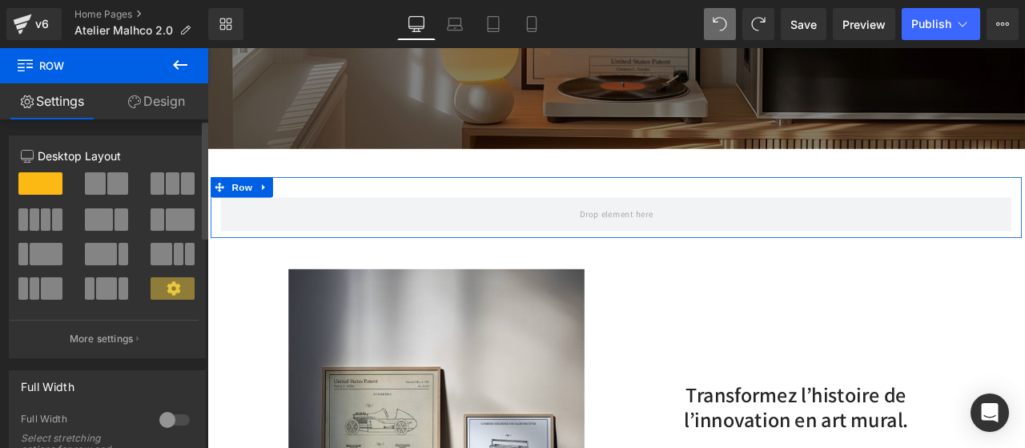
click at [96, 183] on span at bounding box center [95, 183] width 21 height 22
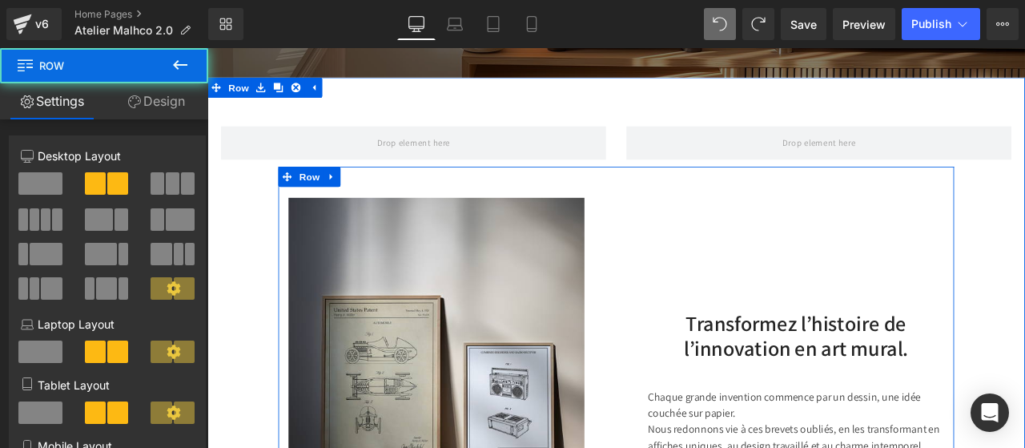
scroll to position [669, 0]
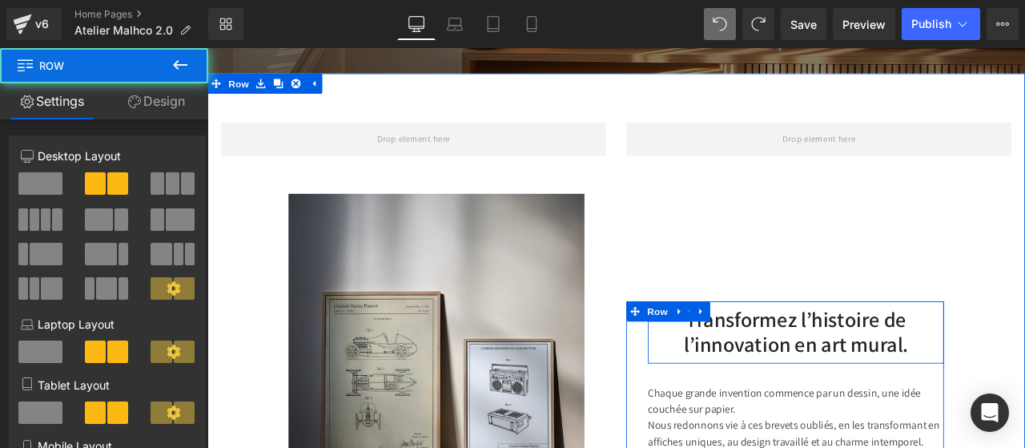
click at [786, 368] on link at bounding box center [792, 360] width 21 height 24
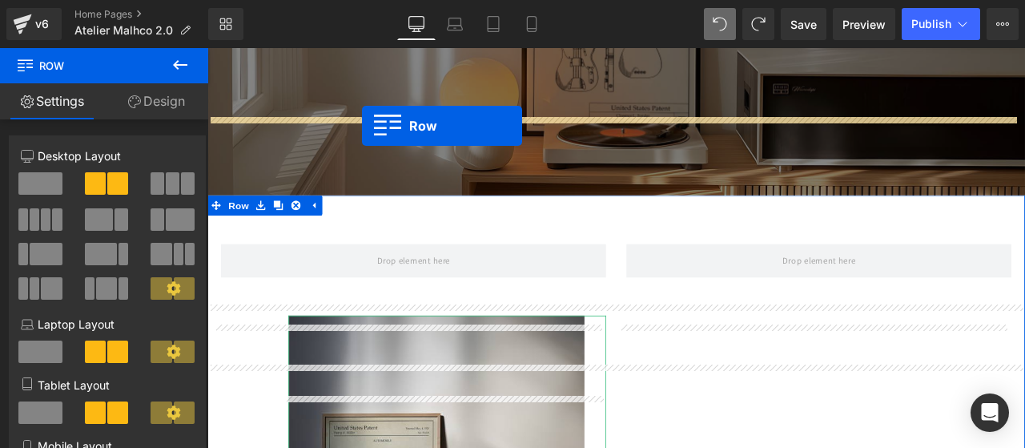
scroll to position [428, 0]
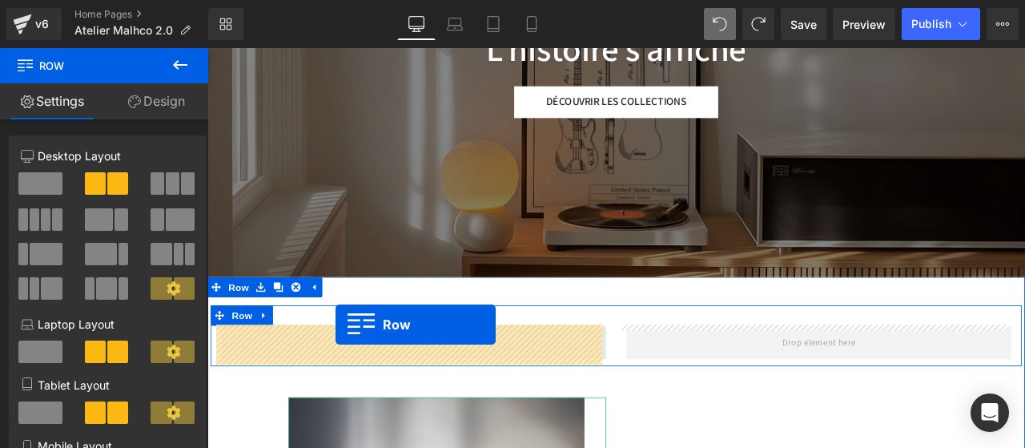
drag, startPoint x: 712, startPoint y: 354, endPoint x: 360, endPoint y: 376, distance: 353.0
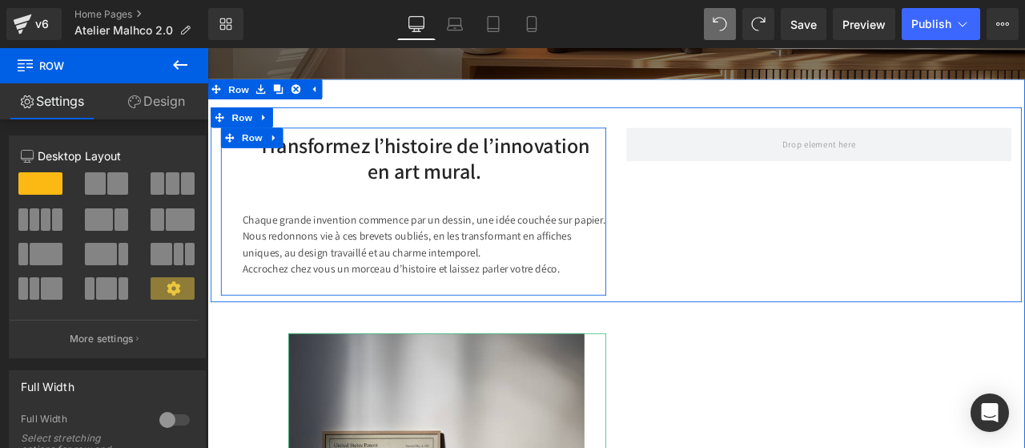
scroll to position [663, 0]
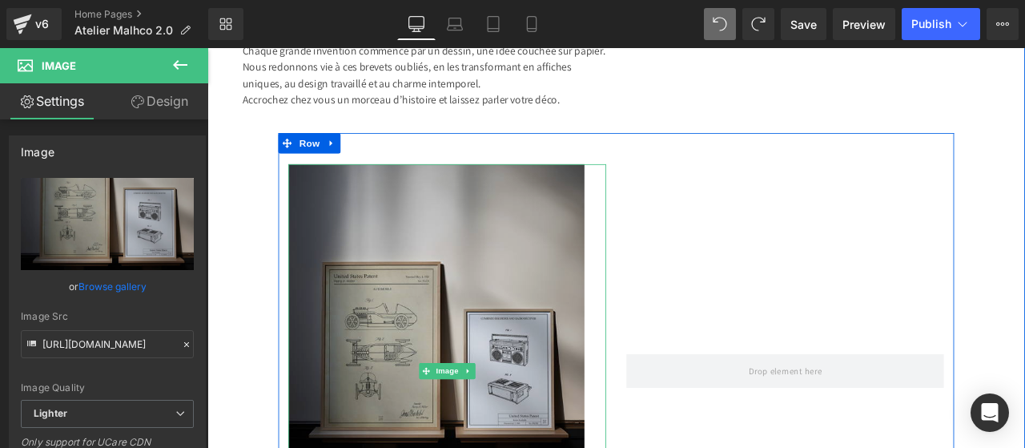
scroll to position [862, 0]
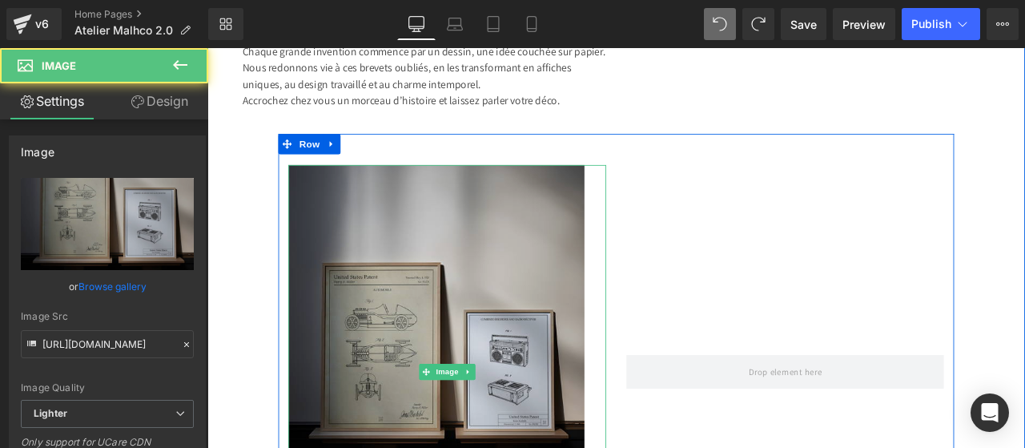
click at [332, 215] on img at bounding box center [492, 432] width 376 height 491
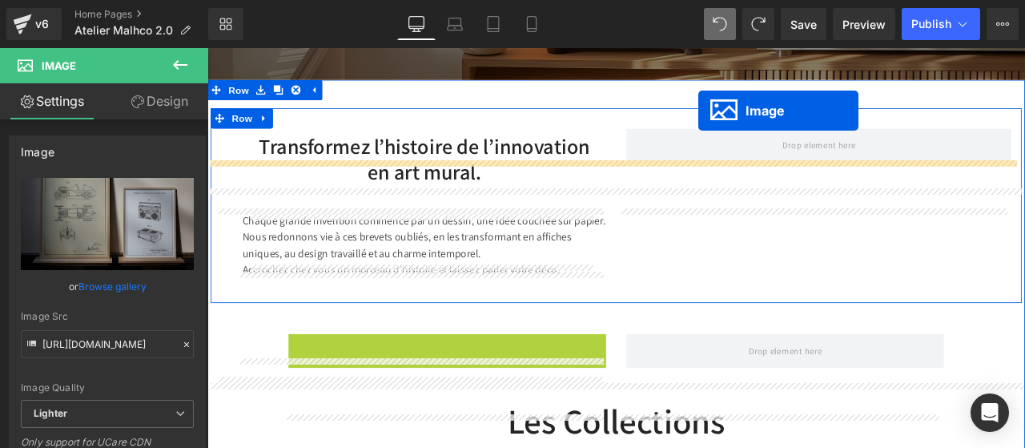
scroll to position [533, 0]
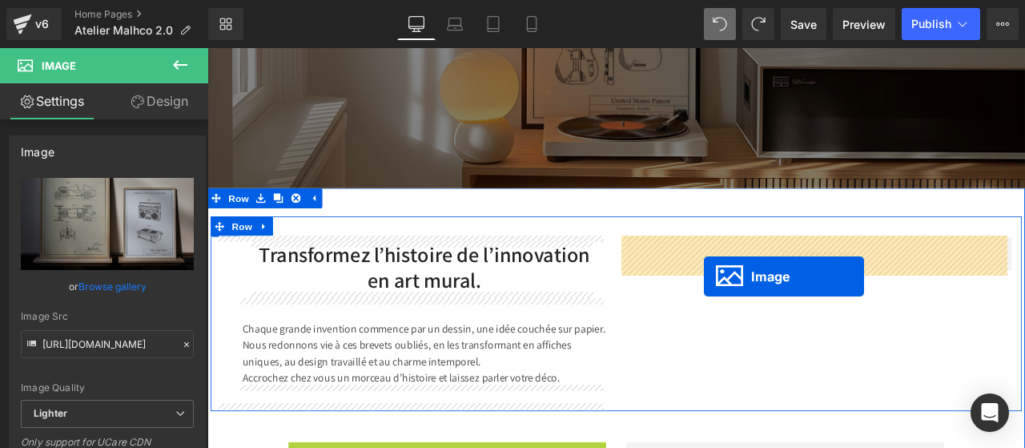
drag, startPoint x: 460, startPoint y: 471, endPoint x: 796, endPoint y: 316, distance: 370.1
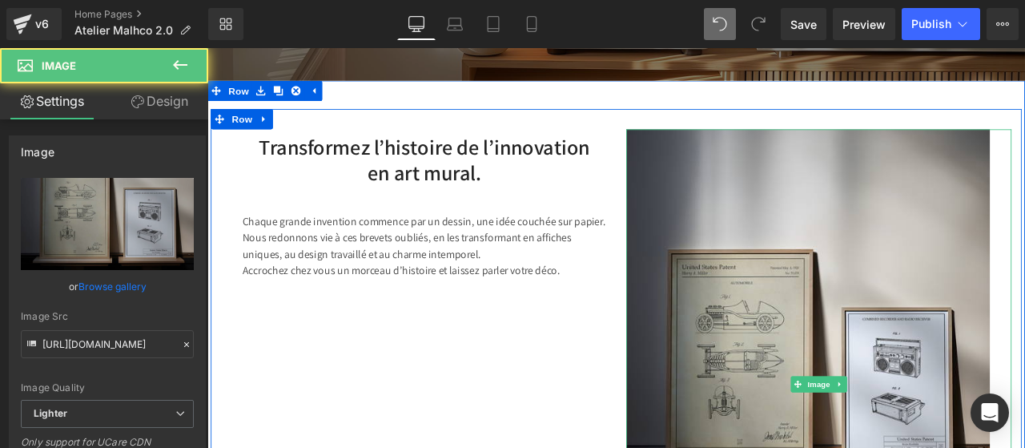
scroll to position [661, 0]
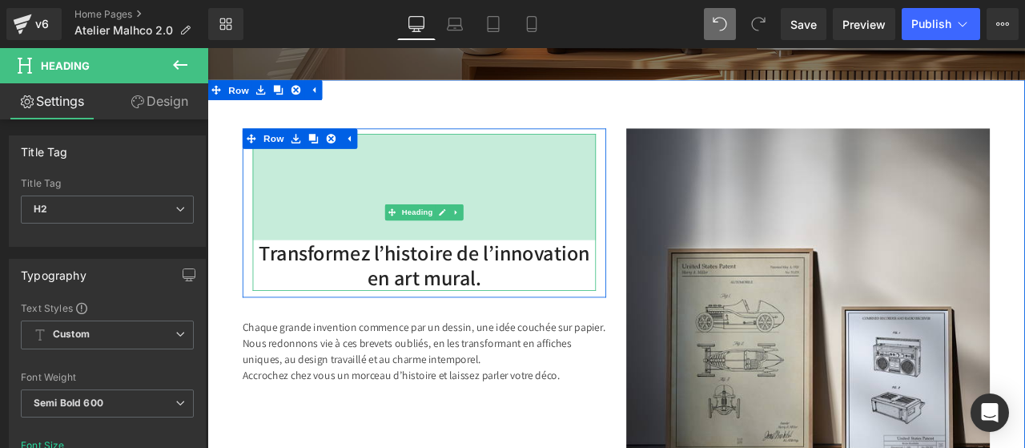
drag, startPoint x: 392, startPoint y: 150, endPoint x: 392, endPoint y: 275, distance: 125.7
click at [392, 275] on div "Transformez l’histoire de l’innovation en art mural. Heading 157px" at bounding box center [464, 242] width 407 height 185
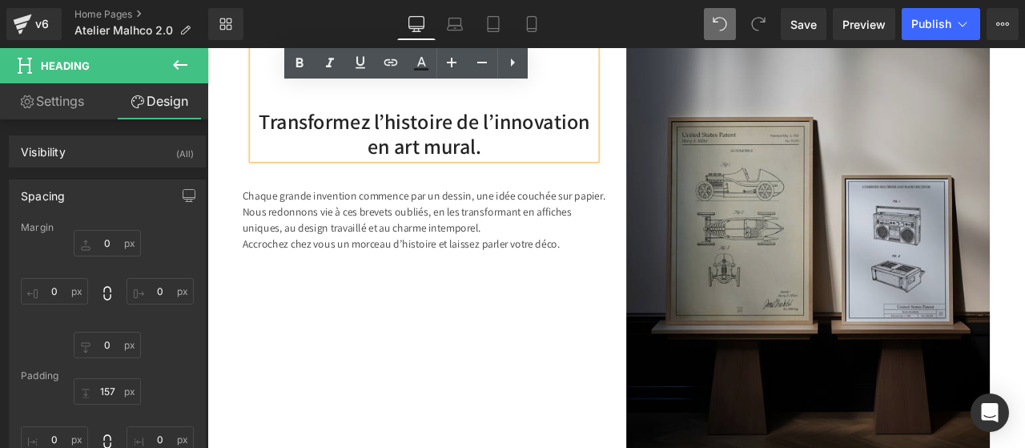
scroll to position [836, 0]
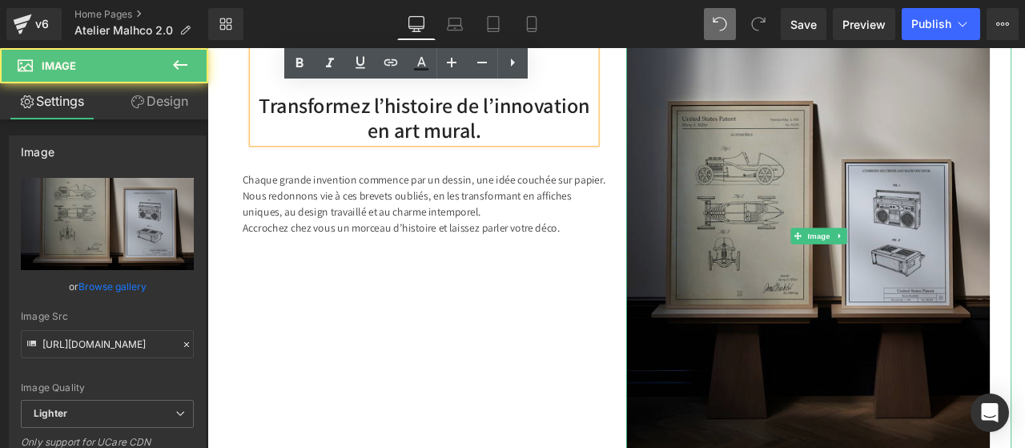
click at [874, 233] on img at bounding box center [932, 270] width 456 height 603
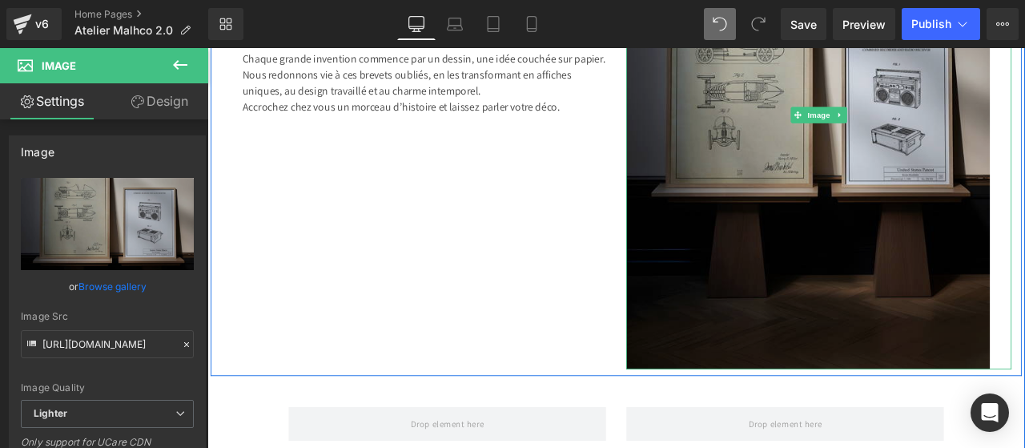
scroll to position [1006, 0]
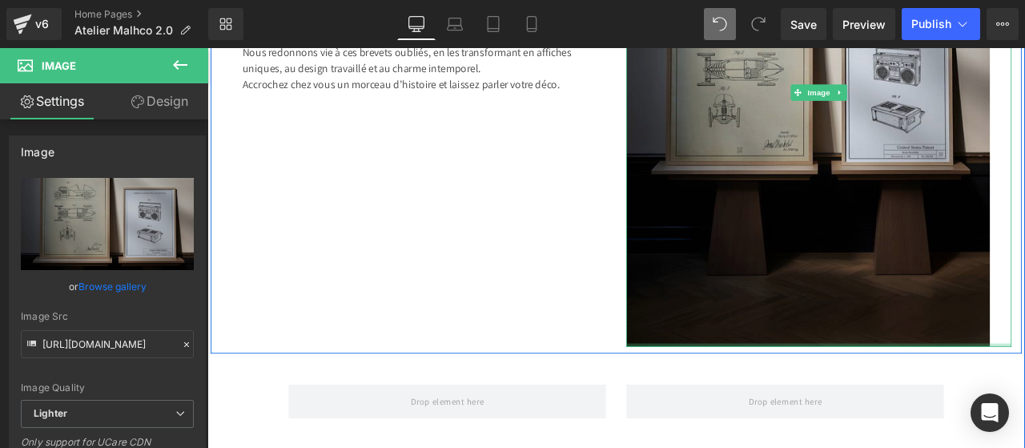
drag, startPoint x: 818, startPoint y: 399, endPoint x: 796, endPoint y: 257, distance: 143.5
click at [796, 257] on div "Image" at bounding box center [932, 100] width 456 height 603
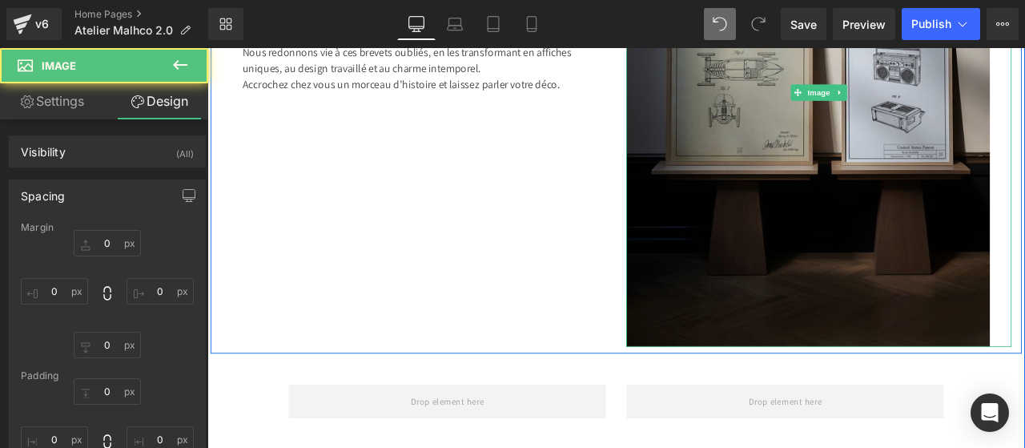
type input "0"
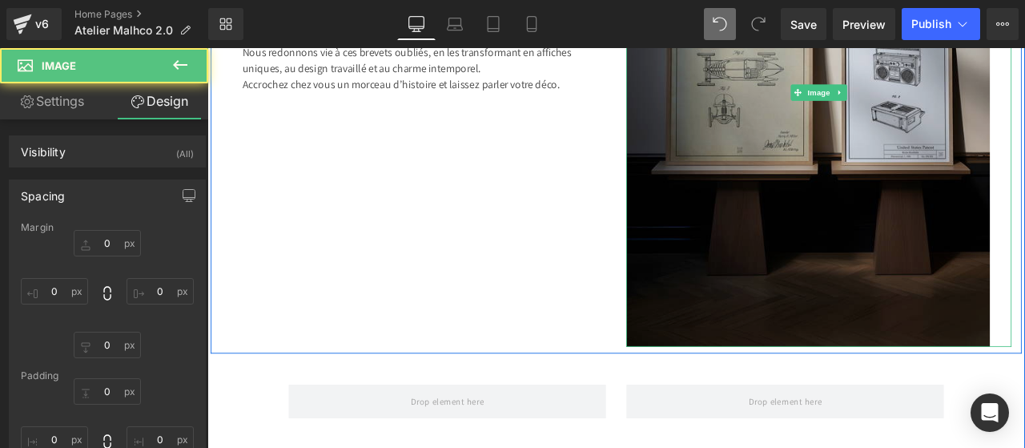
type input "32"
type input "0"
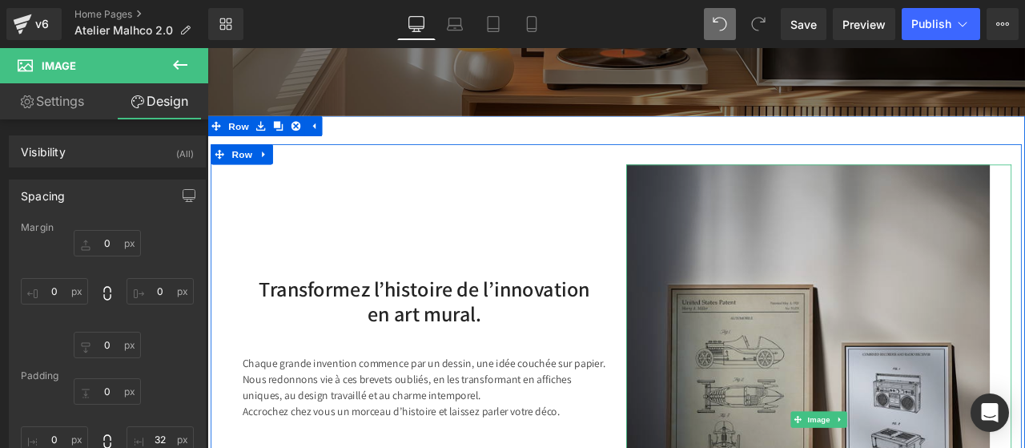
scroll to position [628, 0]
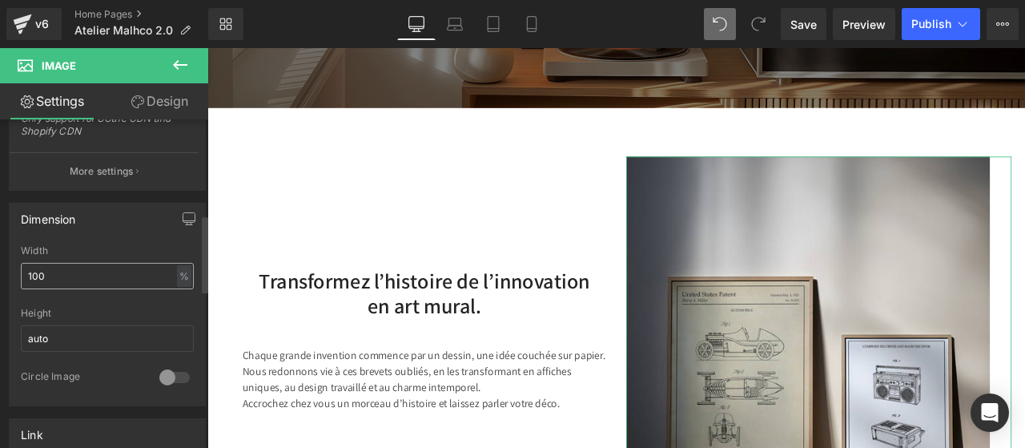
scroll to position [405, 0]
drag, startPoint x: 83, startPoint y: 267, endPoint x: 16, endPoint y: 266, distance: 67.3
click at [16, 266] on div "100% Width 100 % % px auto Height auto 0 Circle Image" at bounding box center [107, 324] width 195 height 160
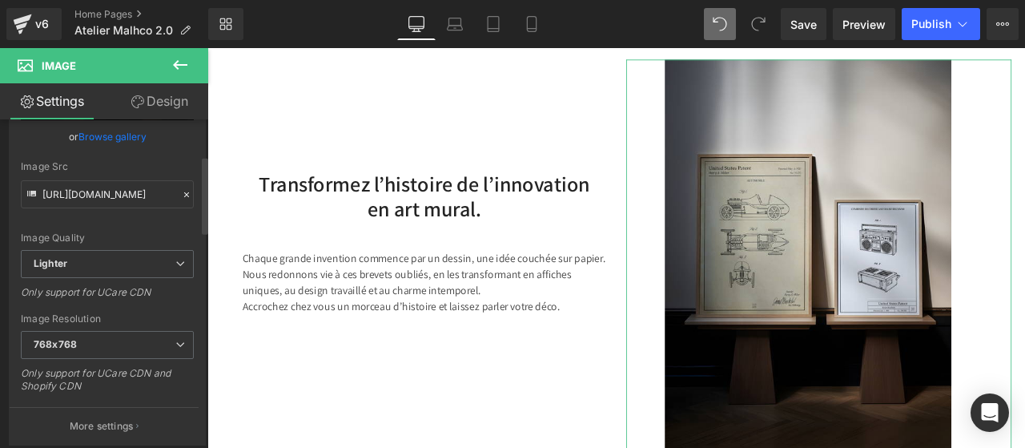
scroll to position [149, 0]
type input "80"
click at [137, 270] on span "Lighter" at bounding box center [107, 265] width 173 height 28
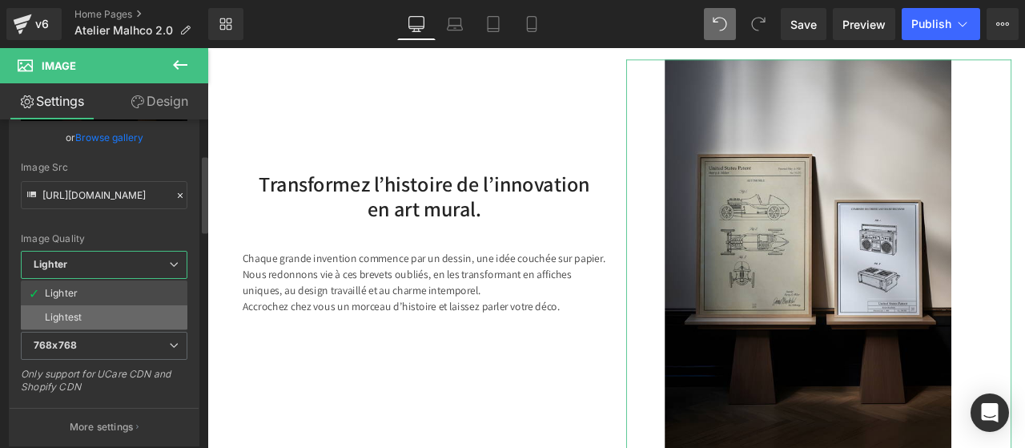
click at [97, 310] on li "Lightest" at bounding box center [104, 317] width 167 height 24
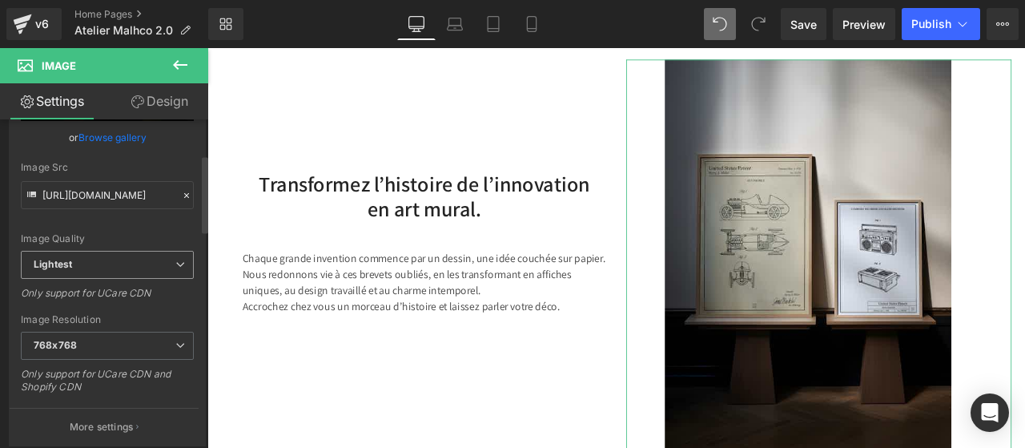
click at [129, 272] on span "Lightest" at bounding box center [107, 265] width 173 height 28
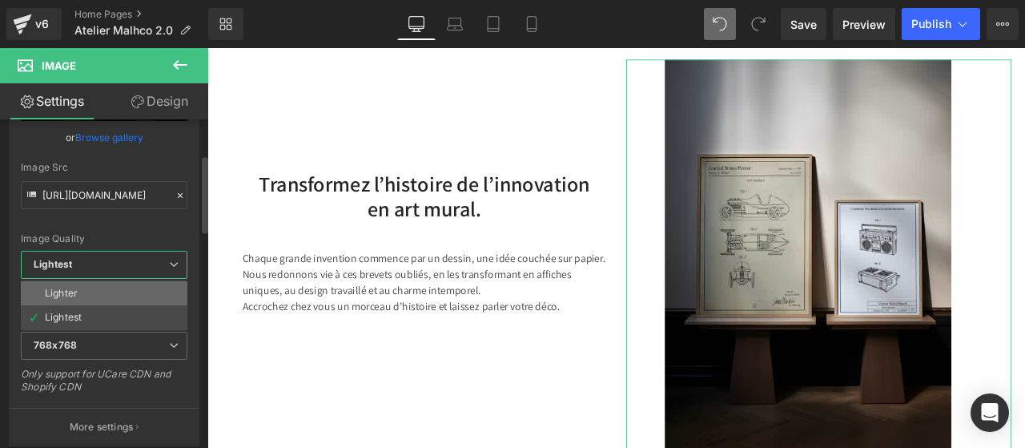
click at [96, 288] on li "Lighter" at bounding box center [104, 293] width 167 height 24
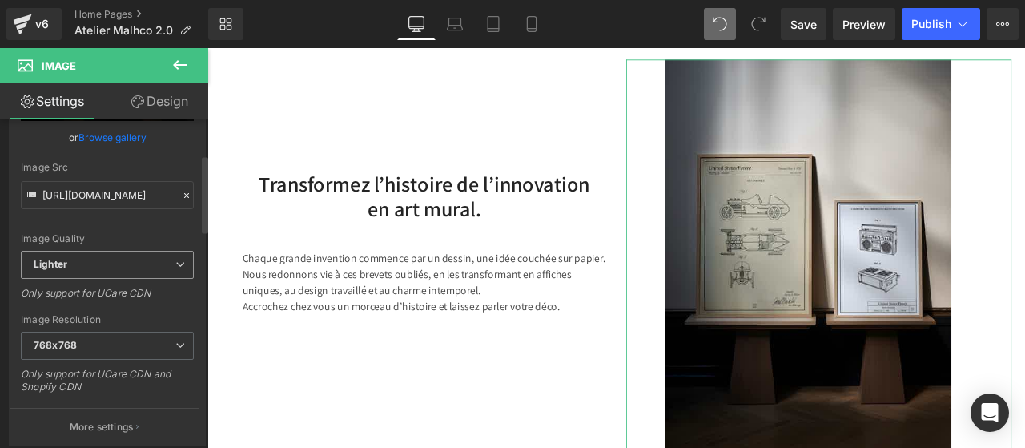
type input "[URL][DOMAIN_NAME]"
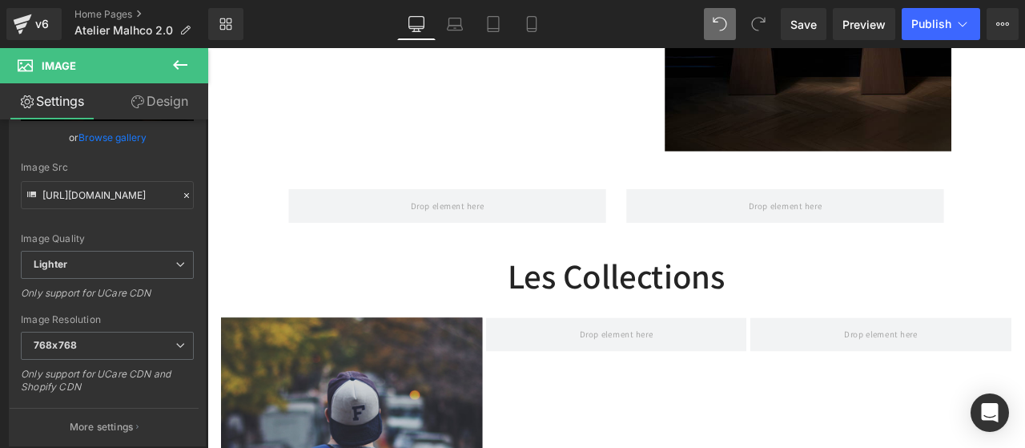
scroll to position [1110, 0]
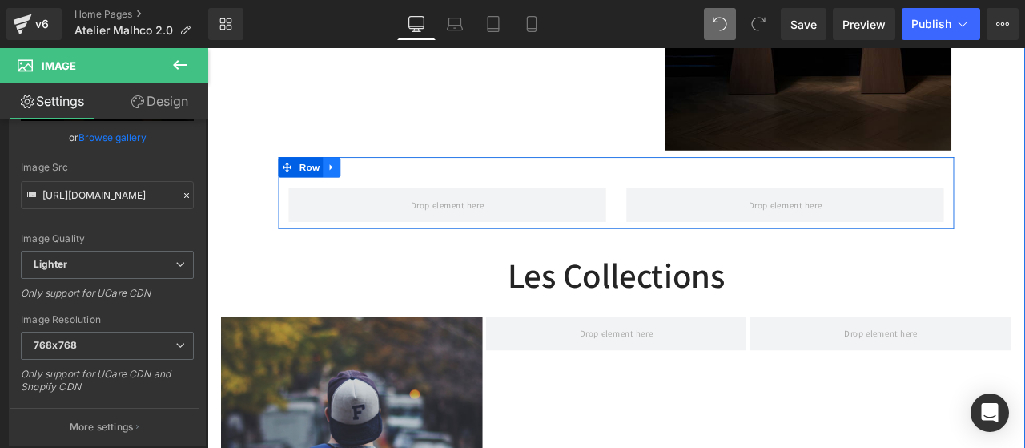
click at [352, 190] on icon at bounding box center [354, 190] width 11 height 12
click at [392, 190] on icon at bounding box center [396, 189] width 11 height 11
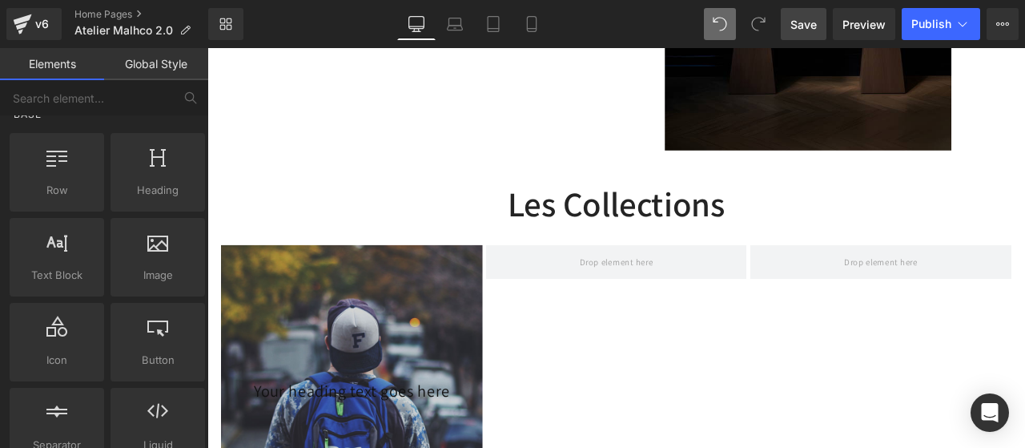
click at [798, 26] on span "Save" at bounding box center [803, 24] width 26 height 17
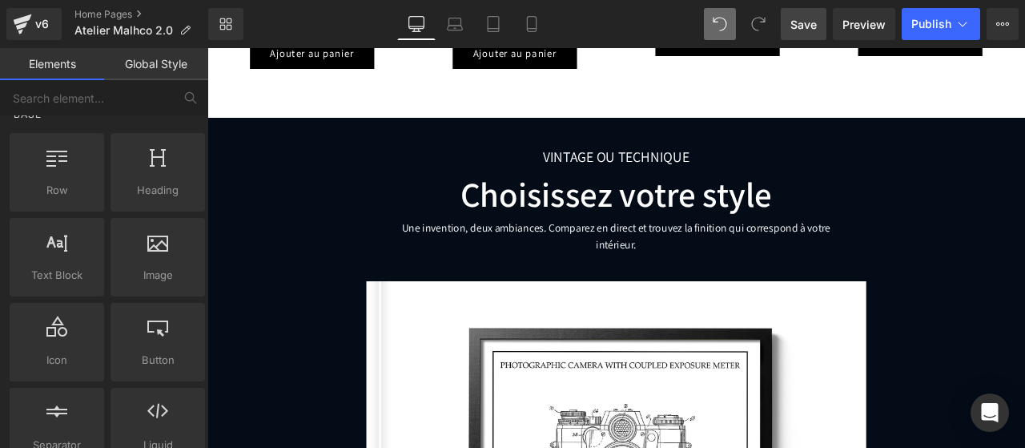
scroll to position [2948, 0]
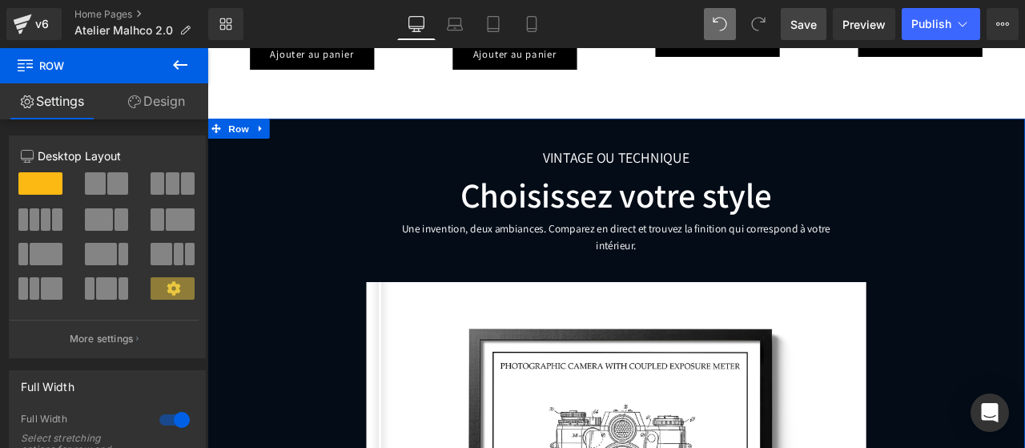
click at [166, 105] on link "Design" at bounding box center [156, 101] width 104 height 36
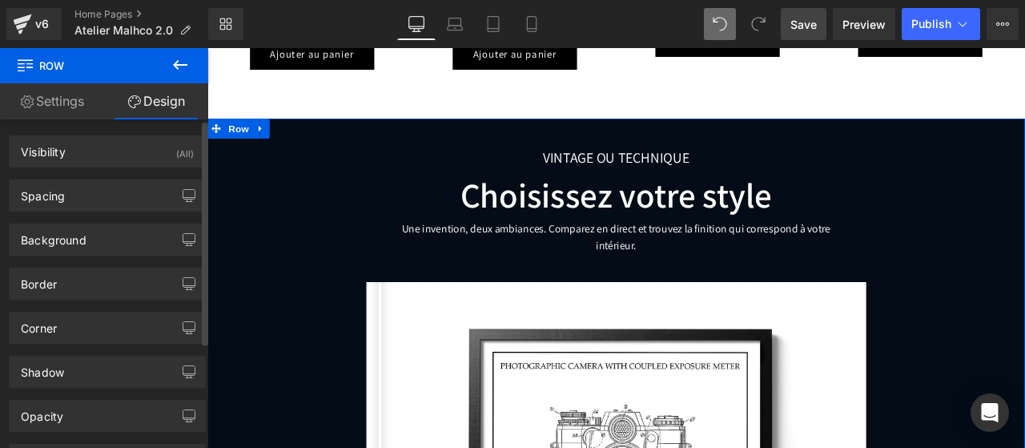
click at [88, 257] on div "Border Border Style Custom Custom Setup Global Style Custom Setup Global Style …" at bounding box center [107, 277] width 215 height 44
click at [94, 246] on div "Background" at bounding box center [107, 239] width 195 height 30
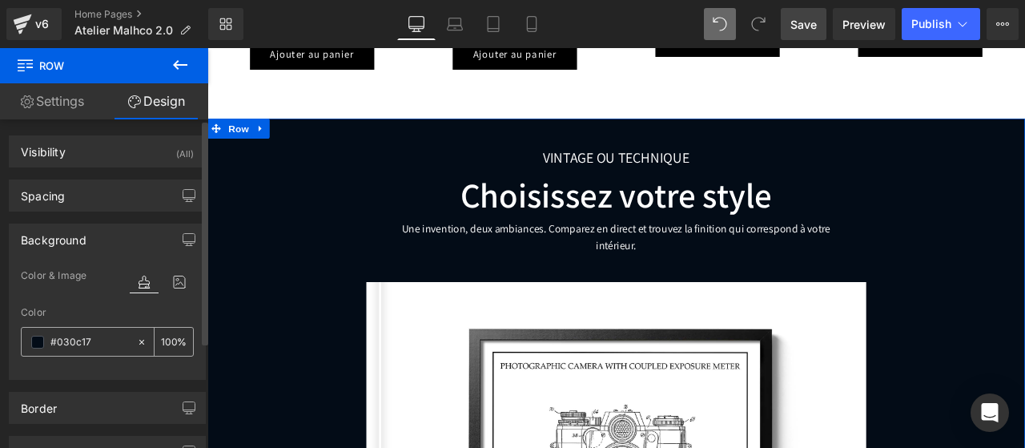
click at [38, 345] on span at bounding box center [37, 342] width 13 height 13
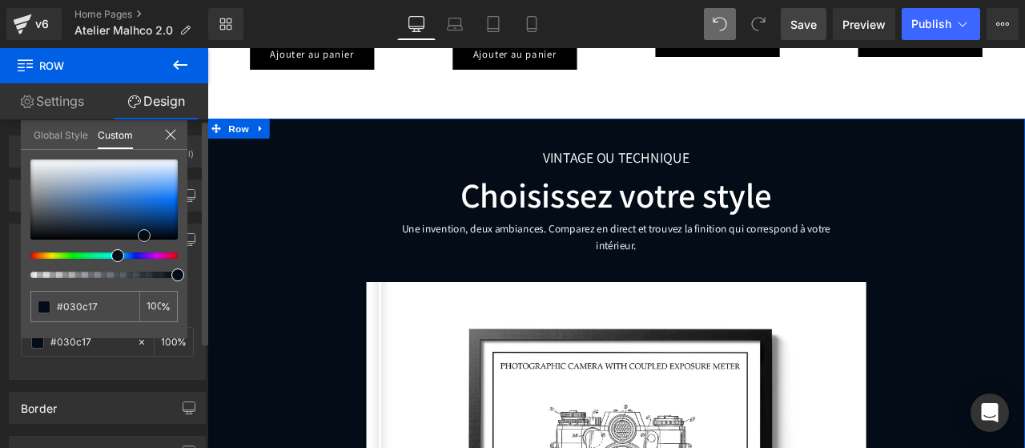
type input "#020912"
type input "#000000"
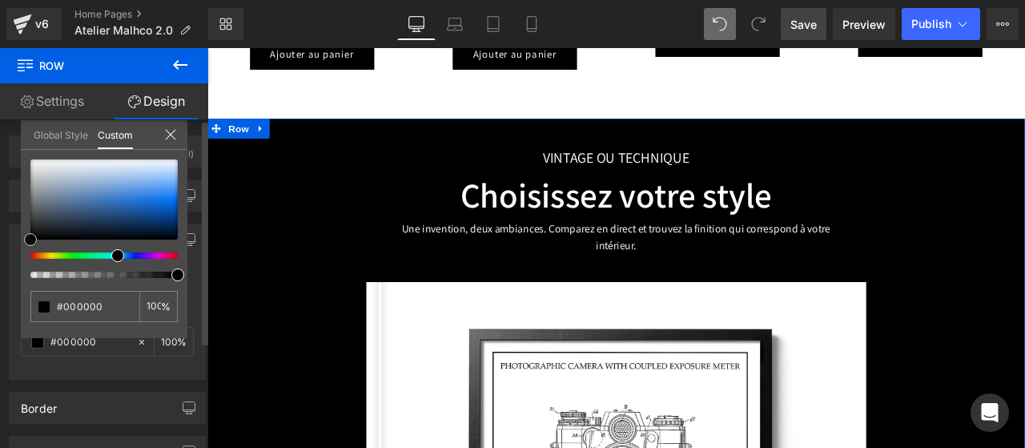
drag, startPoint x: 143, startPoint y: 231, endPoint x: 3, endPoint y: 251, distance: 140.8
click at [3, 251] on div "Background Color & Image color rgba(0, 0, 0, 1) Color #000000 100 % Image Repla…" at bounding box center [107, 295] width 215 height 168
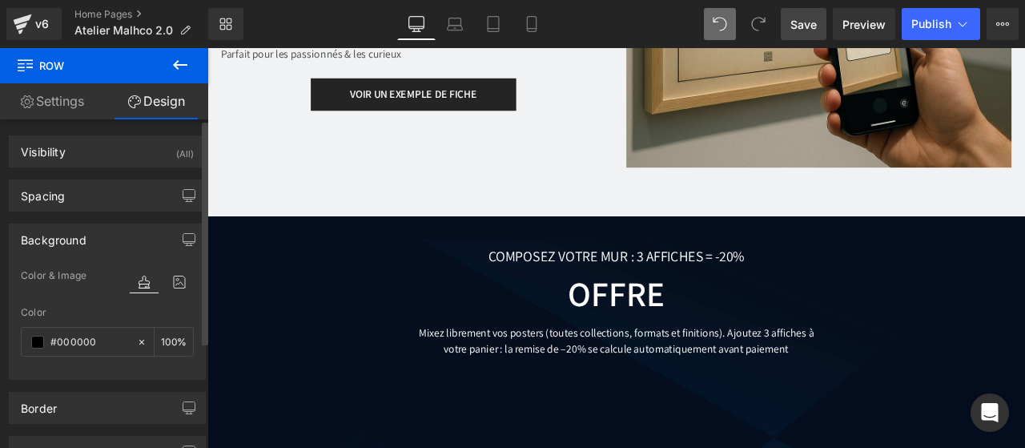
scroll to position [4924, 0]
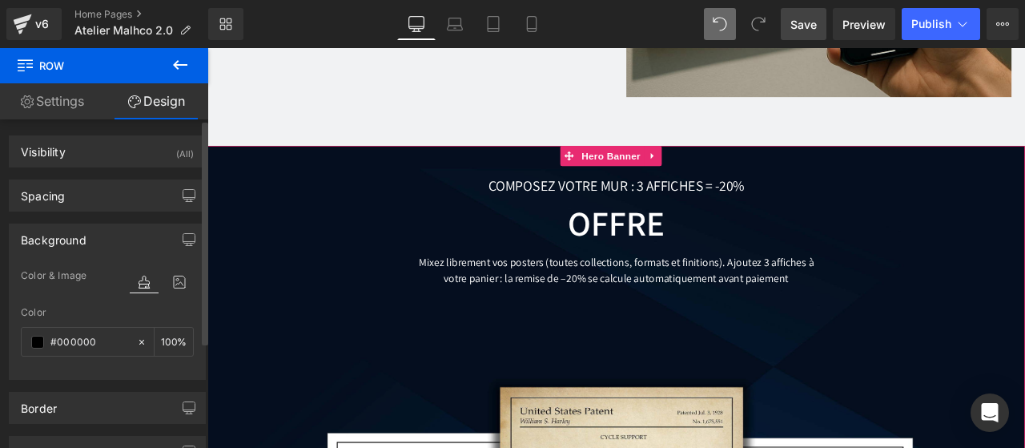
click at [673, 164] on span "Hero Banner" at bounding box center [686, 176] width 78 height 24
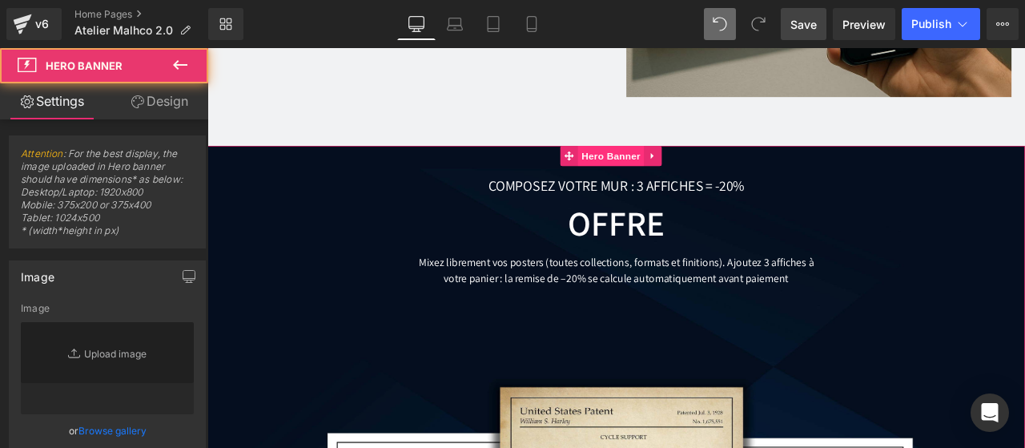
type input "[URL][DOMAIN_NAME]"
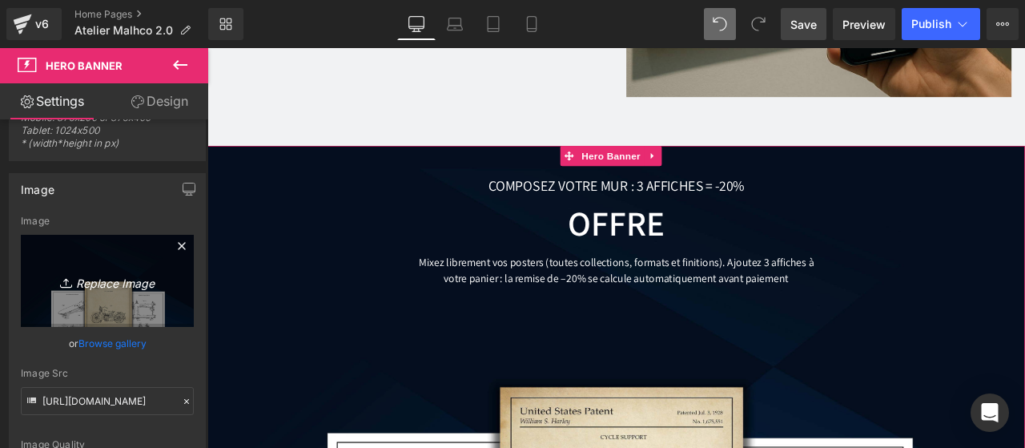
scroll to position [88, 0]
click at [110, 274] on icon "Replace Image" at bounding box center [107, 280] width 128 height 20
type input "C:\fakepath\offre-promo-affiche-brevet.jpg"
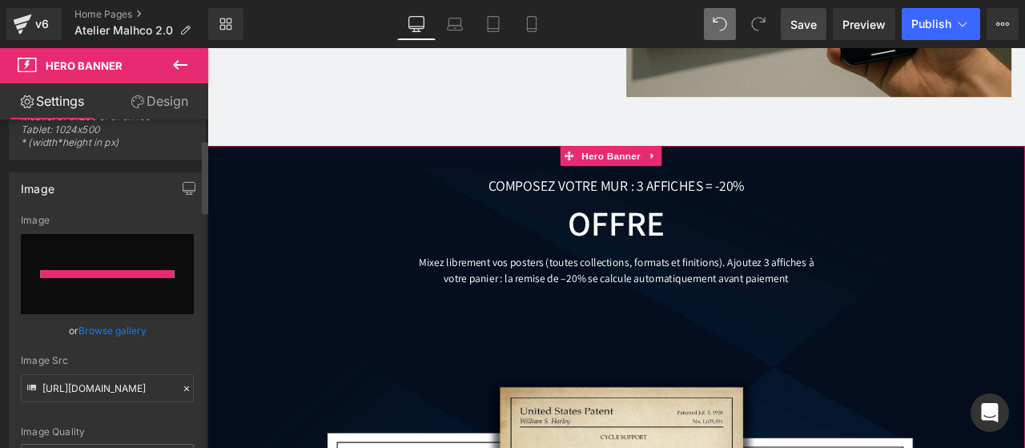
type input "[URL][DOMAIN_NAME]"
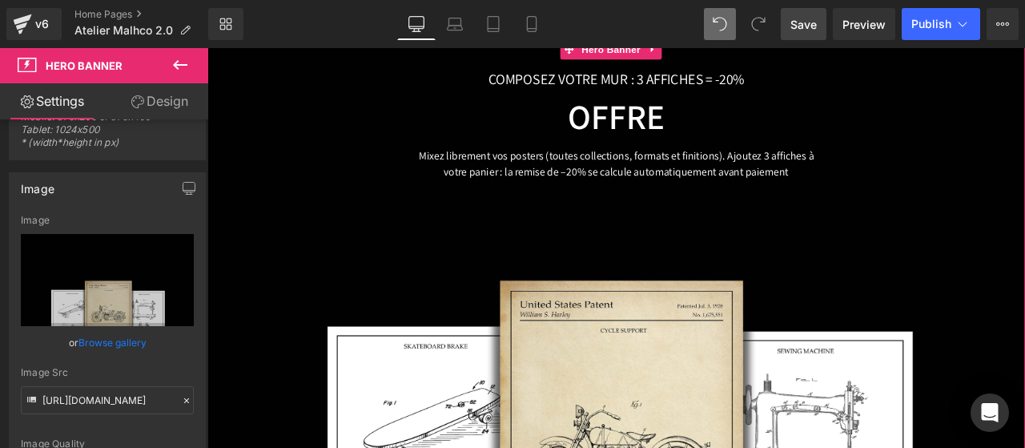
scroll to position [5050, 0]
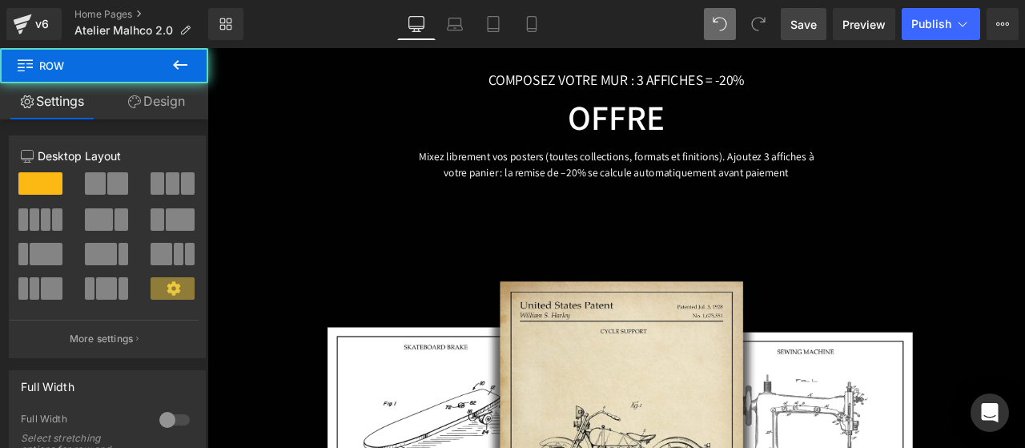
click at [462, 237] on div "COMPOSEZ VOTRE MUR : 3 AFFICHES = -20% Text Block OFFRE Heading Mixez librement…" at bounding box center [692, 338] width 585 height 528
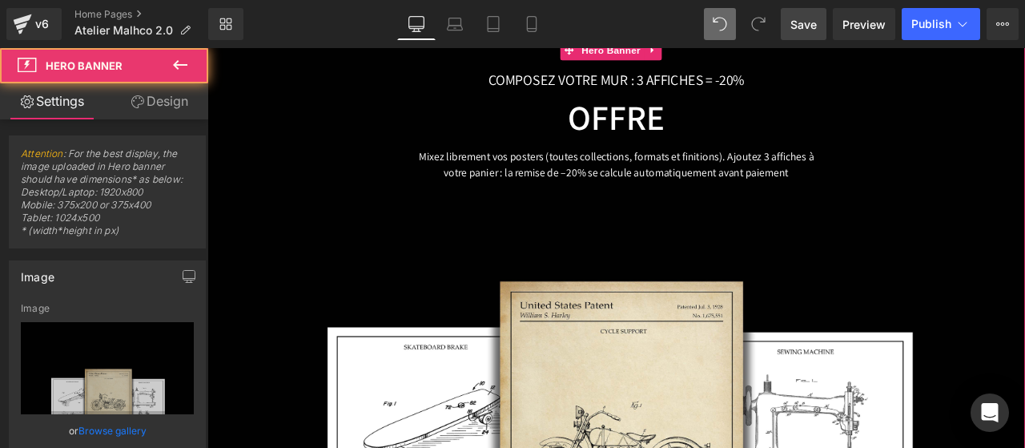
click at [346, 207] on span "COMPOSEZ VOTRE MUR : 3 AFFICHES = -20% Text Block OFFRE Heading Mixez librement…" at bounding box center [691, 338] width 969 height 528
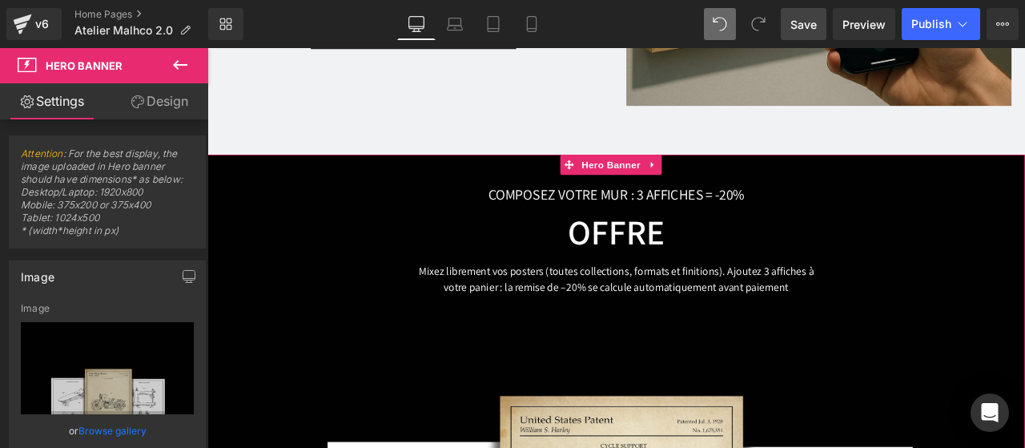
scroll to position [4909, 0]
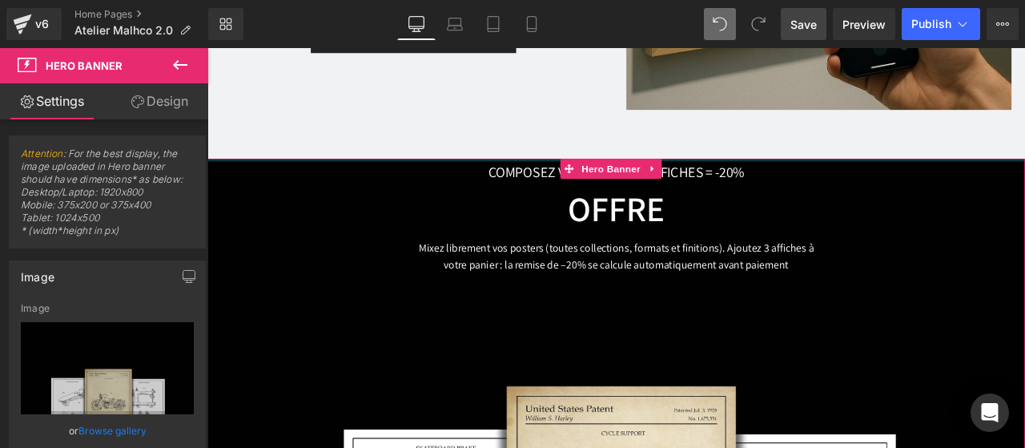
drag, startPoint x: 326, startPoint y: 147, endPoint x: 329, endPoint y: 115, distance: 32.2
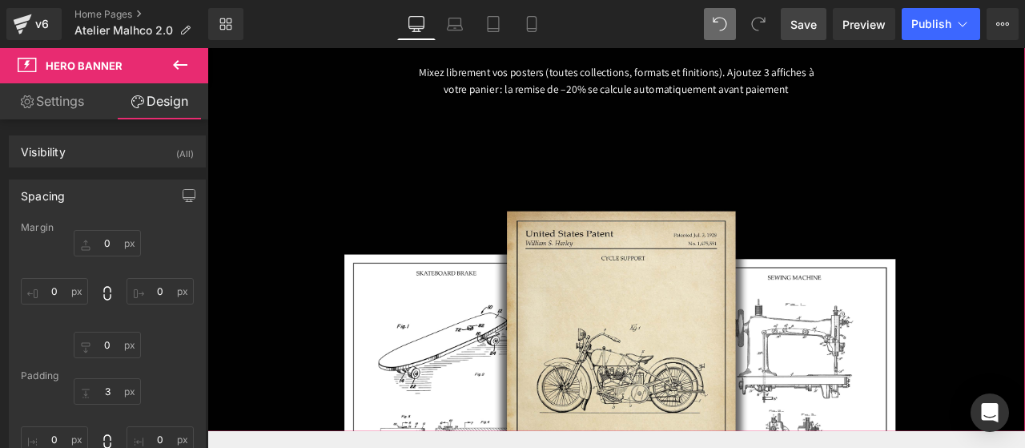
scroll to position [5117, 0]
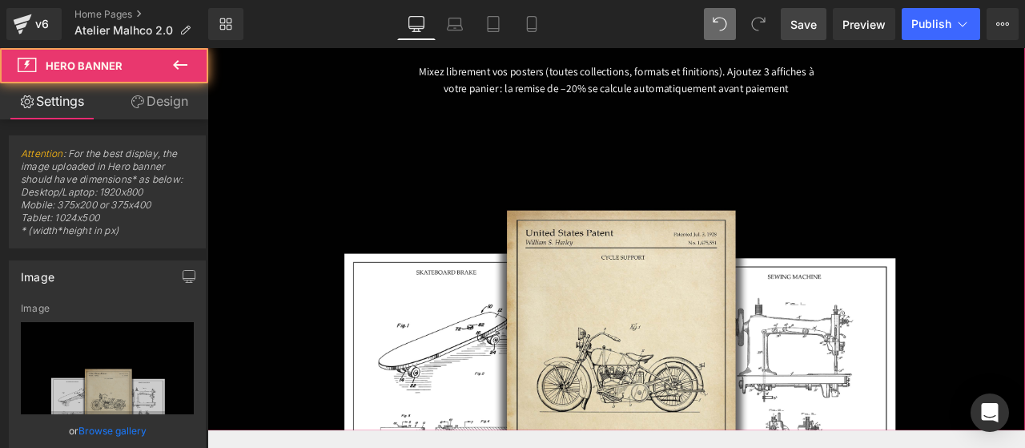
click at [291, 372] on span "COMPOSEZ VOTRE MUR : 3 AFFICHES = -20% Text Block OFFRE Heading Mixez librement…" at bounding box center [691, 238] width 969 height 528
drag, startPoint x: 299, startPoint y: 201, endPoint x: 299, endPoint y: 110, distance: 91.3
click at [299, 110] on span "COMPOSEZ VOTRE MUR : 3 AFFICHES = -20% Text Block OFFRE Heading Mixez librement…" at bounding box center [691, 238] width 969 height 528
drag, startPoint x: 299, startPoint y: 337, endPoint x: 299, endPoint y: 222, distance: 115.3
click at [299, 222] on span "COMPOSEZ VOTRE MUR : 3 AFFICHES = -20% Text Block OFFRE Heading Mixez librement…" at bounding box center [691, 238] width 969 height 528
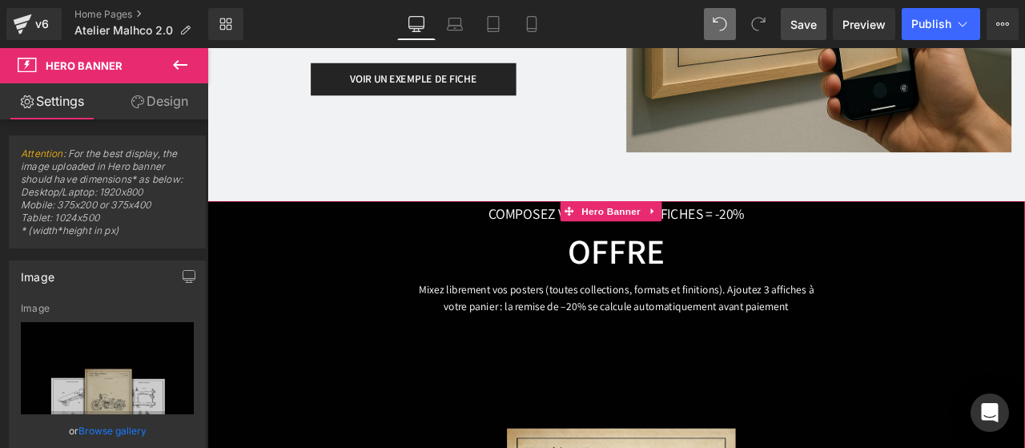
scroll to position [4854, 0]
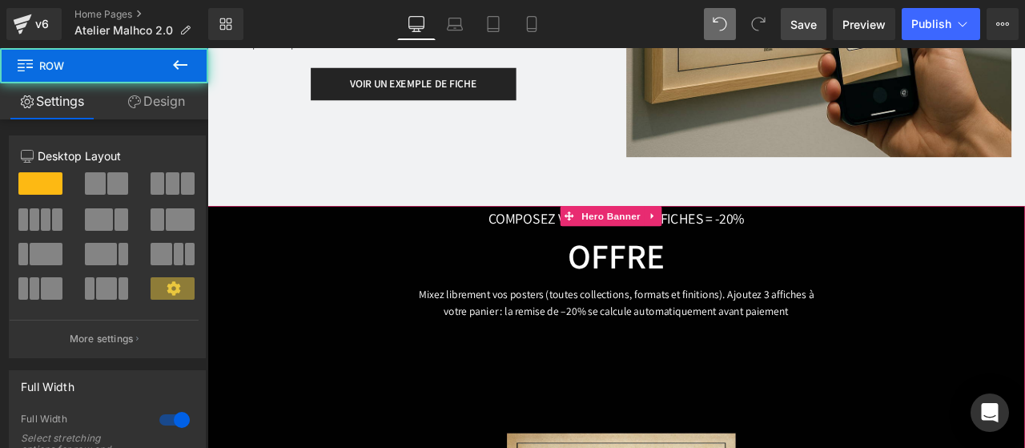
drag, startPoint x: 335, startPoint y: 191, endPoint x: 337, endPoint y: 269, distance: 77.7
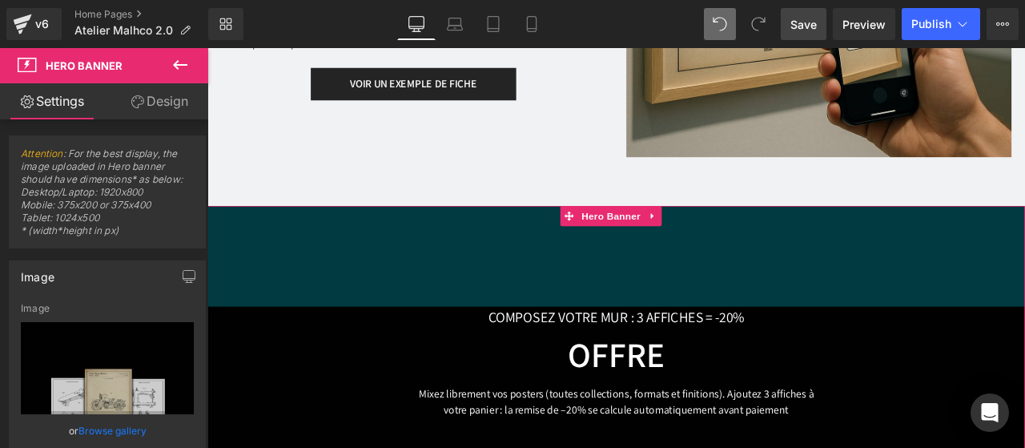
drag, startPoint x: 363, startPoint y: 194, endPoint x: 366, endPoint y: 312, distance: 117.8
click at [366, 312] on div "149px" at bounding box center [691, 294] width 969 height 119
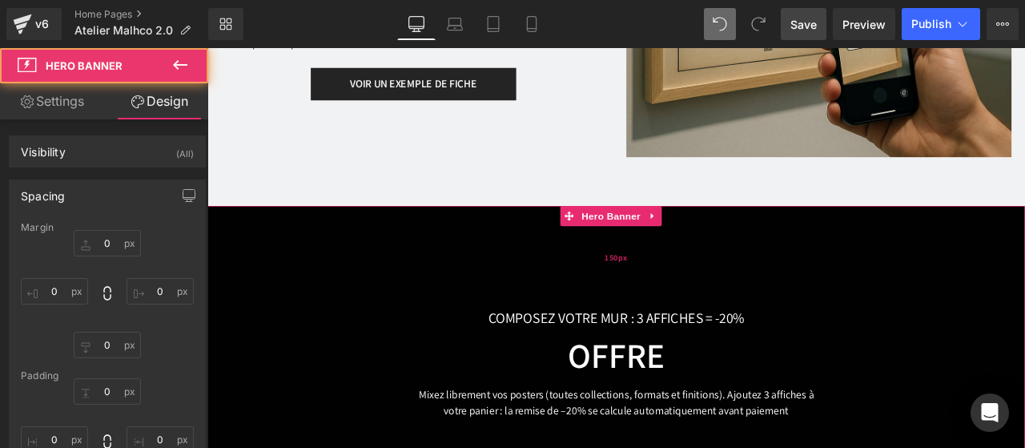
type input "0"
type input "150"
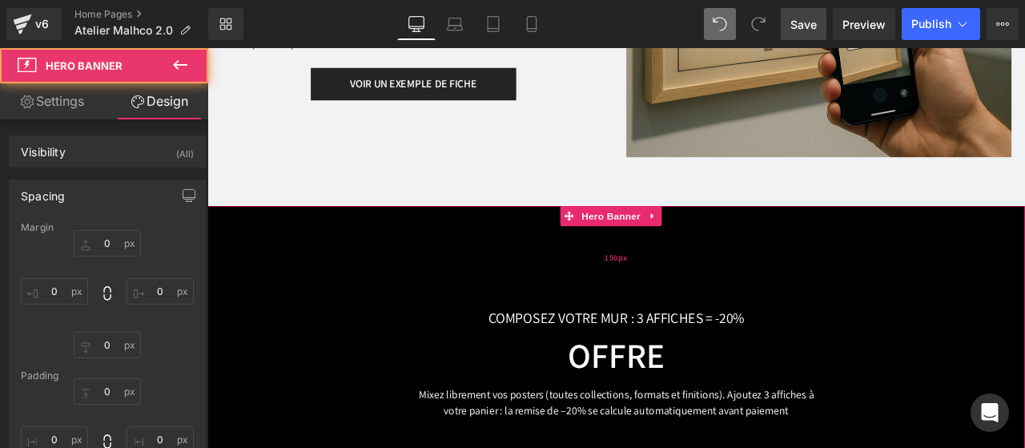
type input "0"
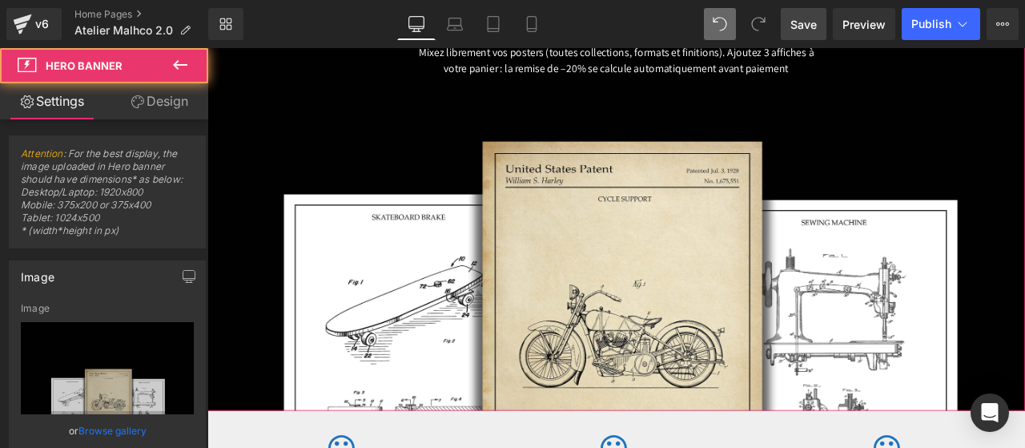
drag, startPoint x: 279, startPoint y: 432, endPoint x: 272, endPoint y: 349, distance: 83.6
click at [272, 349] on span "COMPOSEZ VOTRE MUR : 3 AFFICHES = -20% Text Block OFFRE Heading Mixez librement…" at bounding box center [691, 214] width 969 height 528
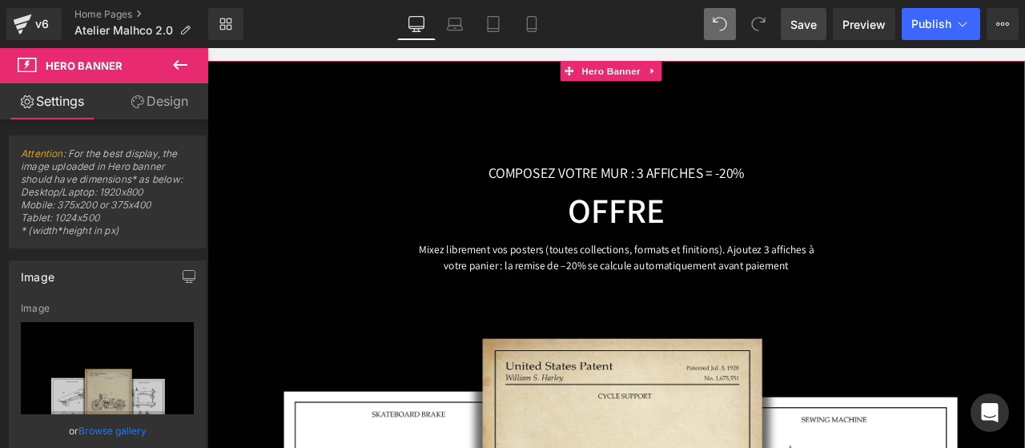
scroll to position [4974, 0]
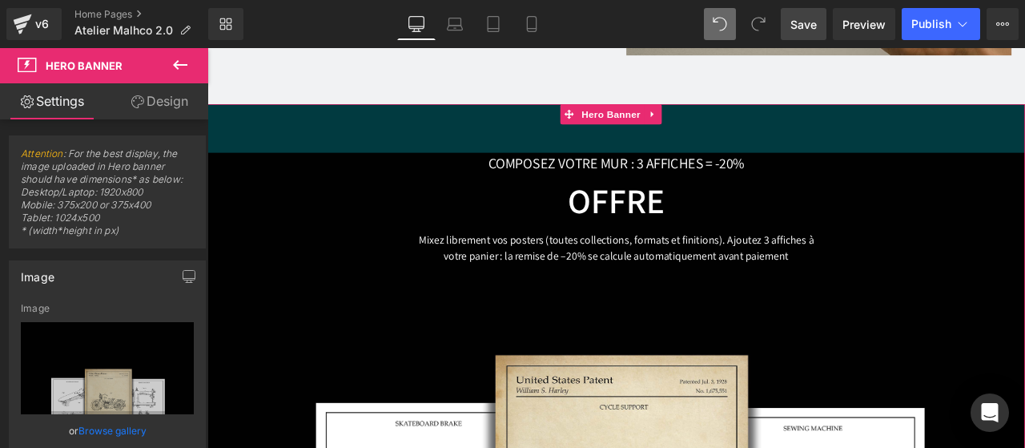
drag, startPoint x: 439, startPoint y: 115, endPoint x: 430, endPoint y: 19, distance: 96.5
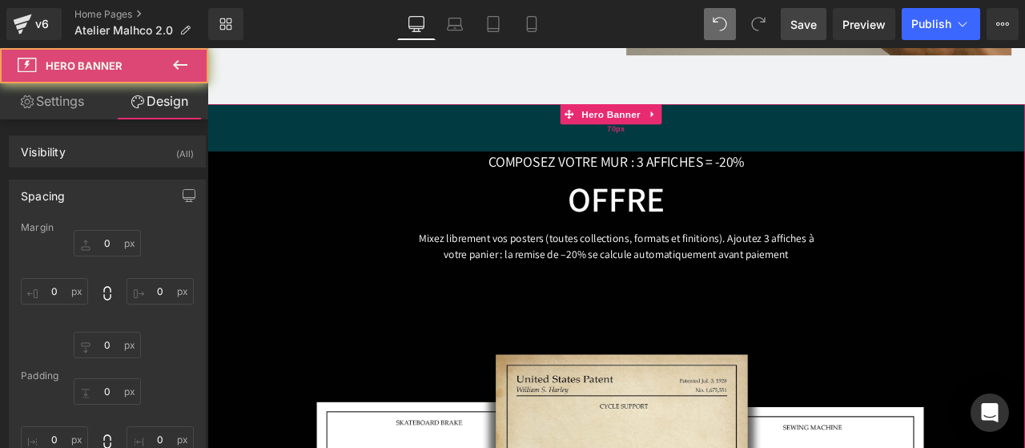
type input "0"
type input "70"
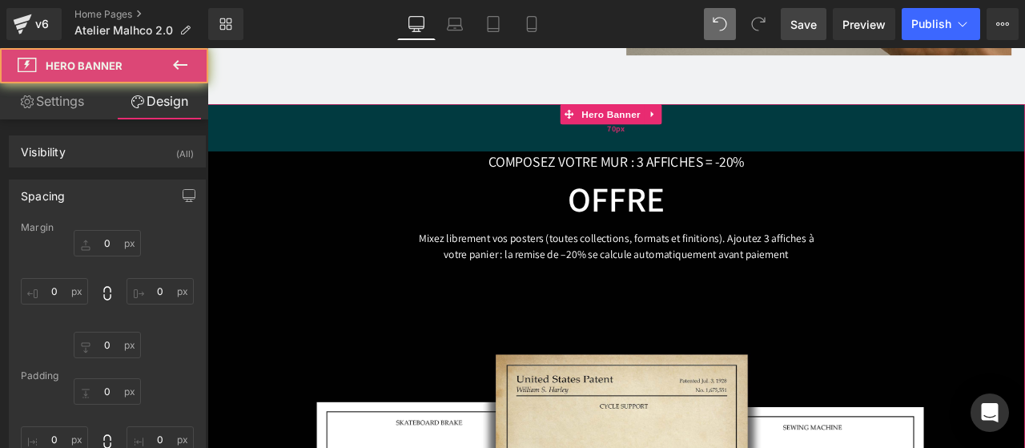
type input "0"
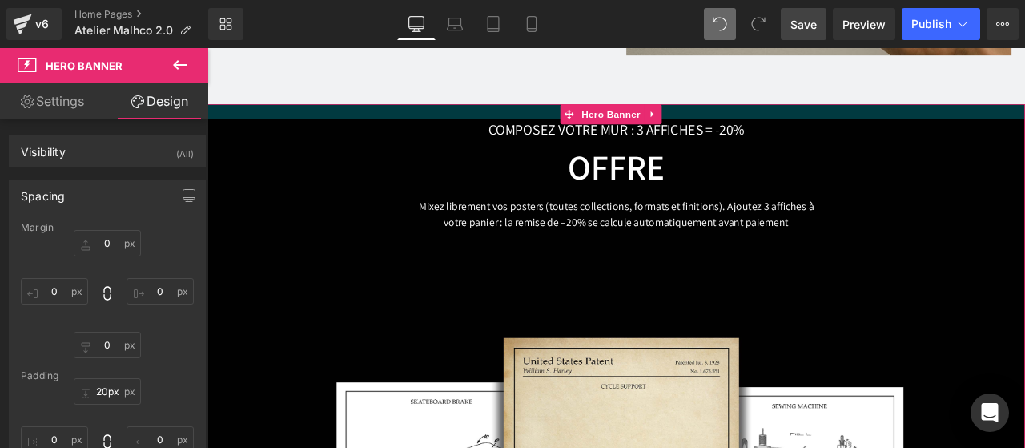
type input "19px"
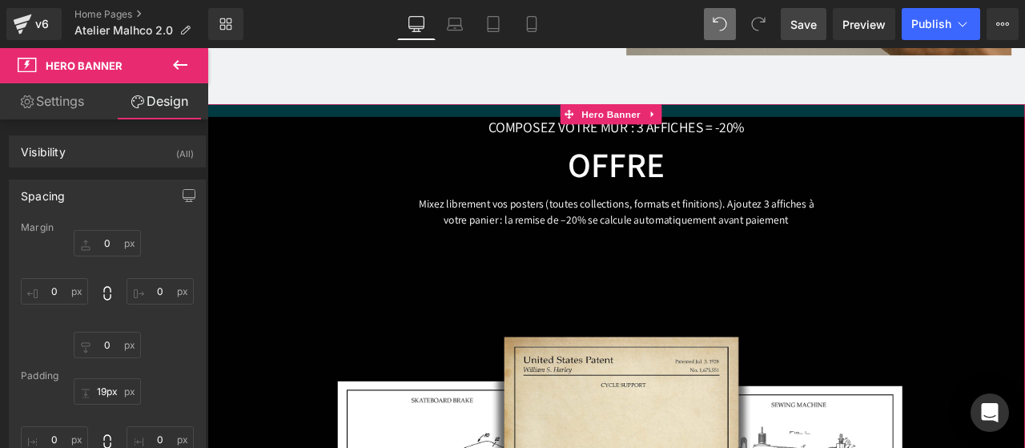
drag, startPoint x: 384, startPoint y: 119, endPoint x: 384, endPoint y: 79, distance: 40.0
click at [384, 115] on div at bounding box center [691, 122] width 969 height 15
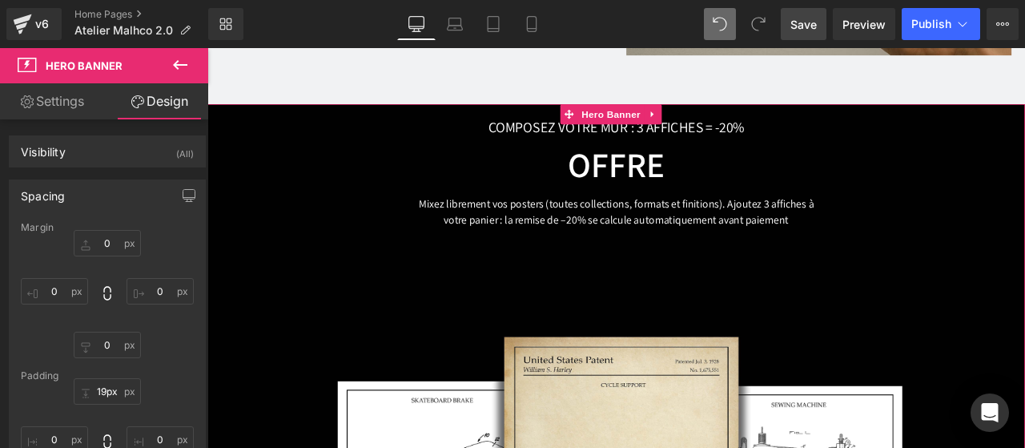
click at [64, 93] on link "Settings" at bounding box center [52, 101] width 104 height 36
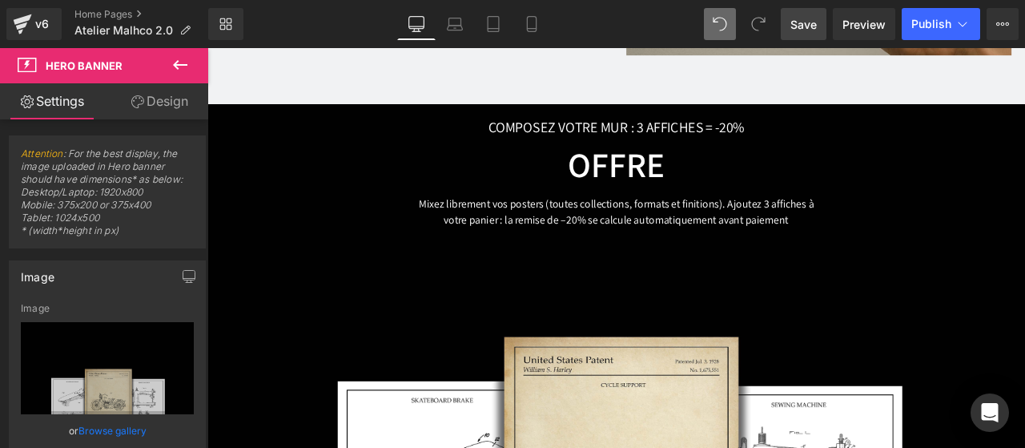
click at [175, 72] on icon at bounding box center [180, 64] width 19 height 19
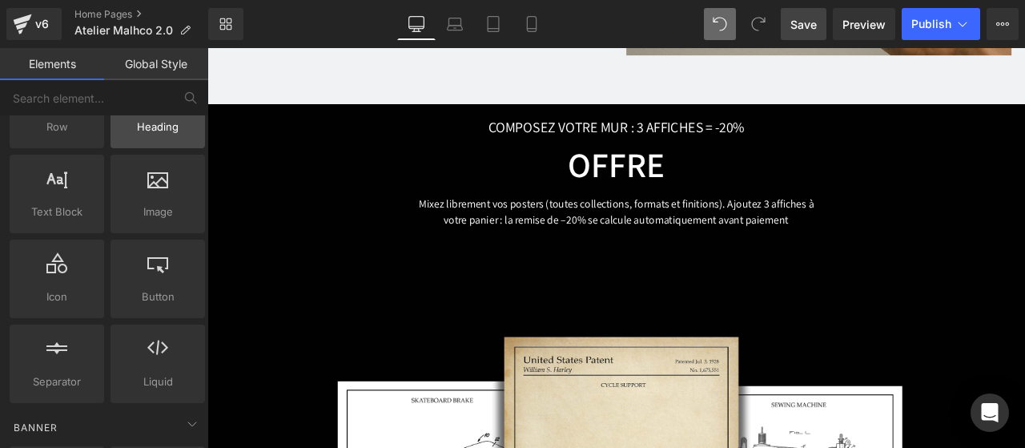
scroll to position [86, 0]
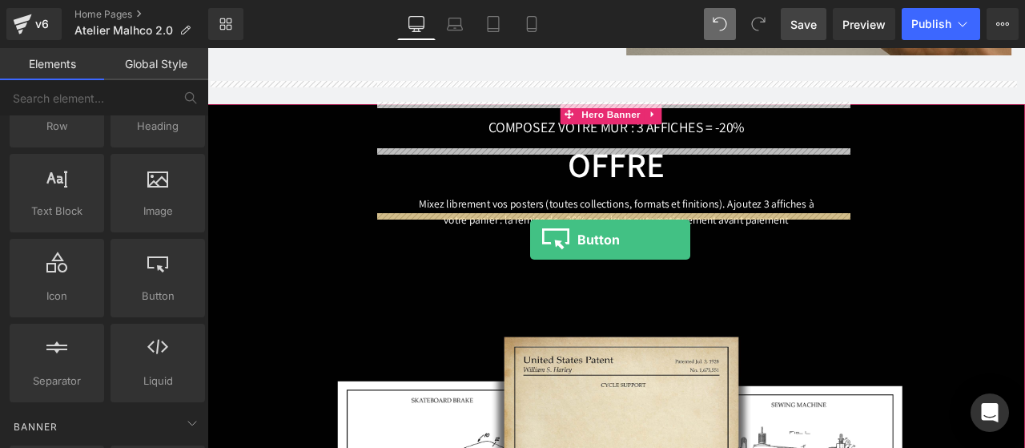
drag, startPoint x: 361, startPoint y: 316, endPoint x: 590, endPoint y: 275, distance: 232.8
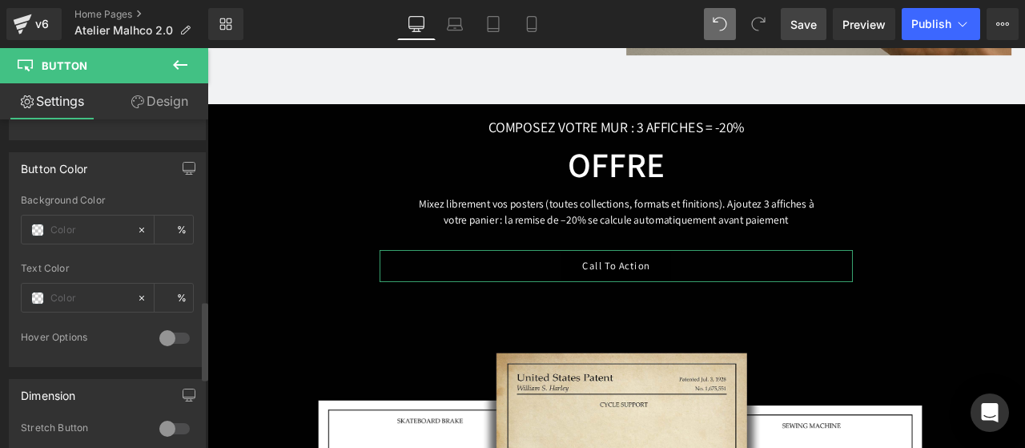
scroll to position [751, 0]
click at [31, 223] on span at bounding box center [37, 229] width 13 height 13
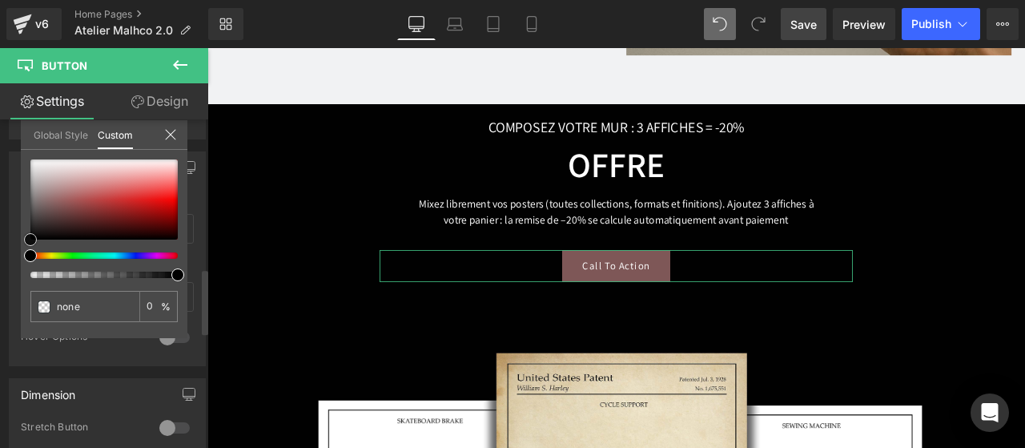
type input "#7e5757"
type input "100"
type input "#7e5757"
type input "100"
type input "#936b6b"
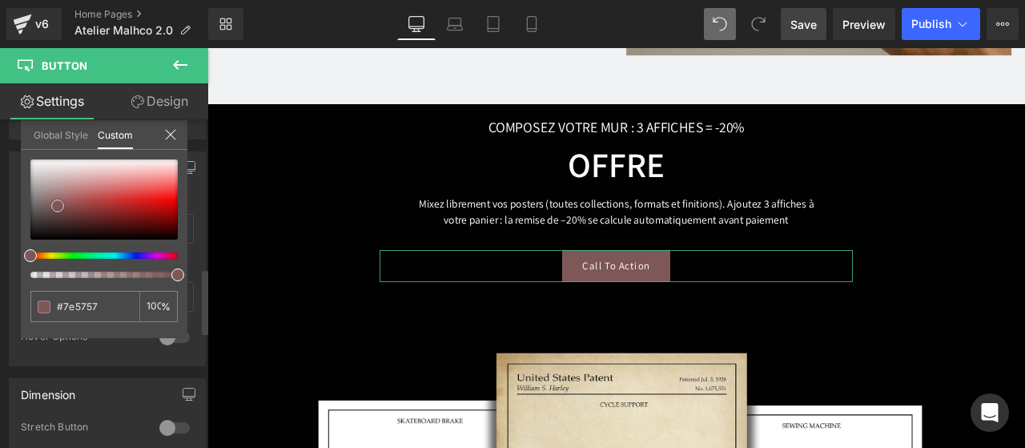
type input "#936b6b"
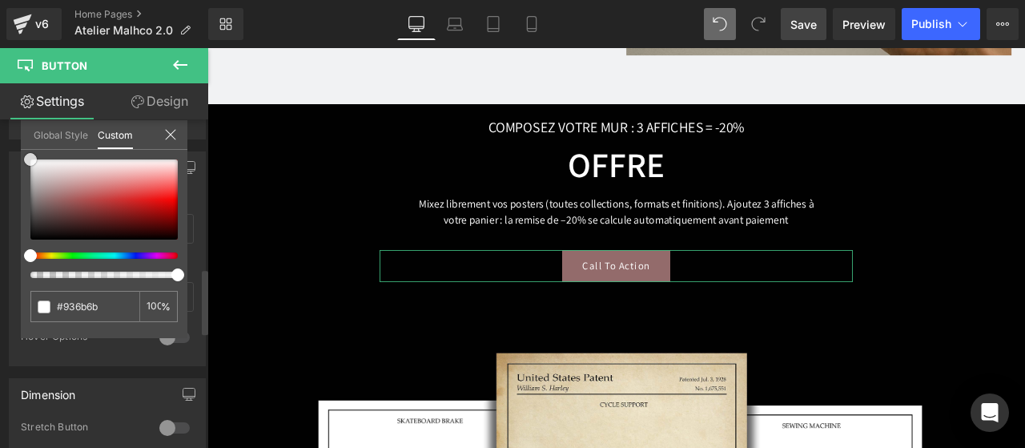
type input "#ffffff"
drag, startPoint x: 58, startPoint y: 206, endPoint x: 12, endPoint y: 138, distance: 82.0
click at [12, 139] on div "Button Color rgba(255, 255, 255, 1) Background Color #ffffff 100 % Text Color %…" at bounding box center [107, 252] width 215 height 227
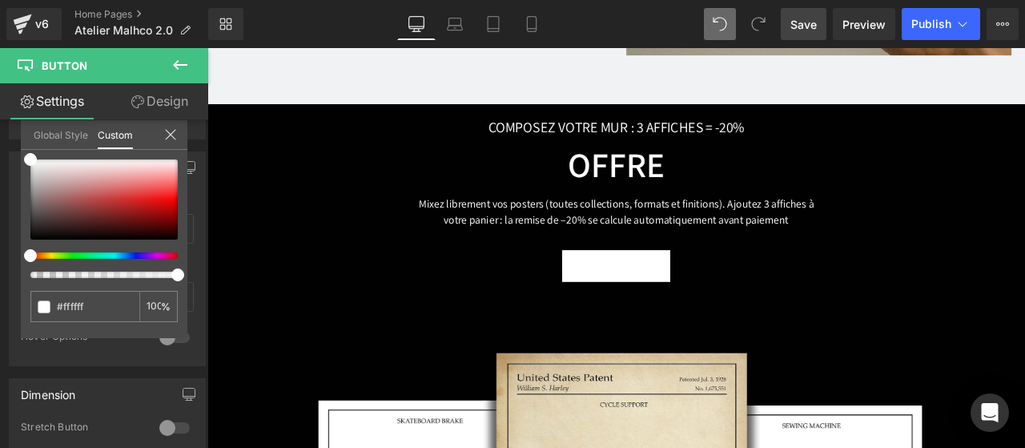
click at [187, 65] on icon at bounding box center [180, 65] width 14 height 10
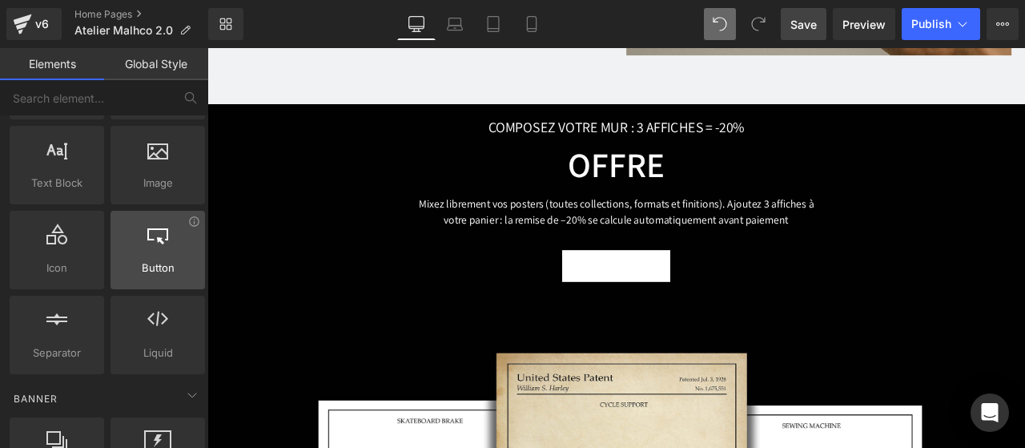
scroll to position [115, 0]
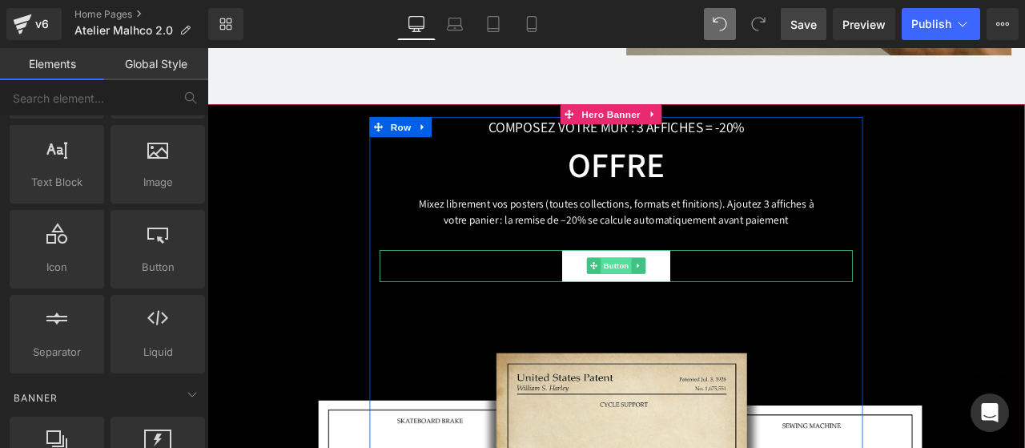
click at [685, 296] on span "Button" at bounding box center [691, 305] width 37 height 19
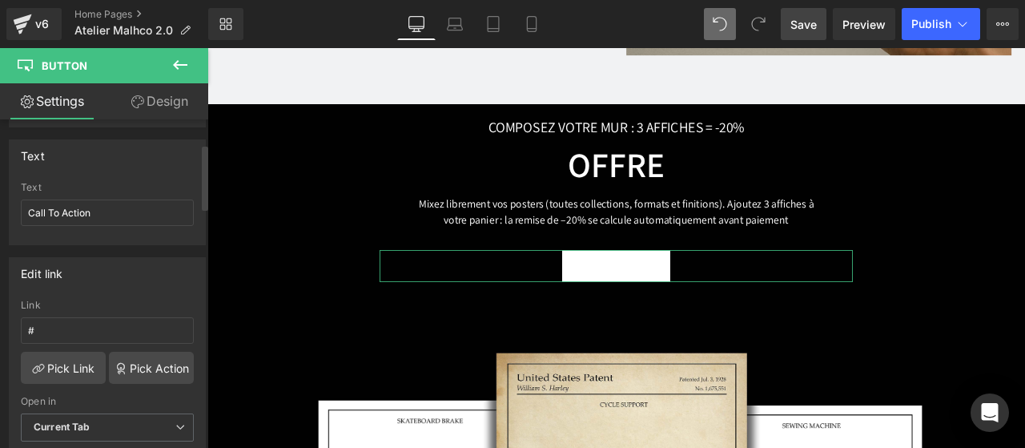
scroll to position [121, 0]
drag, startPoint x: 111, startPoint y: 215, endPoint x: 0, endPoint y: 213, distance: 110.5
click at [0, 213] on div "Text Call To Action Text Call To Action" at bounding box center [107, 187] width 215 height 118
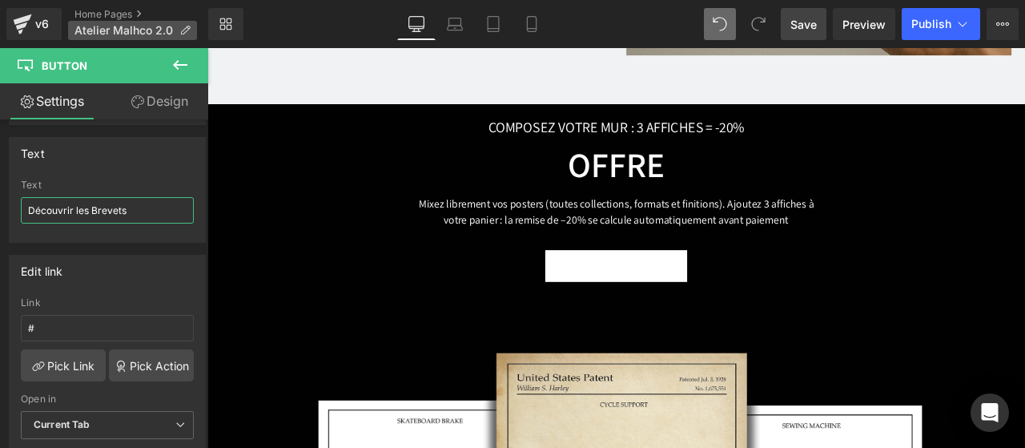
type input "Découvrir les Brevets"
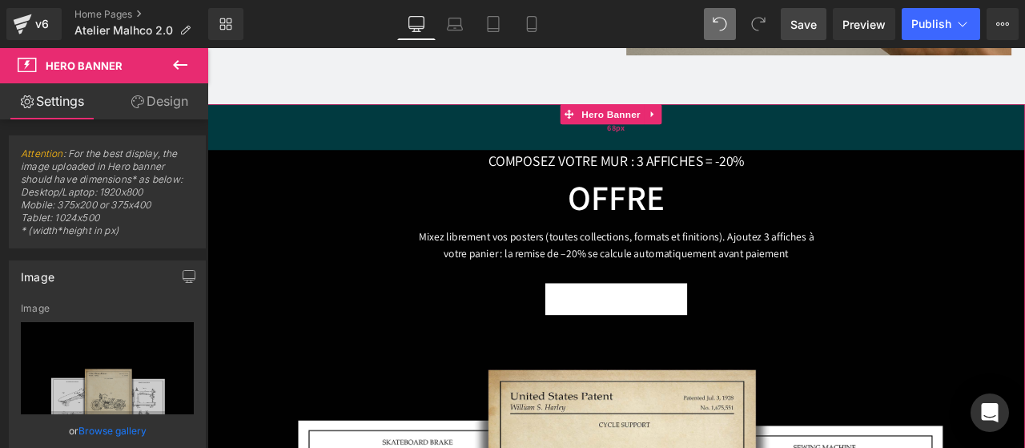
drag, startPoint x: 356, startPoint y: 80, endPoint x: 365, endPoint y: 119, distance: 40.4
click at [365, 119] on div "68px" at bounding box center [691, 142] width 969 height 54
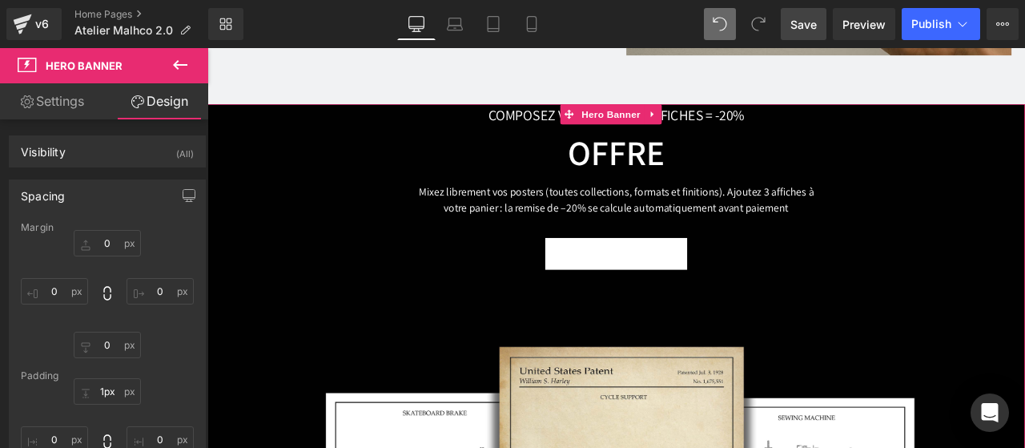
drag, startPoint x: 398, startPoint y: 124, endPoint x: 386, endPoint y: 70, distance: 55.0
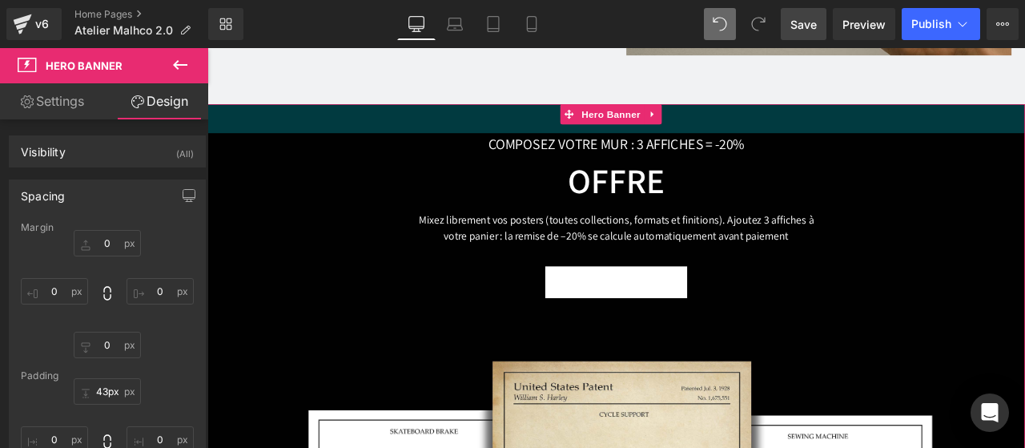
type input "42px"
drag, startPoint x: 368, startPoint y: 71, endPoint x: 369, endPoint y: 103, distance: 32.0
click at [369, 115] on div "42px" at bounding box center [691, 132] width 969 height 34
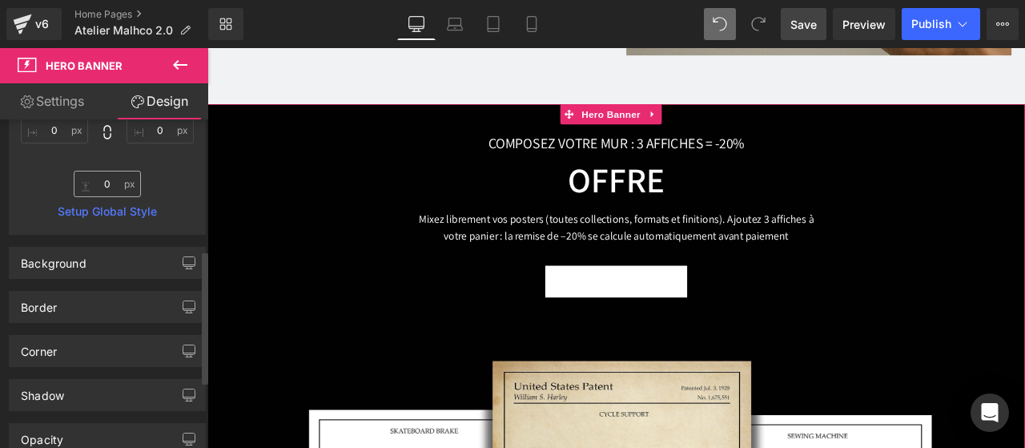
scroll to position [322, 0]
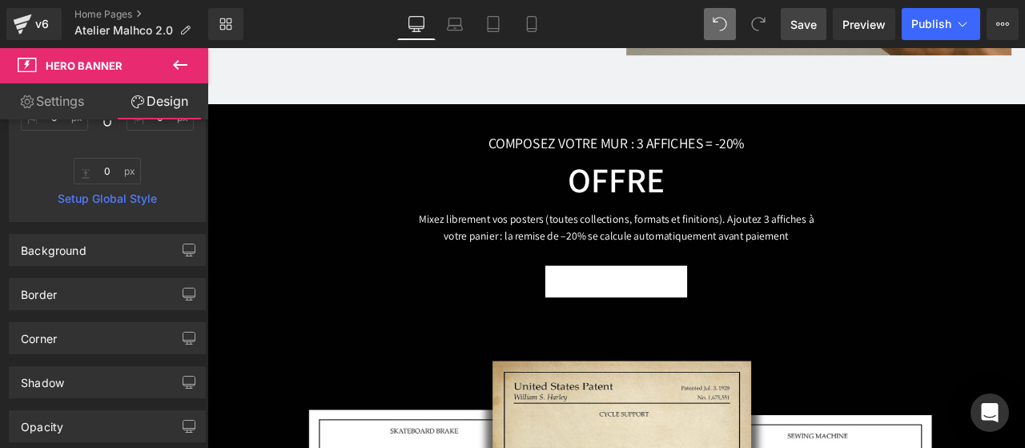
click at [181, 70] on icon at bounding box center [180, 64] width 19 height 19
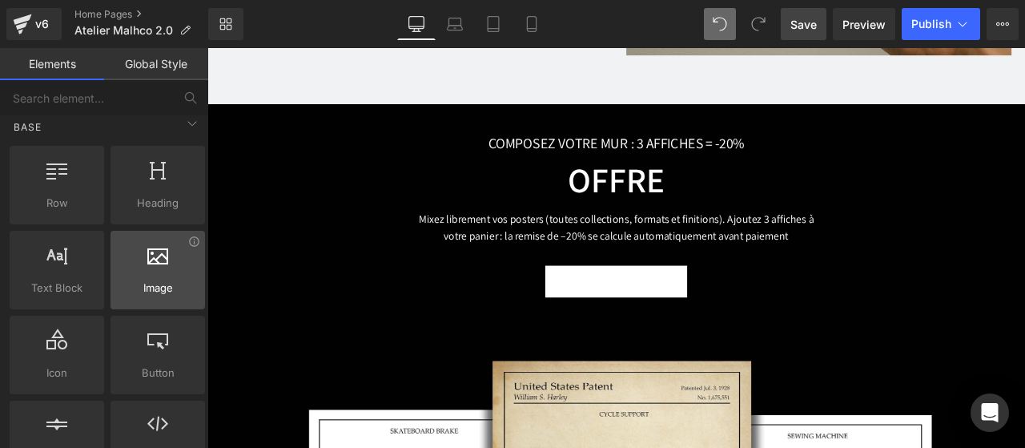
scroll to position [0, 0]
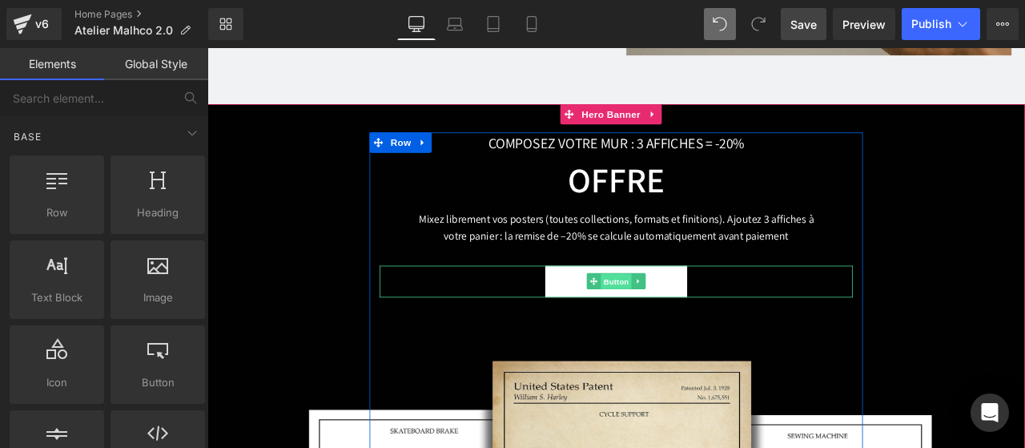
click at [687, 316] on span "Button" at bounding box center [691, 325] width 37 height 19
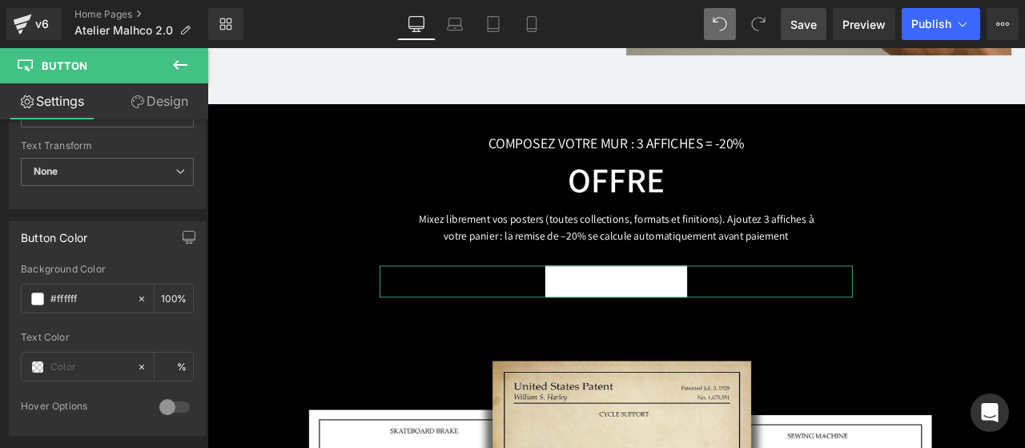
scroll to position [689, 0]
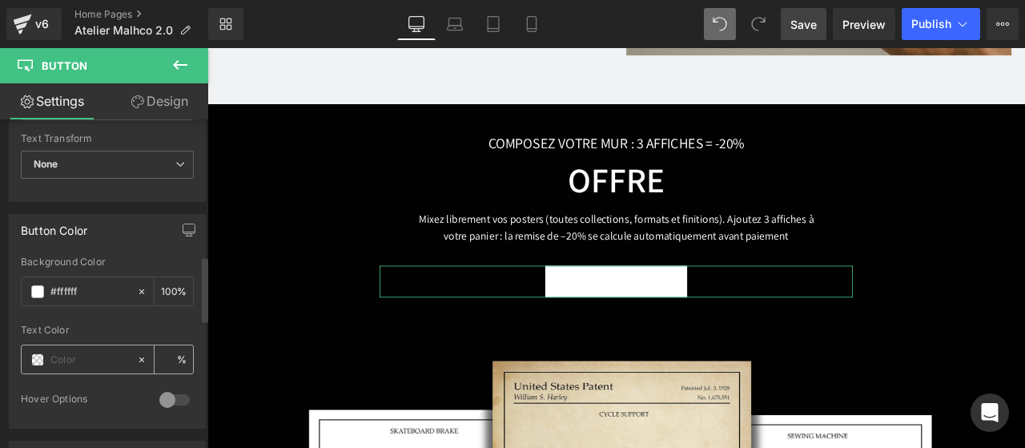
click at [40, 353] on span at bounding box center [37, 359] width 13 height 13
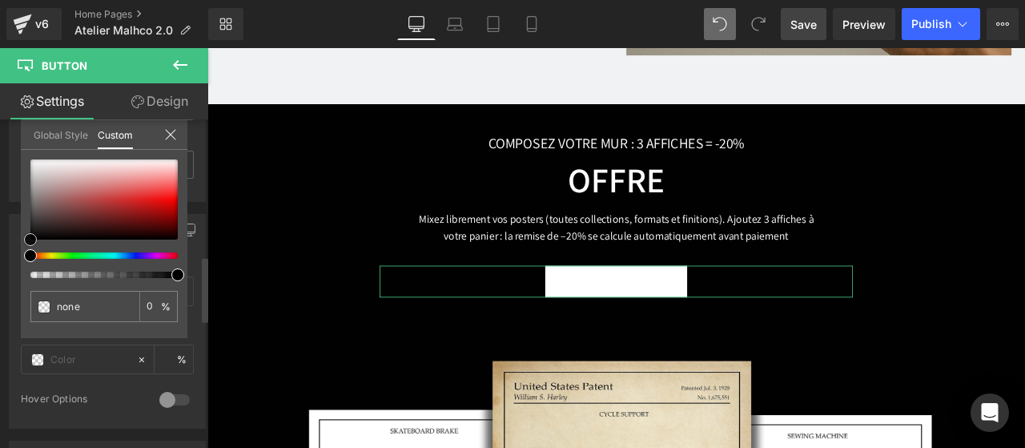
type input "#b93535"
type input "100"
type input "#b93535"
type input "100"
type input "#462929"
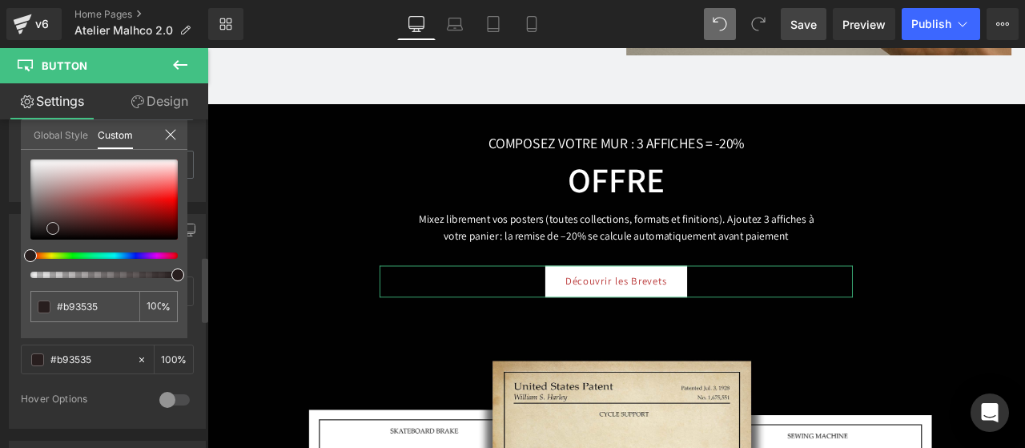
type input "#462929"
type input "#121111"
type input "#000000"
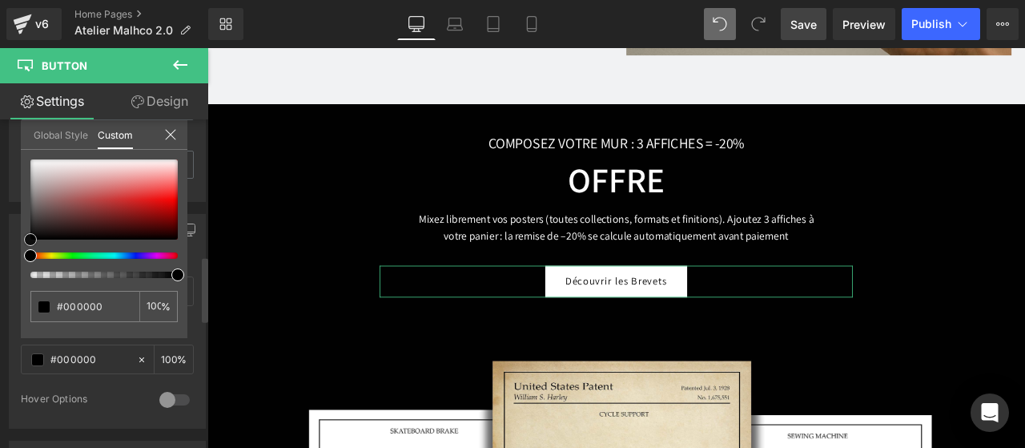
drag, startPoint x: 112, startPoint y: 202, endPoint x: 3, endPoint y: 250, distance: 119.0
click at [3, 250] on div "Button Color rgba(255, 255, 255, 1) Background Color #ffffff 100 % rgba(0, 0, 0…" at bounding box center [107, 315] width 215 height 227
click at [174, 124] on div "Global Style Custom" at bounding box center [104, 135] width 167 height 30
click at [186, 66] on icon at bounding box center [180, 64] width 19 height 19
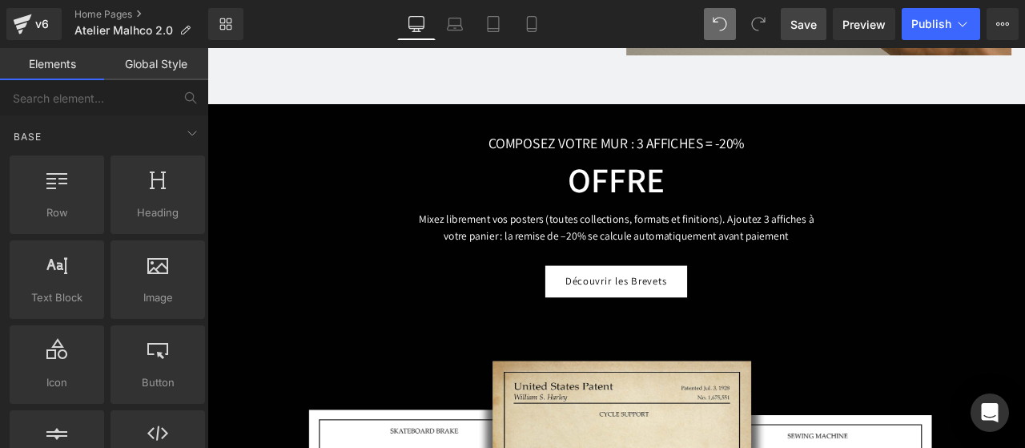
click at [796, 30] on span "Save" at bounding box center [803, 24] width 26 height 17
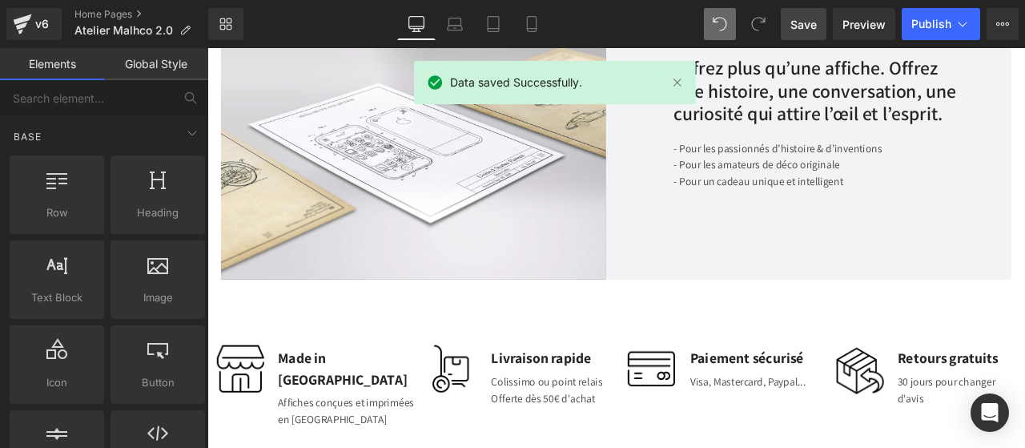
scroll to position [3829, 0]
